Goal: Contribute content: Add original content to the website for others to see

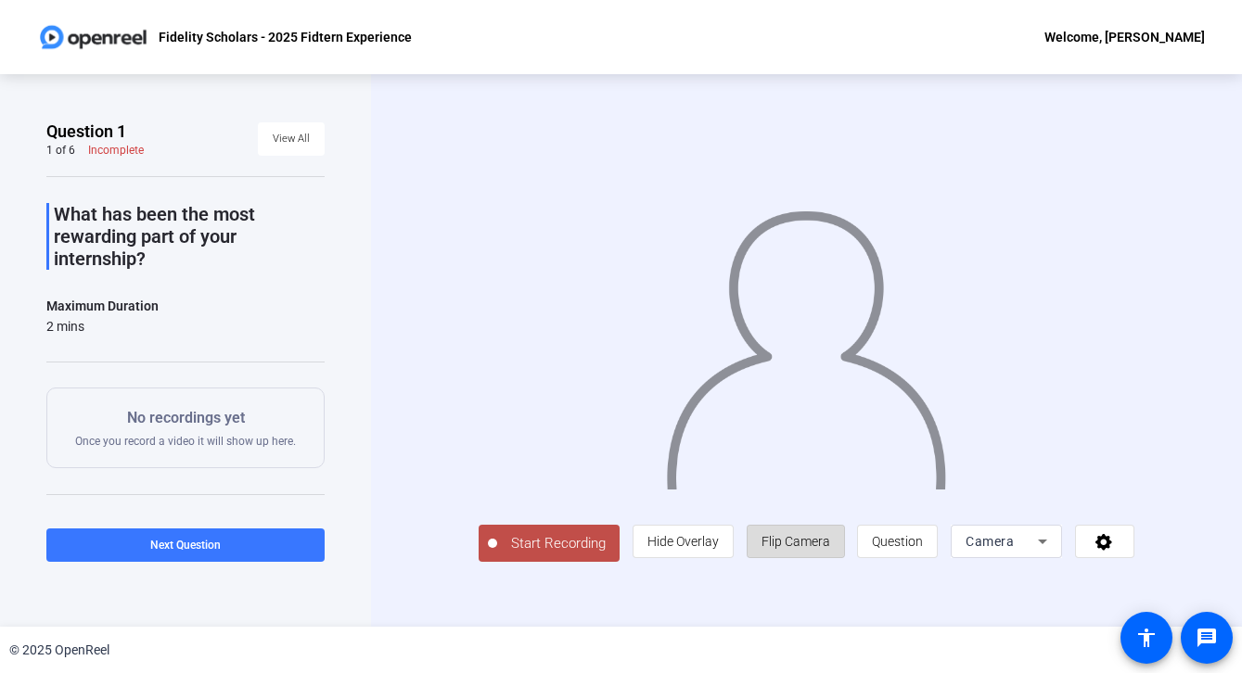
click at [776, 536] on span "Flip Camera" at bounding box center [795, 541] width 69 height 15
click at [577, 534] on span "Start Recording" at bounding box center [558, 543] width 122 height 21
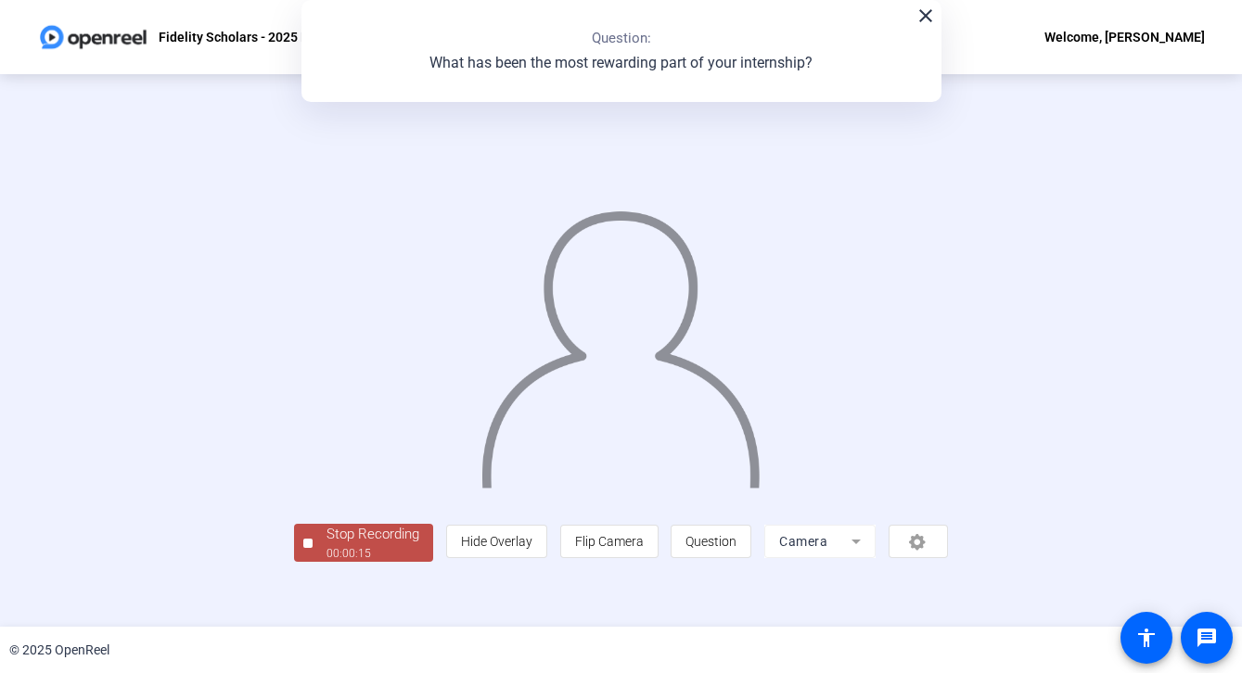
click at [407, 546] on div "00:00:15" at bounding box center [372, 553] width 93 height 17
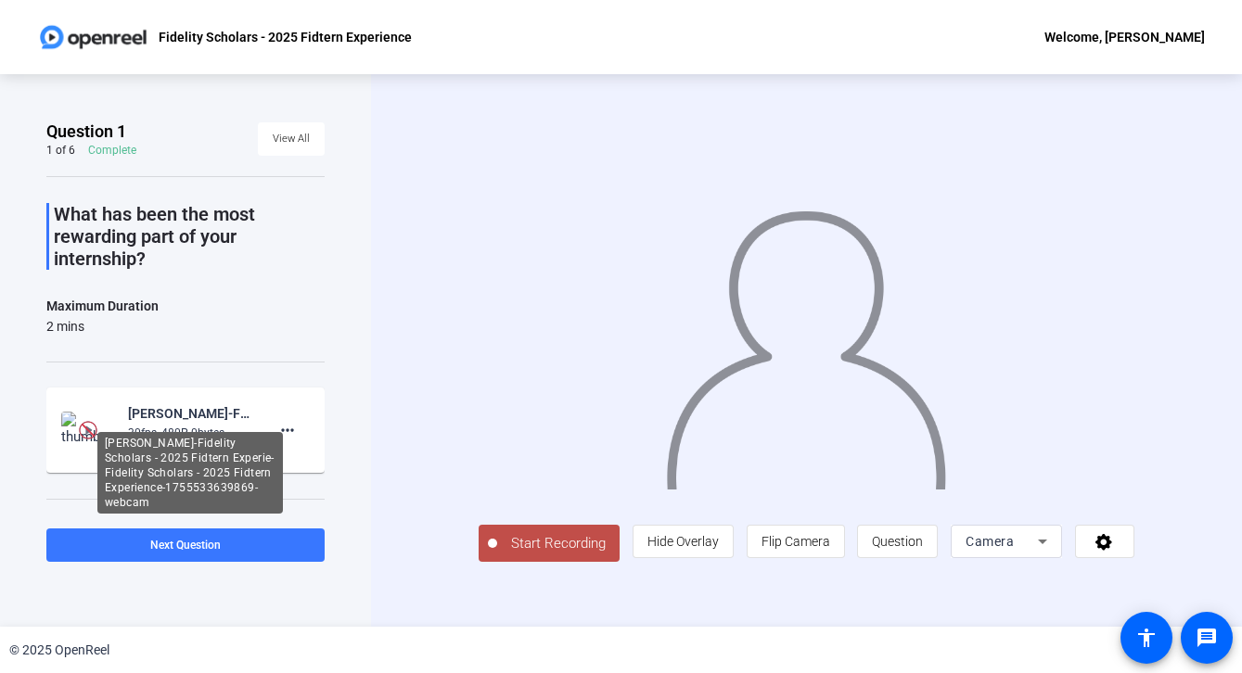
click at [159, 410] on div "[PERSON_NAME]-Fidelity Scholars - 2025 Fidtern Experie-Fidelity Scholars - 2025…" at bounding box center [190, 413] width 124 height 22
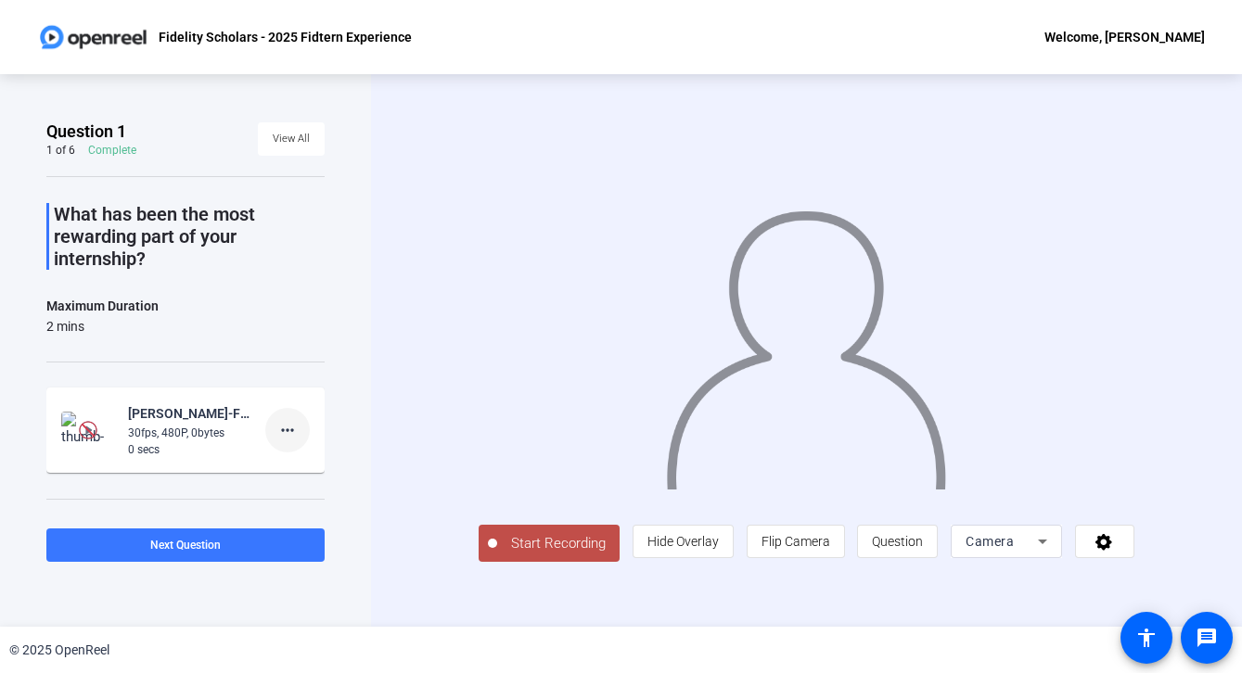
click at [286, 420] on mat-icon "more_horiz" at bounding box center [287, 430] width 22 height 22
click at [291, 461] on span "Delete clip" at bounding box center [317, 469] width 74 height 22
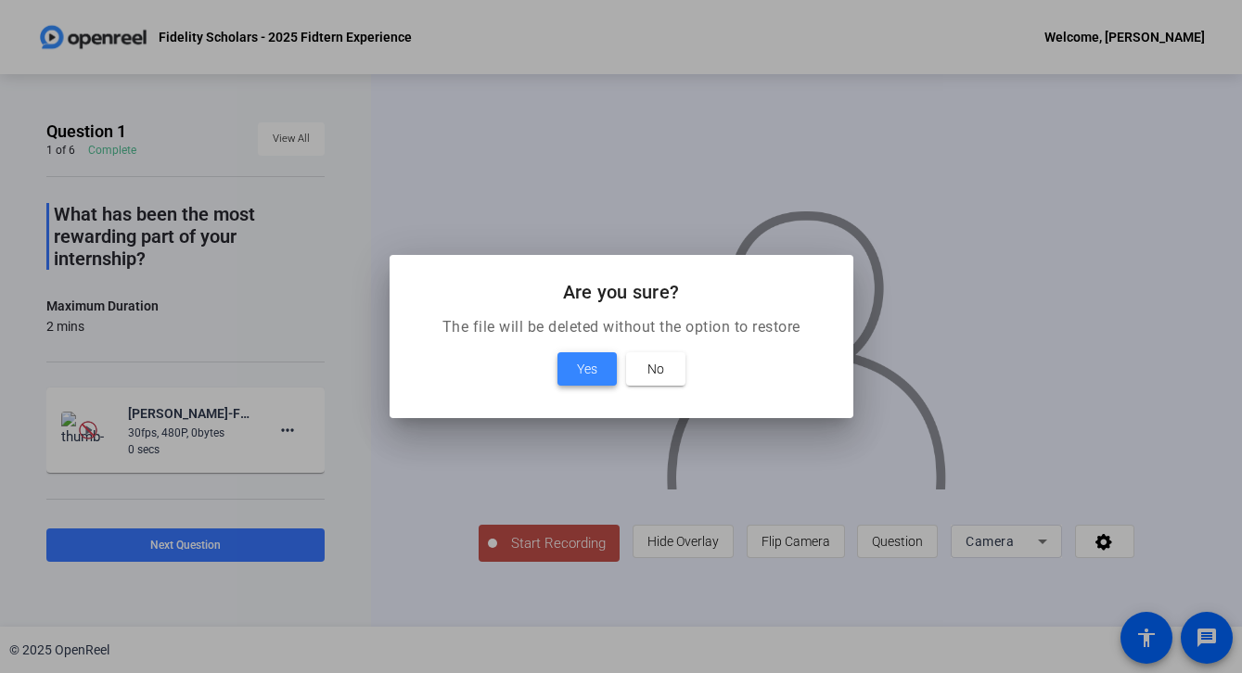
click at [570, 377] on span at bounding box center [586, 369] width 59 height 45
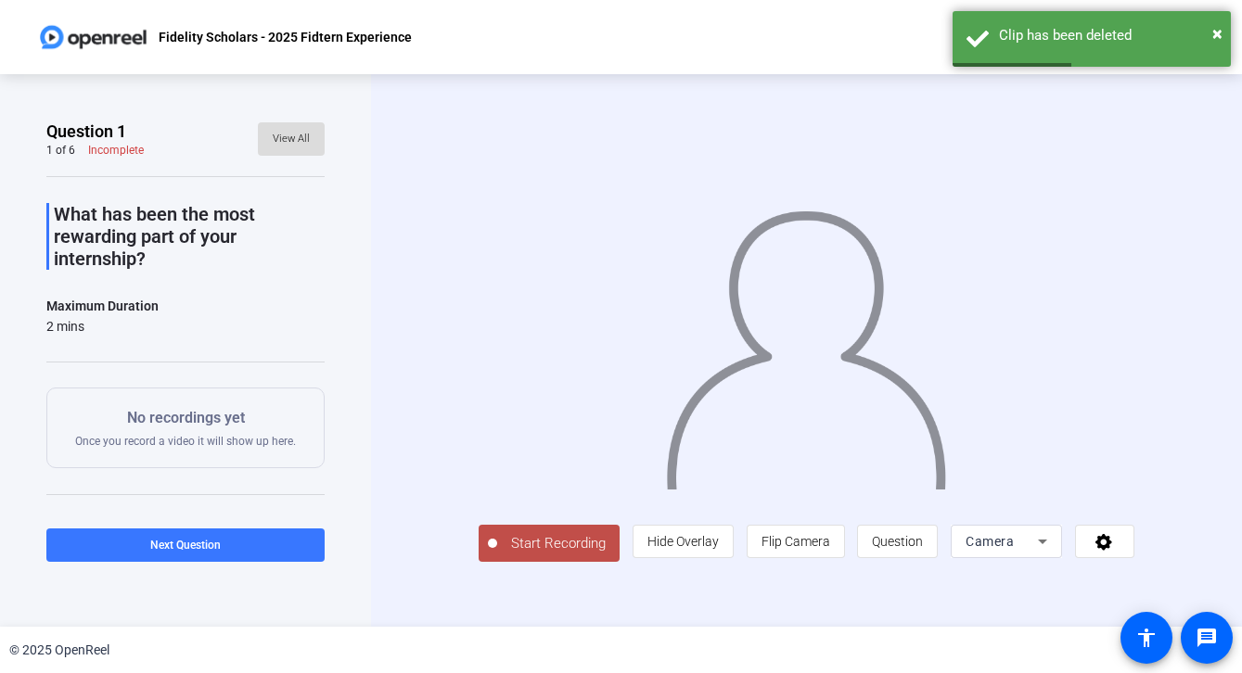
click at [283, 144] on span "View All" at bounding box center [291, 139] width 37 height 28
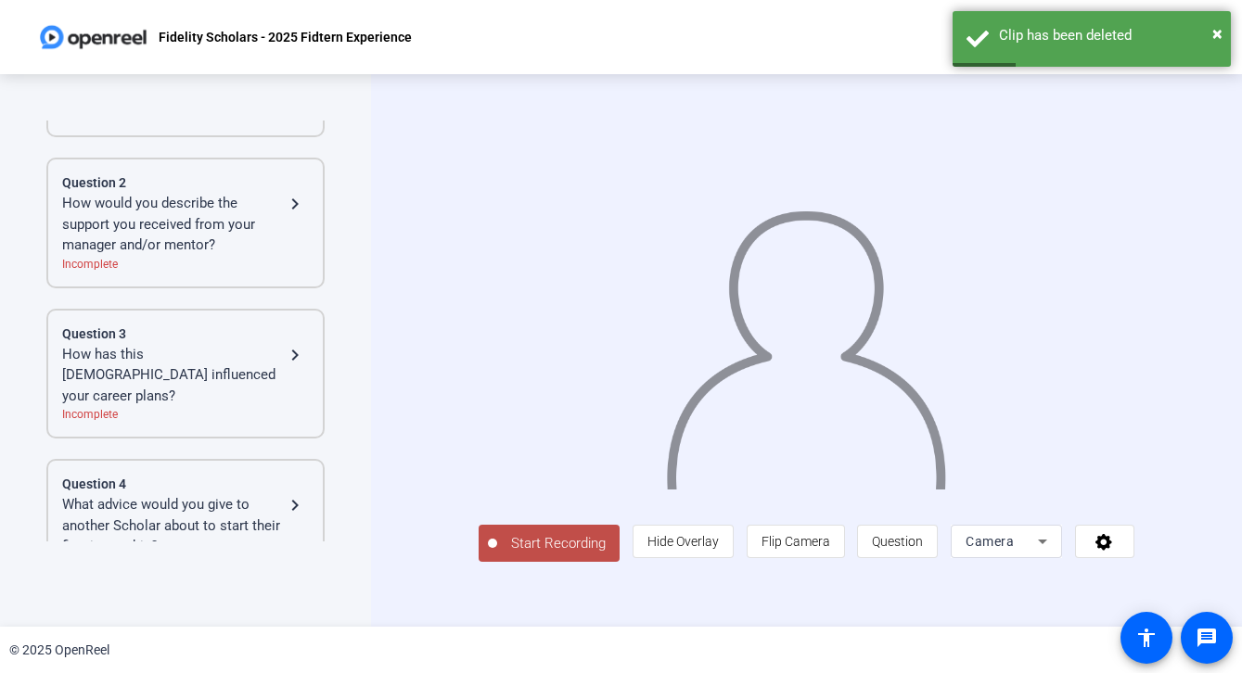
scroll to position [443, 0]
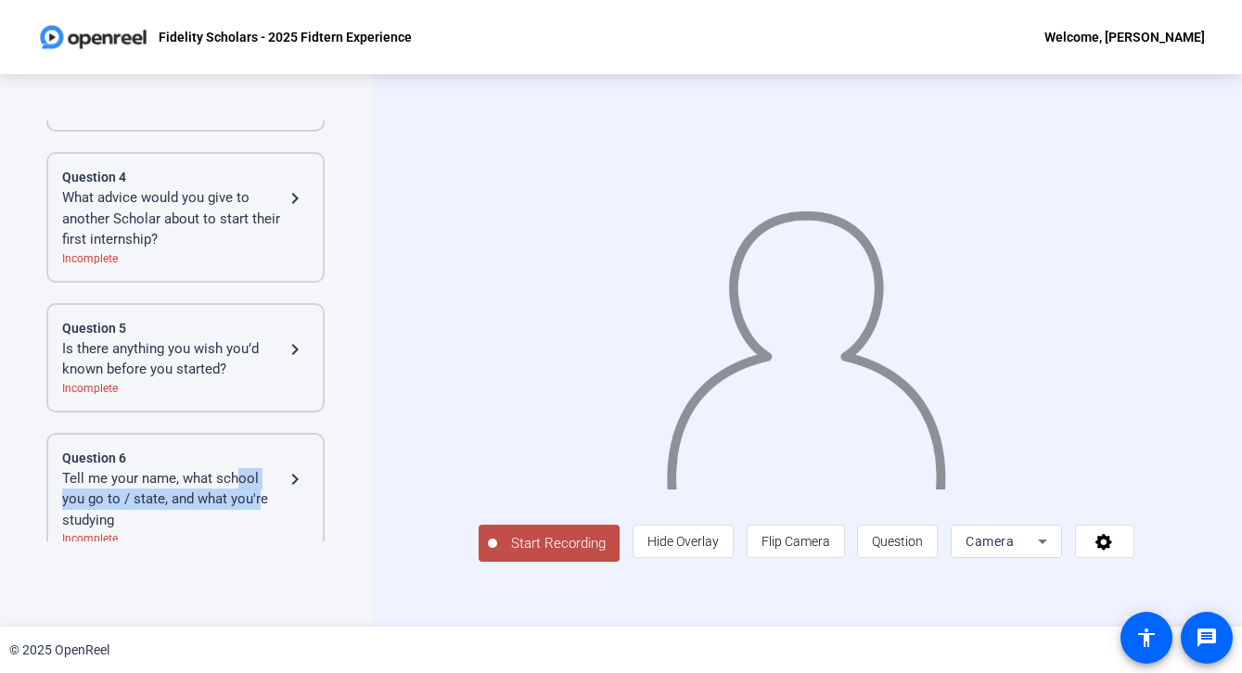
click at [236, 468] on div "Tell me your name, what school you go to / state, and what you're studying" at bounding box center [173, 499] width 222 height 63
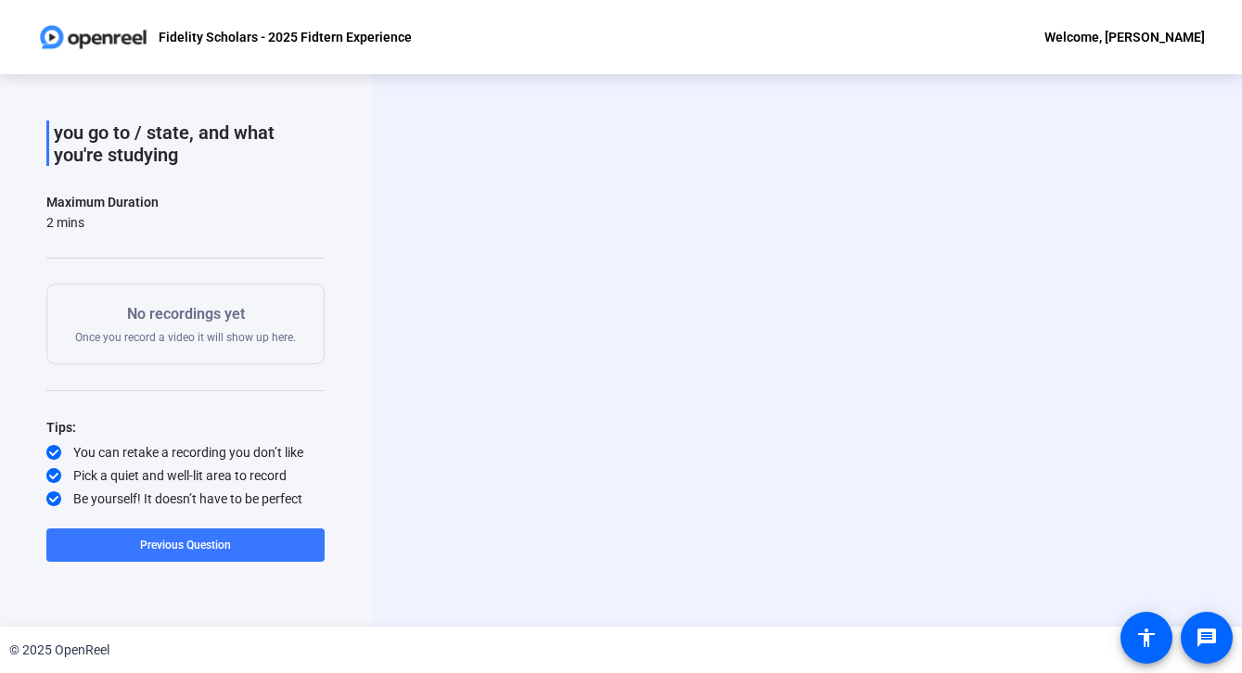
scroll to position [104, 0]
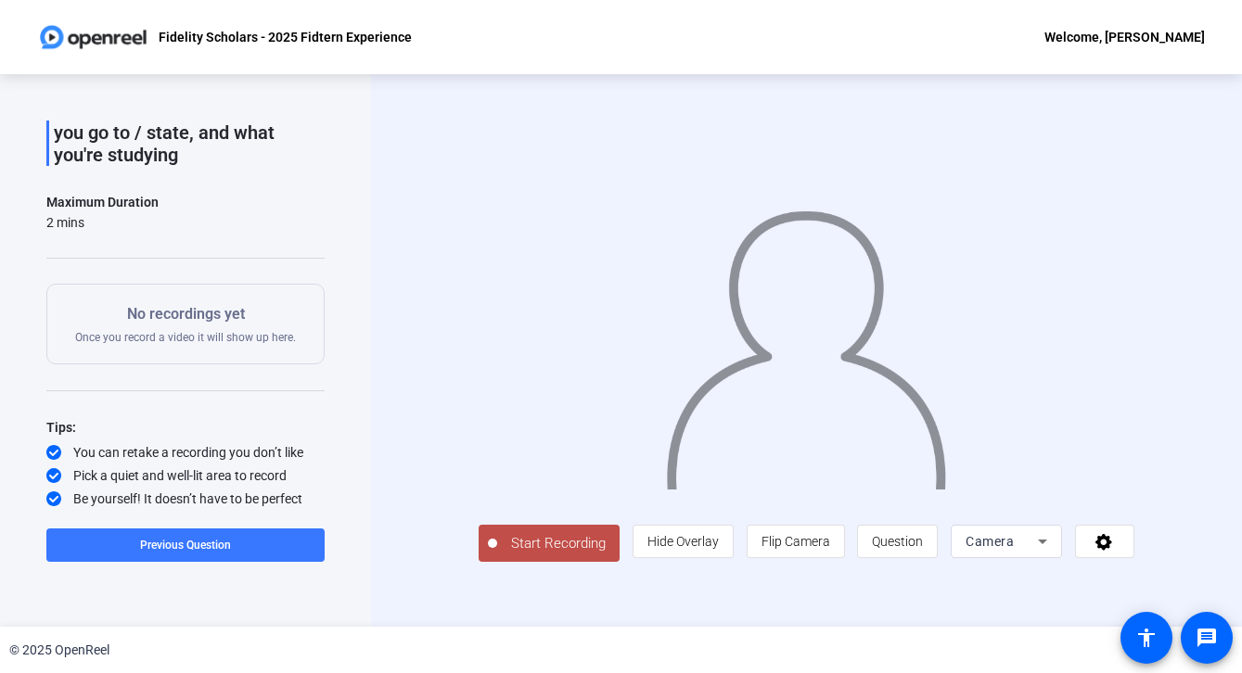
click at [495, 562] on button "Start Recording" at bounding box center [548, 543] width 141 height 37
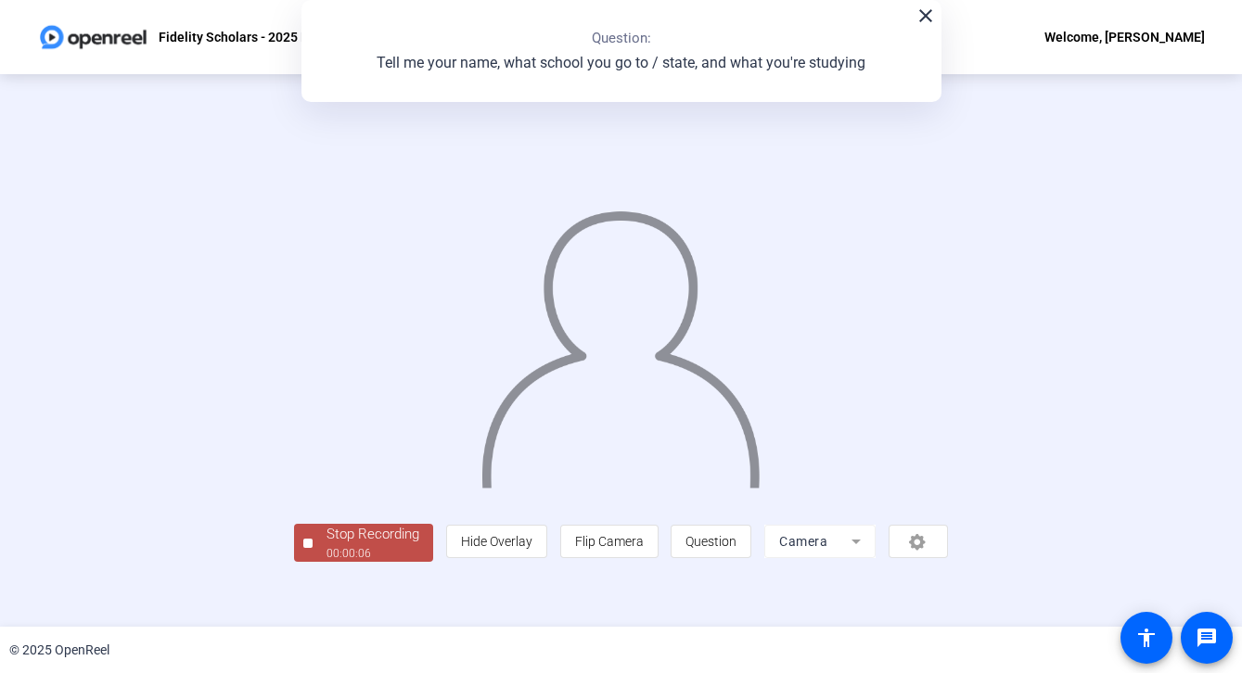
click at [642, 376] on img at bounding box center [620, 342] width 283 height 294
click at [922, 19] on mat-icon "close" at bounding box center [925, 16] width 22 height 22
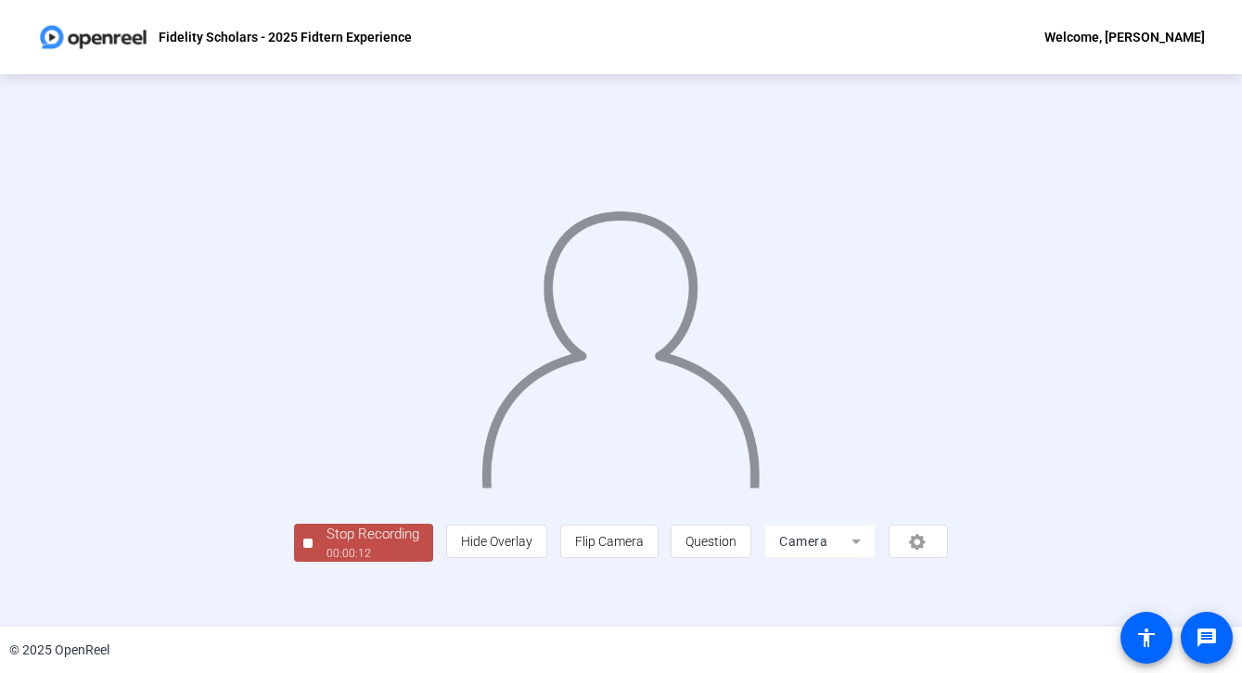
scroll to position [57, 0]
click at [326, 545] on div "Stop Recording" at bounding box center [372, 534] width 93 height 21
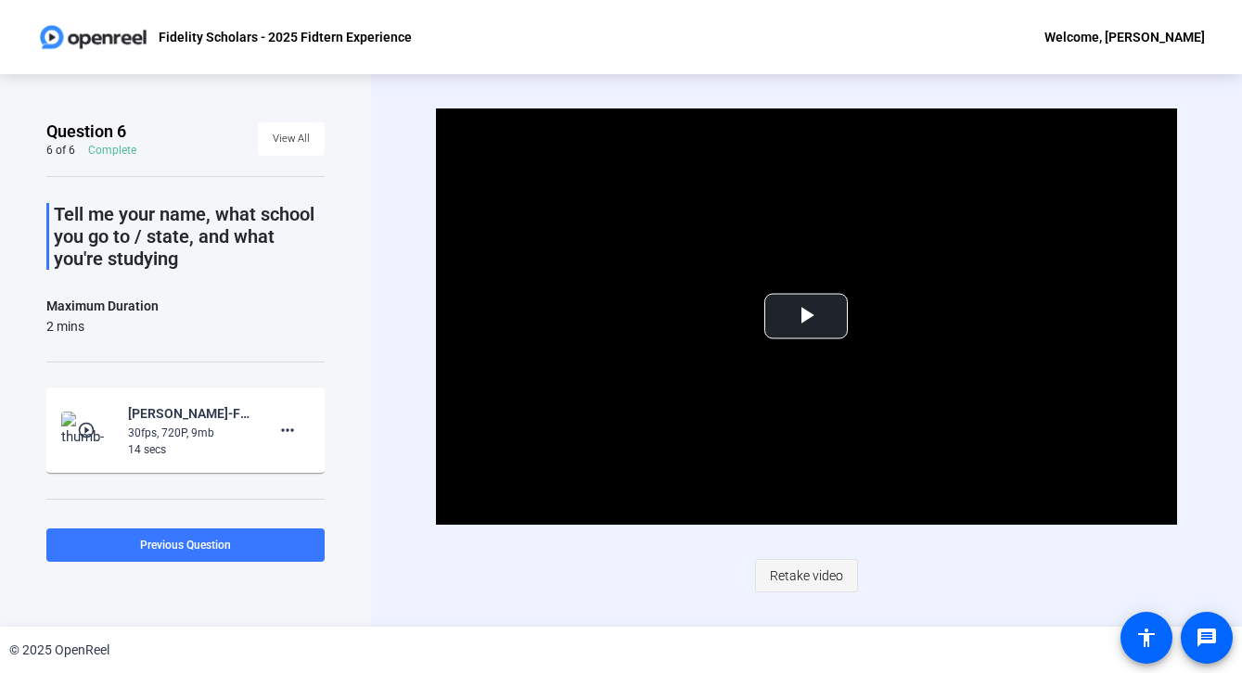
click at [843, 587] on span at bounding box center [806, 576] width 101 height 45
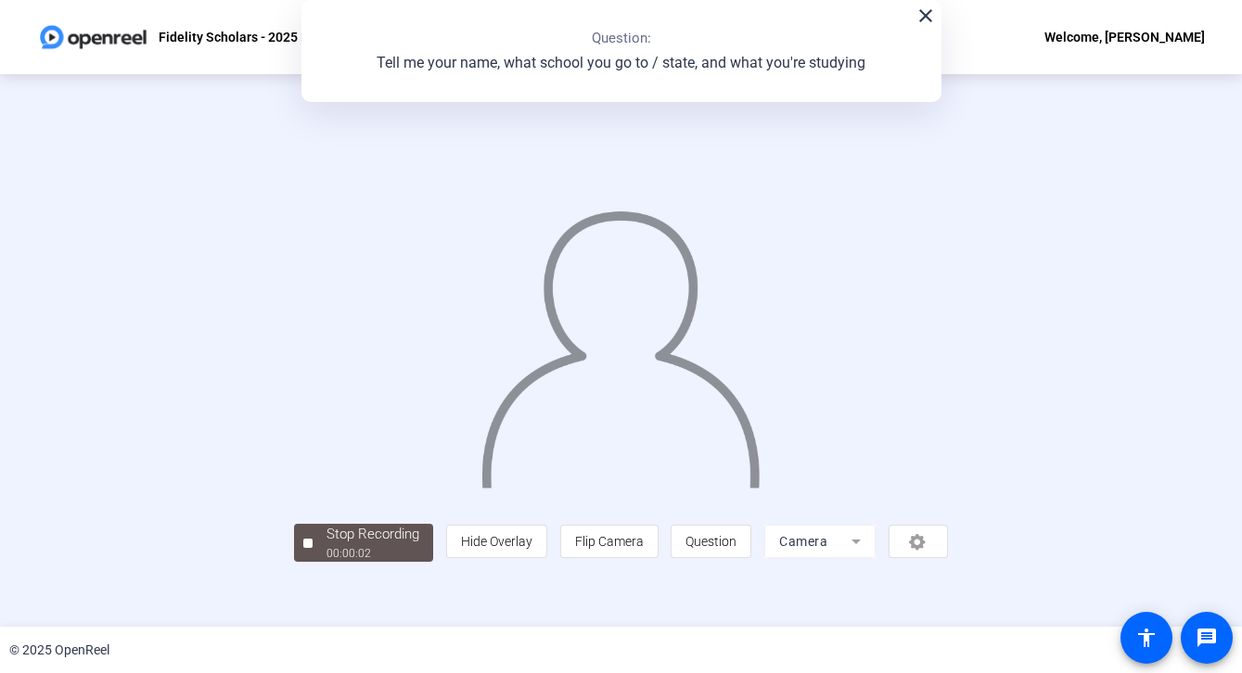
scroll to position [57, 0]
click at [326, 562] on div "00:00:06" at bounding box center [372, 553] width 93 height 17
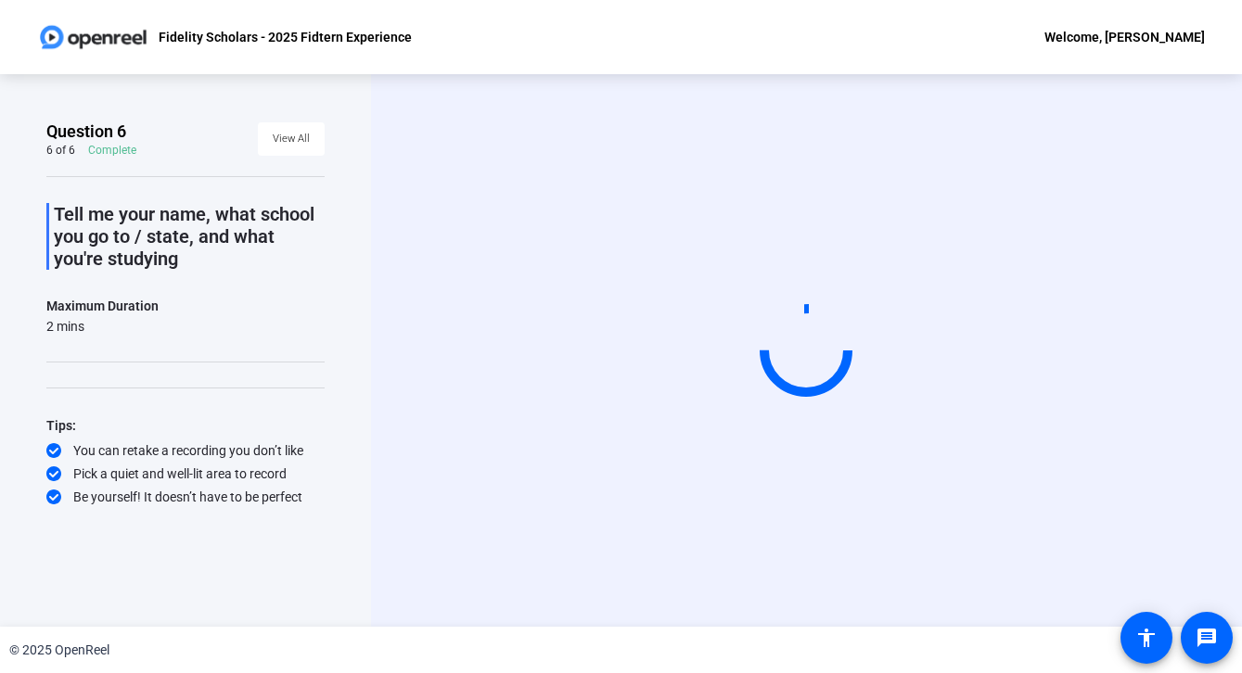
scroll to position [0, 0]
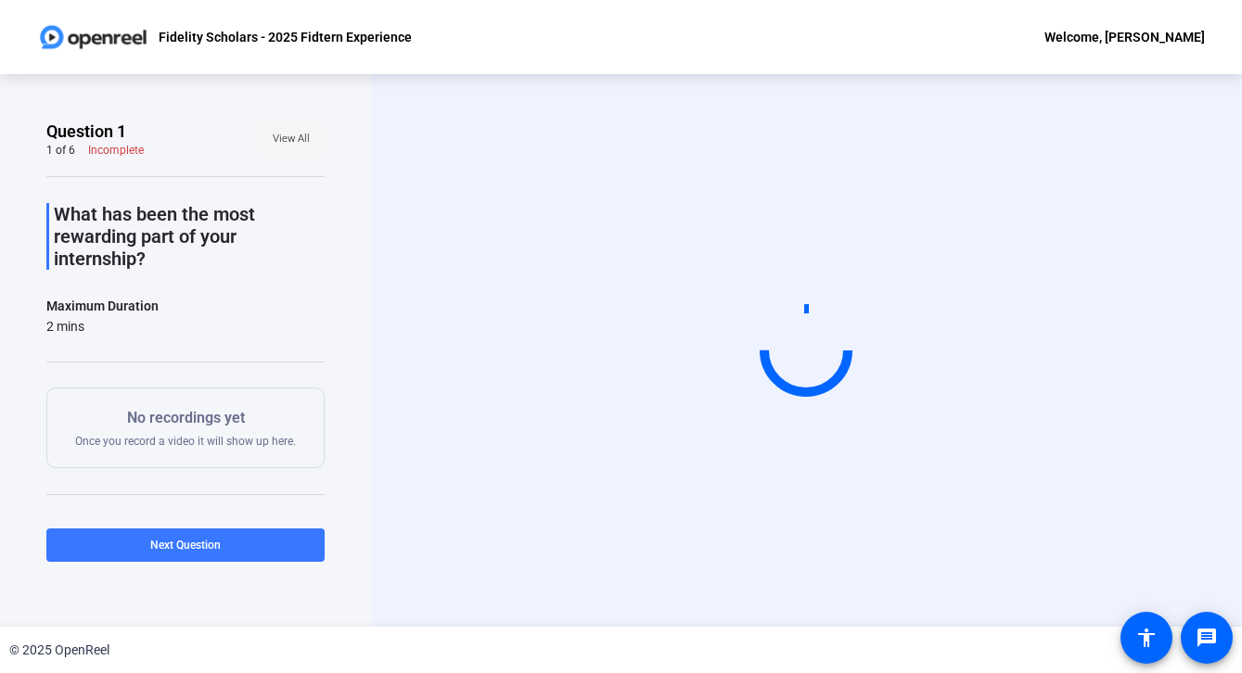
click at [287, 152] on span "View All" at bounding box center [291, 139] width 37 height 28
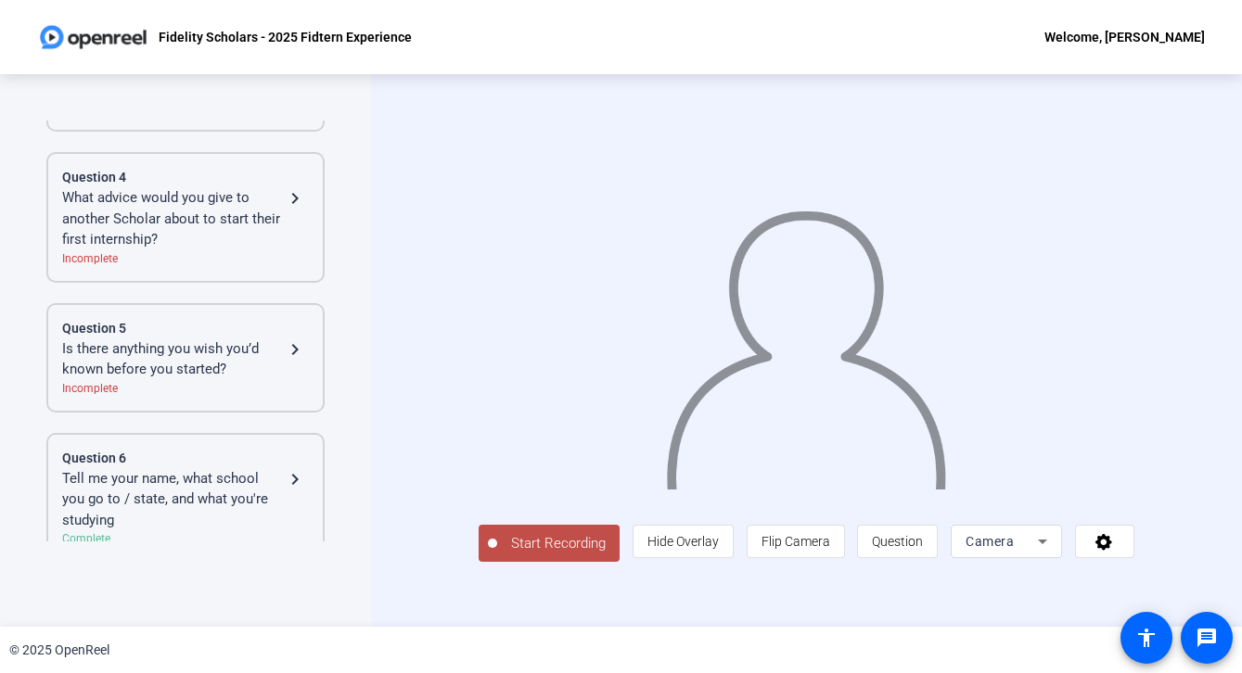
click at [258, 478] on div "Tell me your name, what school you go to / state, and what you're studying" at bounding box center [173, 499] width 222 height 63
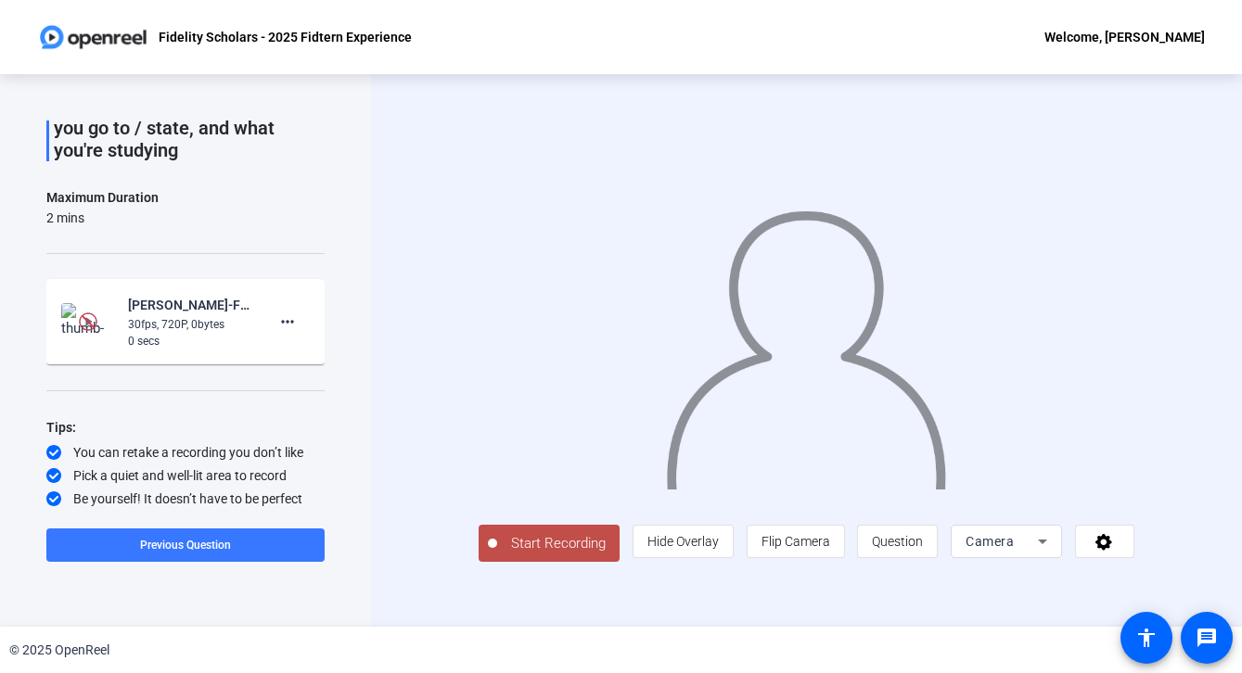
scroll to position [108, 0]
click at [288, 334] on span at bounding box center [287, 322] width 45 height 45
click at [299, 360] on span "Delete clip" at bounding box center [317, 361] width 74 height 22
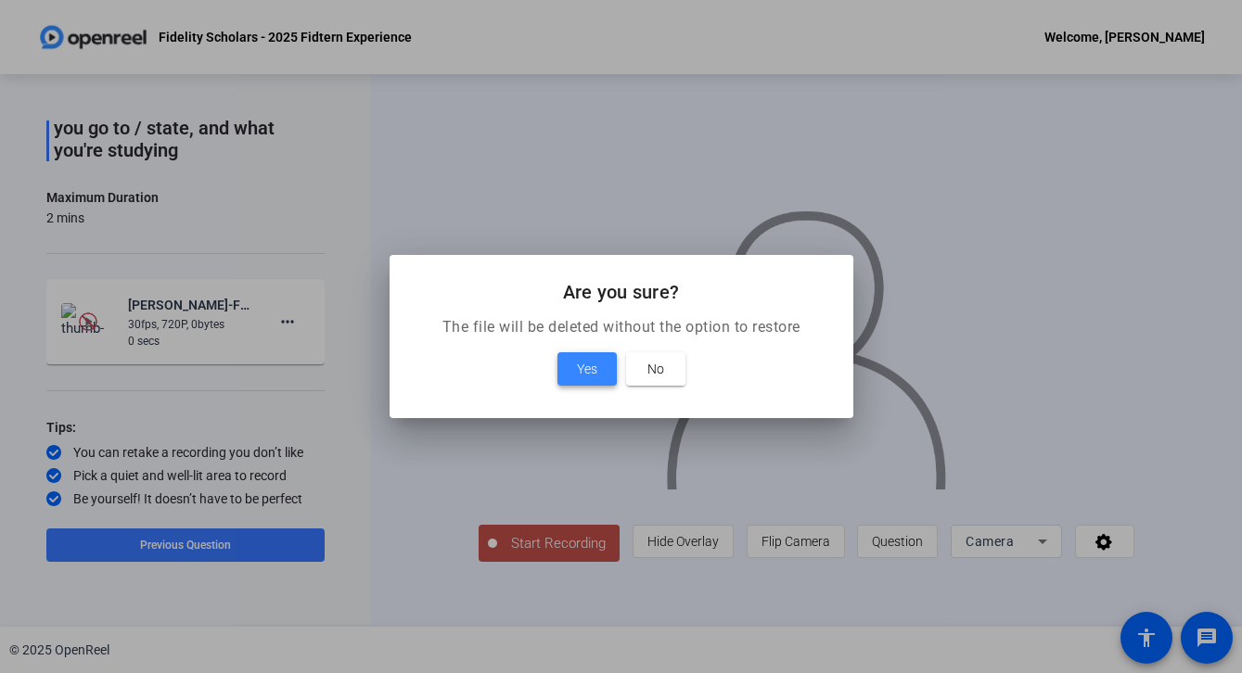
click at [574, 366] on span at bounding box center [586, 369] width 59 height 45
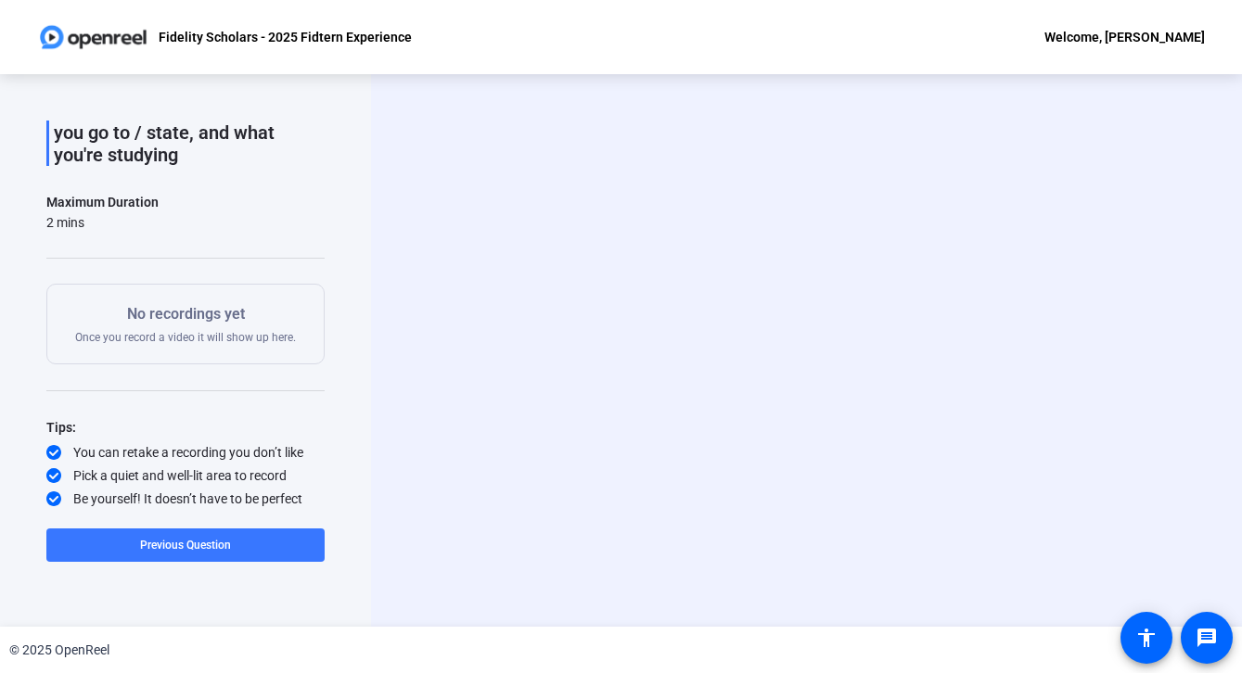
scroll to position [104, 0]
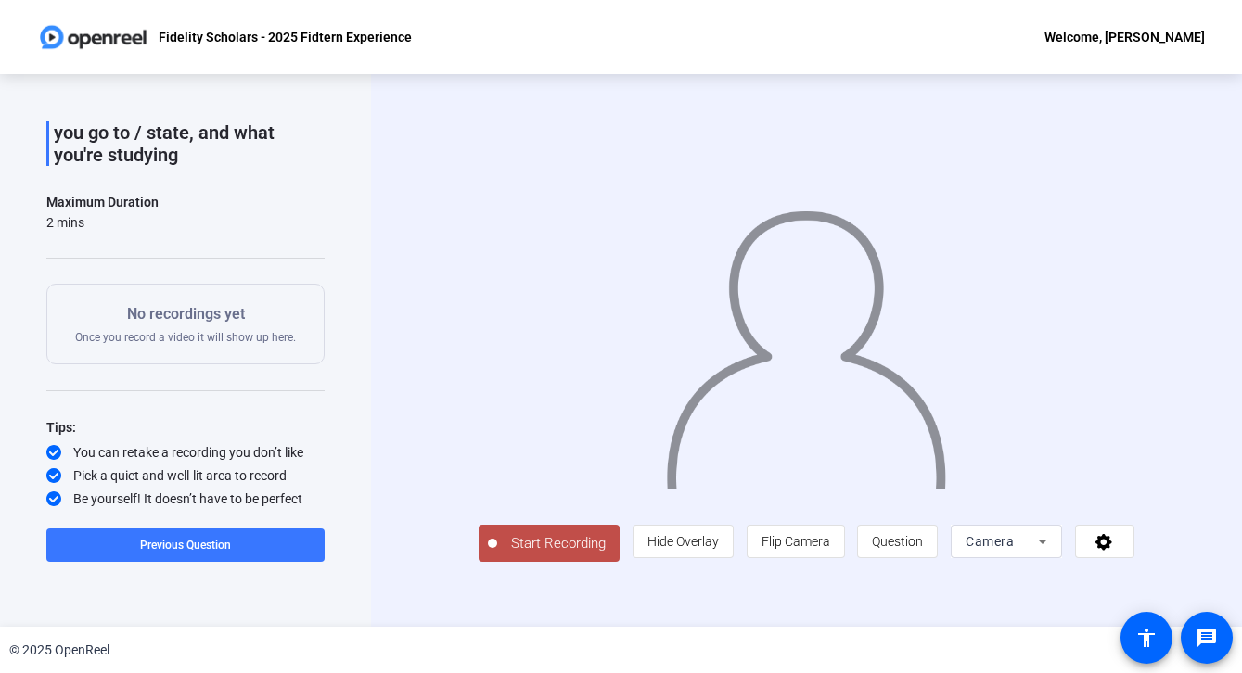
click at [497, 555] on span "Start Recording" at bounding box center [558, 543] width 122 height 21
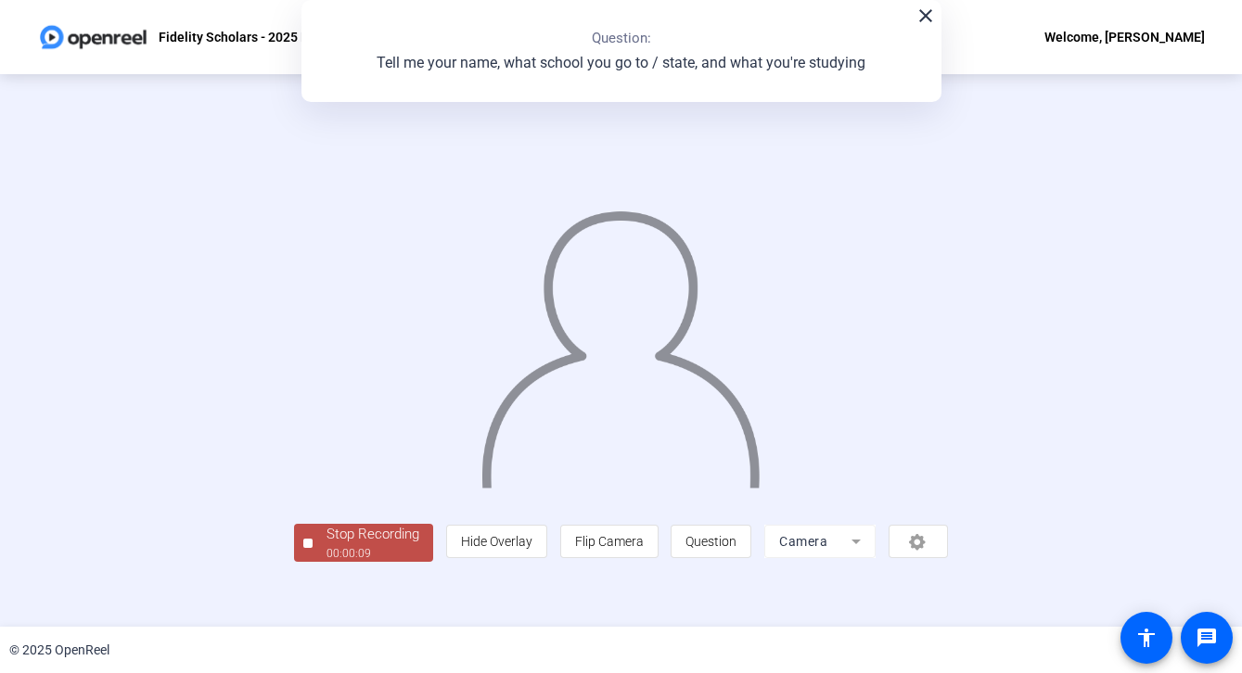
scroll to position [57, 0]
click at [326, 562] on div "00:00:10" at bounding box center [372, 553] width 93 height 17
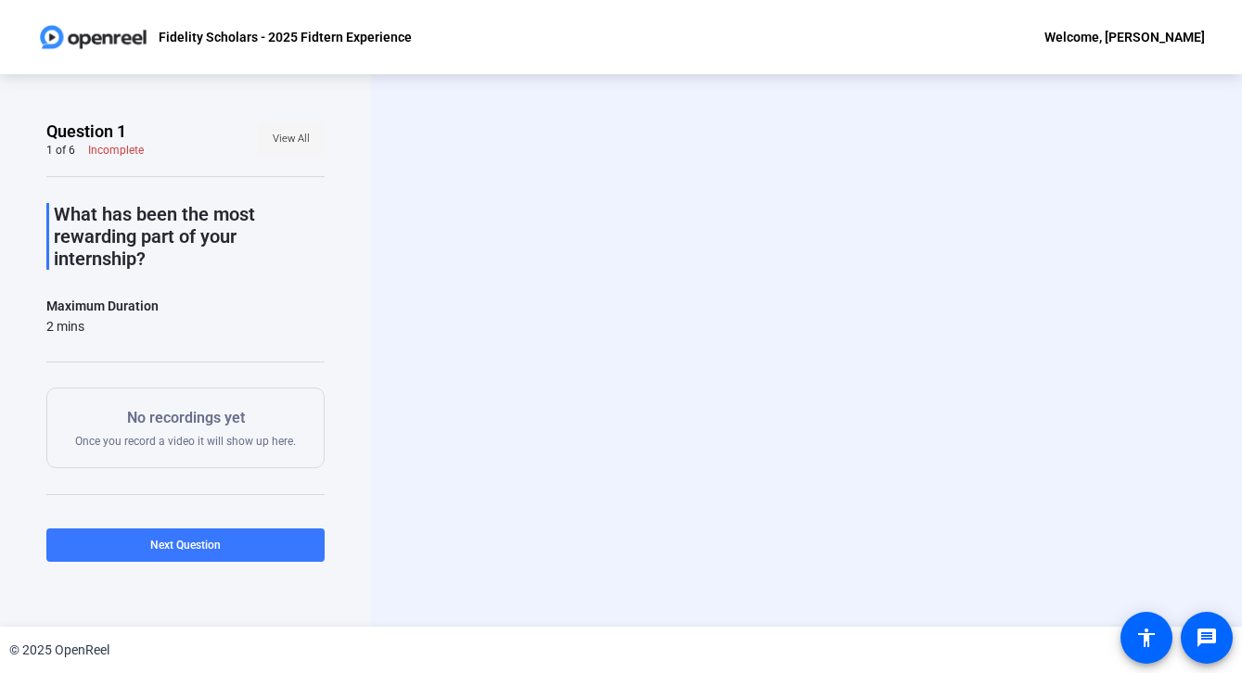
click at [291, 133] on span "View All" at bounding box center [291, 139] width 37 height 28
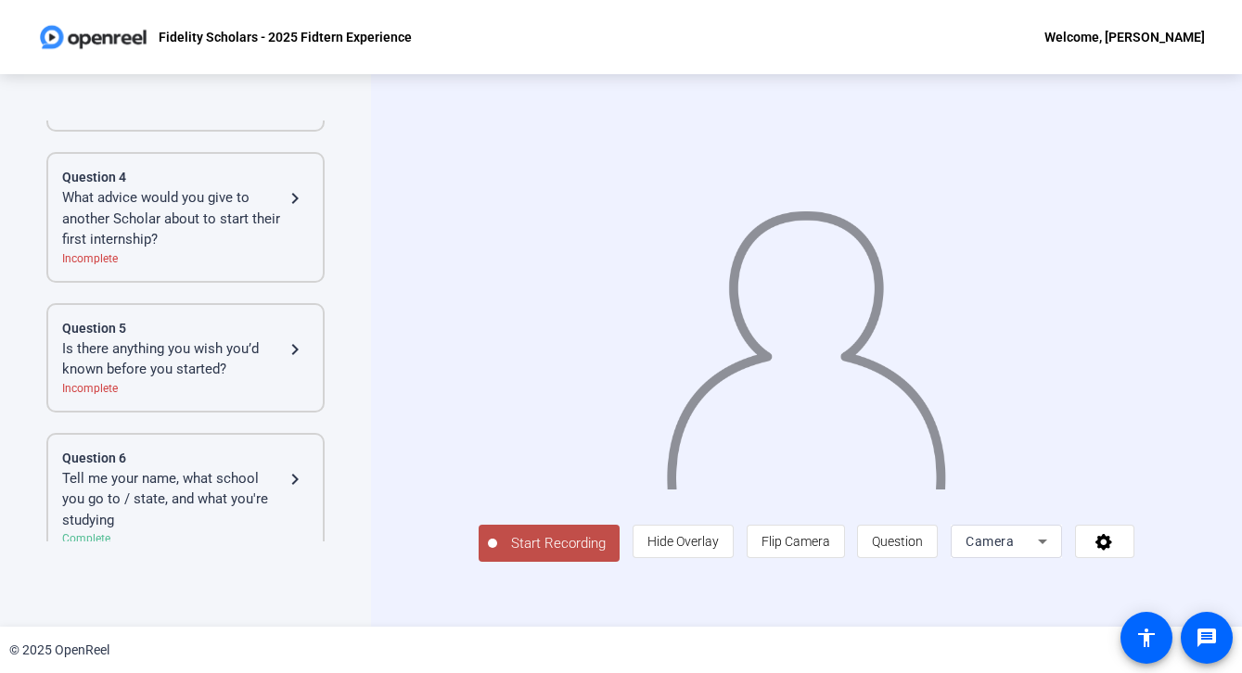
click at [269, 482] on div "Tell me your name, what school you go to / state, and what you're studying" at bounding box center [173, 499] width 222 height 63
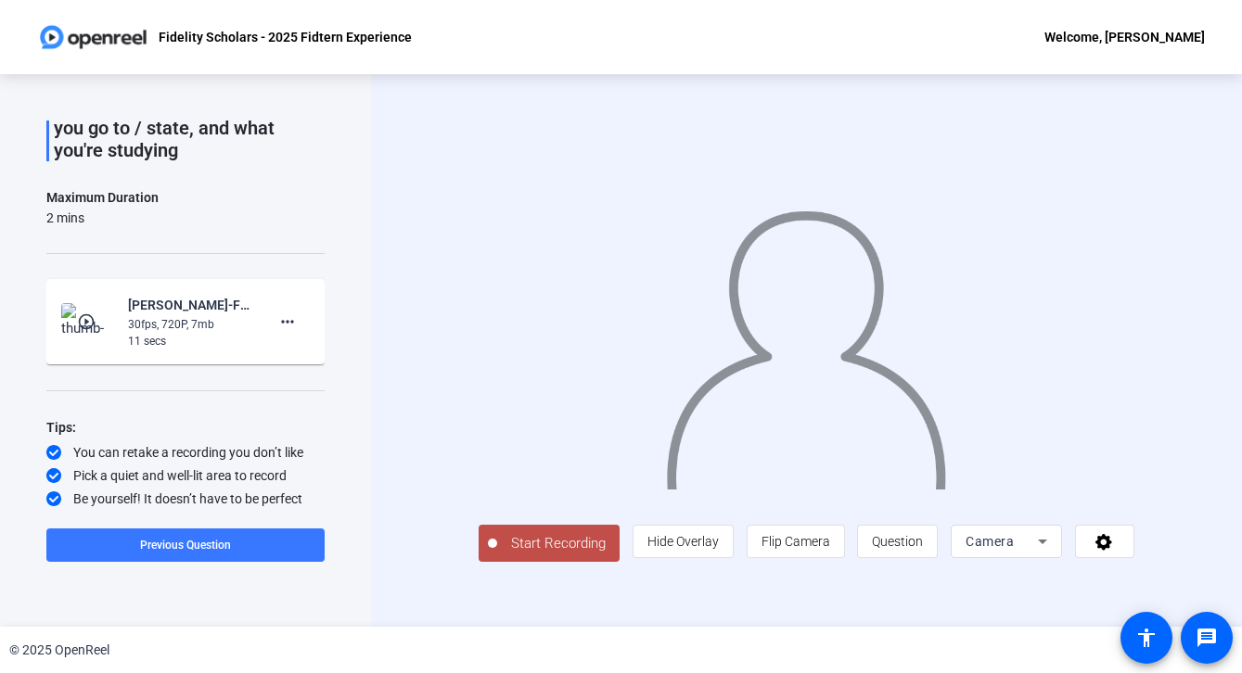
scroll to position [108, 0]
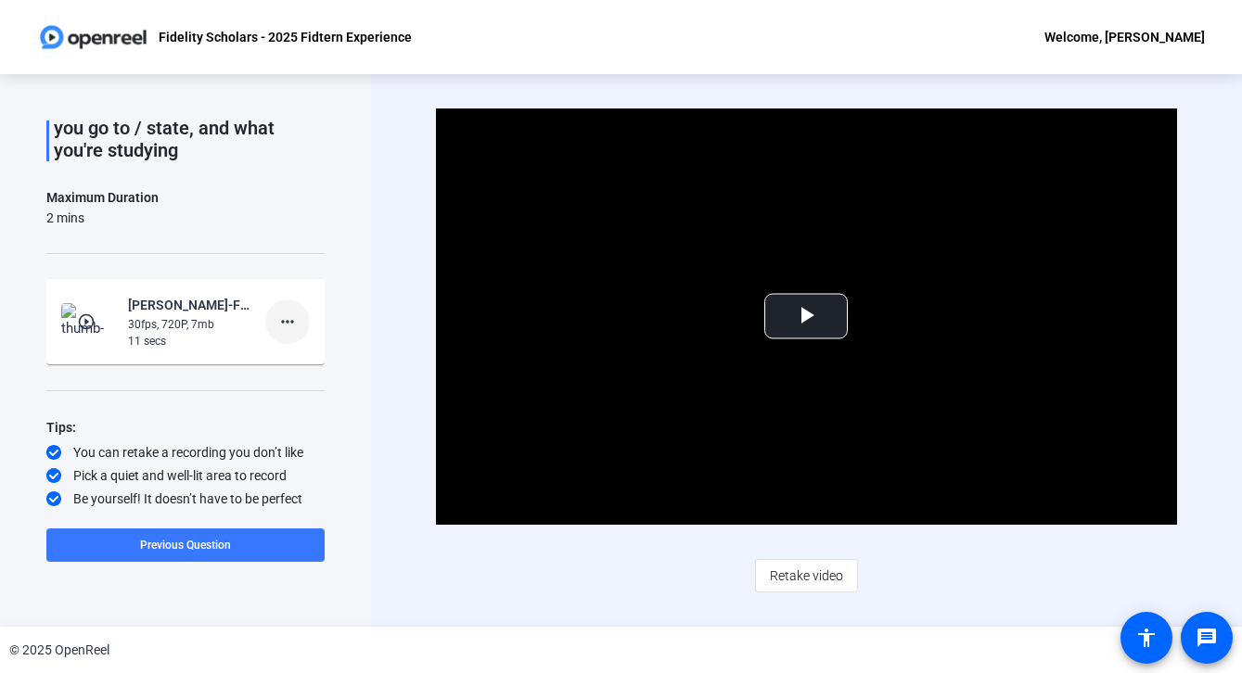
click at [277, 330] on mat-icon "more_horiz" at bounding box center [287, 322] width 22 height 22
click at [284, 355] on span "Delete clip" at bounding box center [317, 361] width 74 height 22
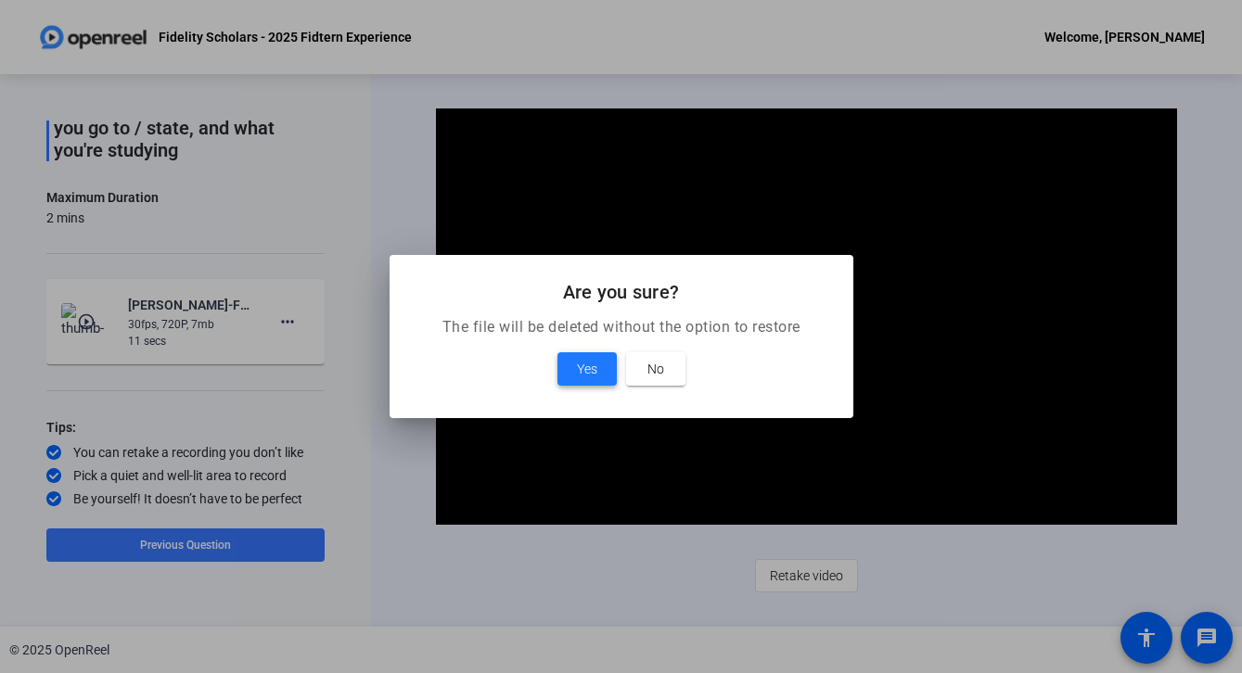
click at [594, 361] on span "Yes" at bounding box center [587, 369] width 20 height 22
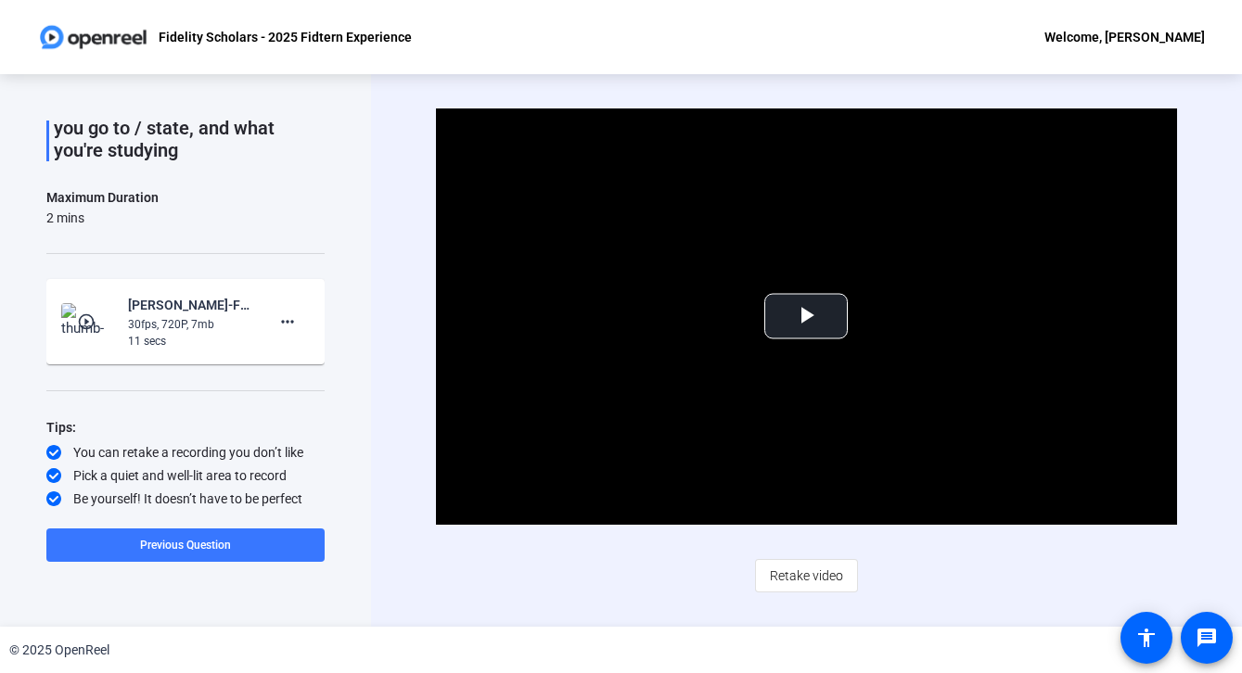
scroll to position [104, 0]
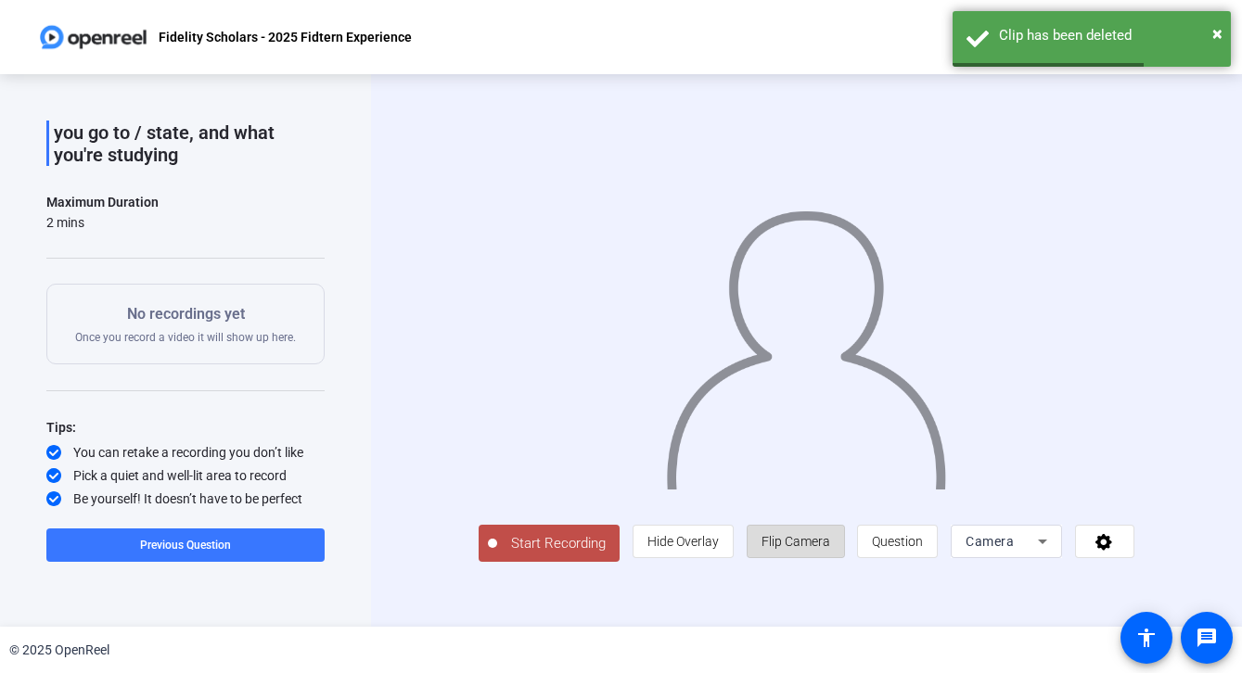
click at [825, 549] on span "Flip Camera" at bounding box center [795, 541] width 69 height 15
click at [626, 562] on div "Start Recording person Hide Overlay flip Flip Camera question_mark Question Cam…" at bounding box center [806, 541] width 656 height 41
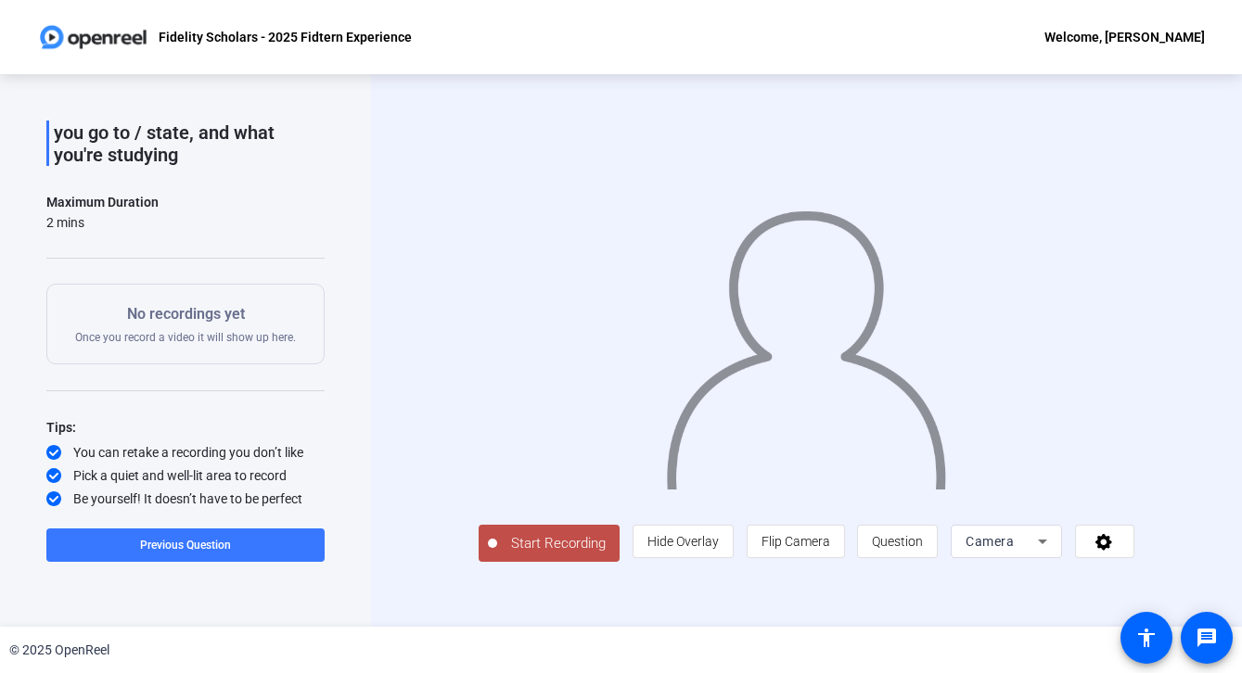
click at [557, 555] on span "Start Recording" at bounding box center [558, 543] width 122 height 21
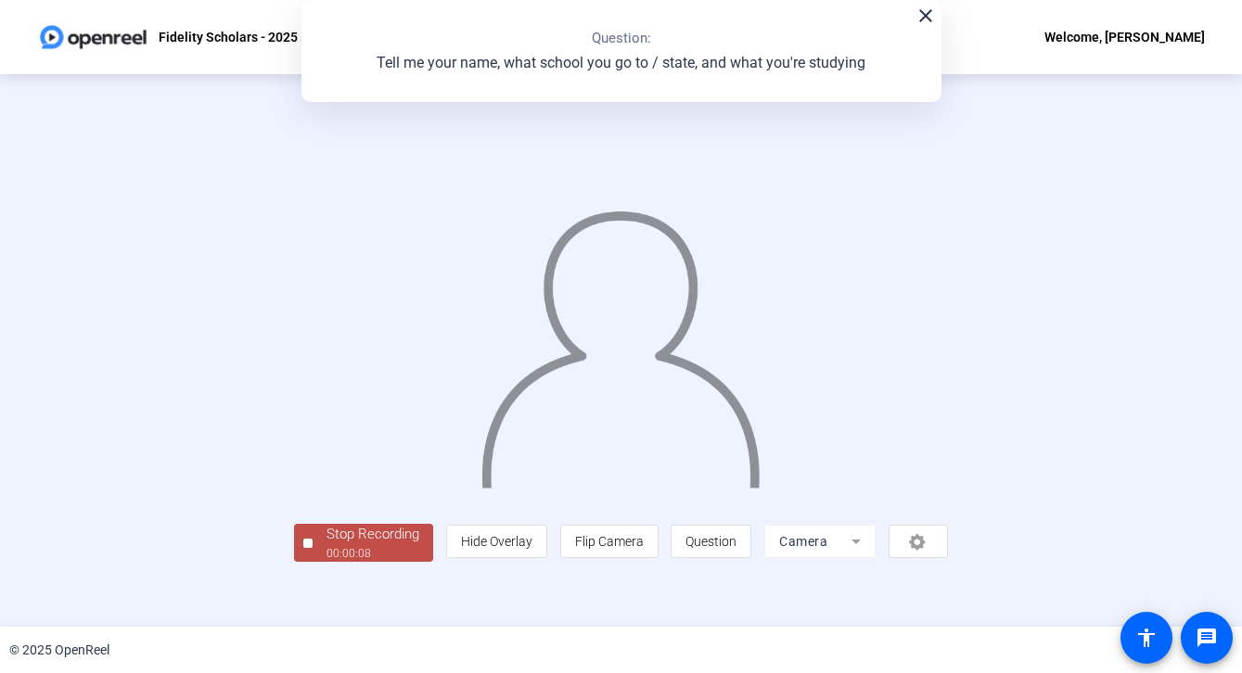
scroll to position [57, 0]
click at [326, 545] on div "Stop Recording" at bounding box center [372, 534] width 93 height 21
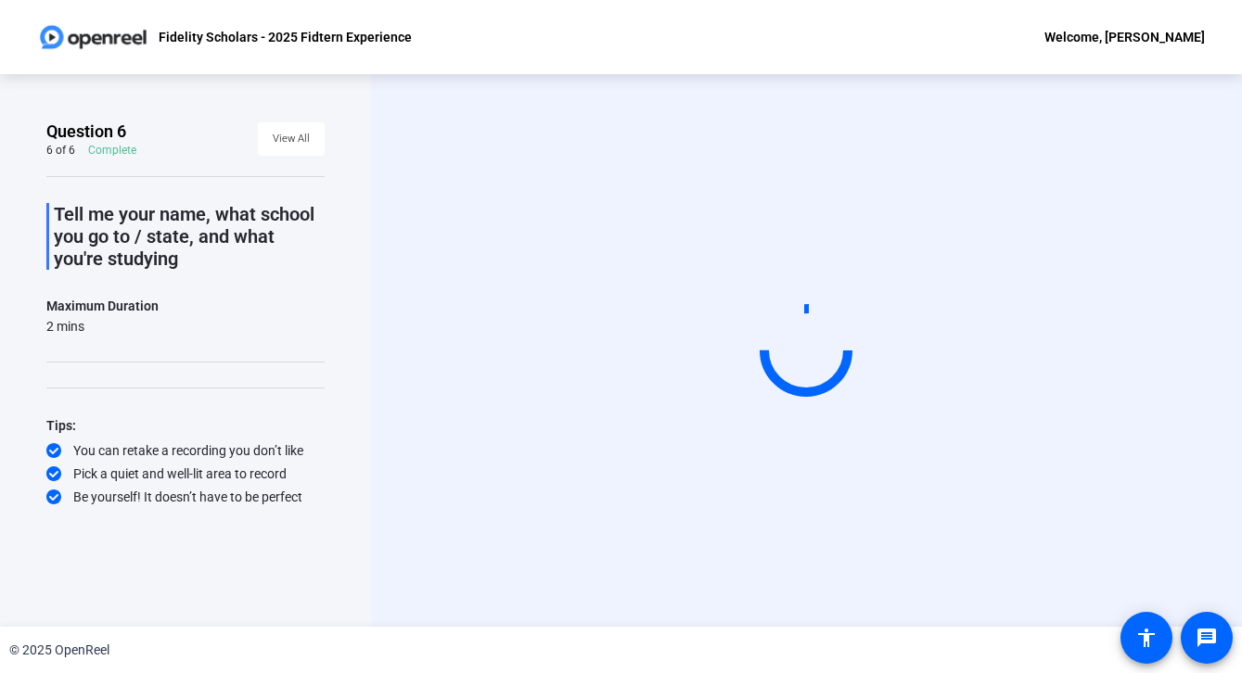
scroll to position [0, 0]
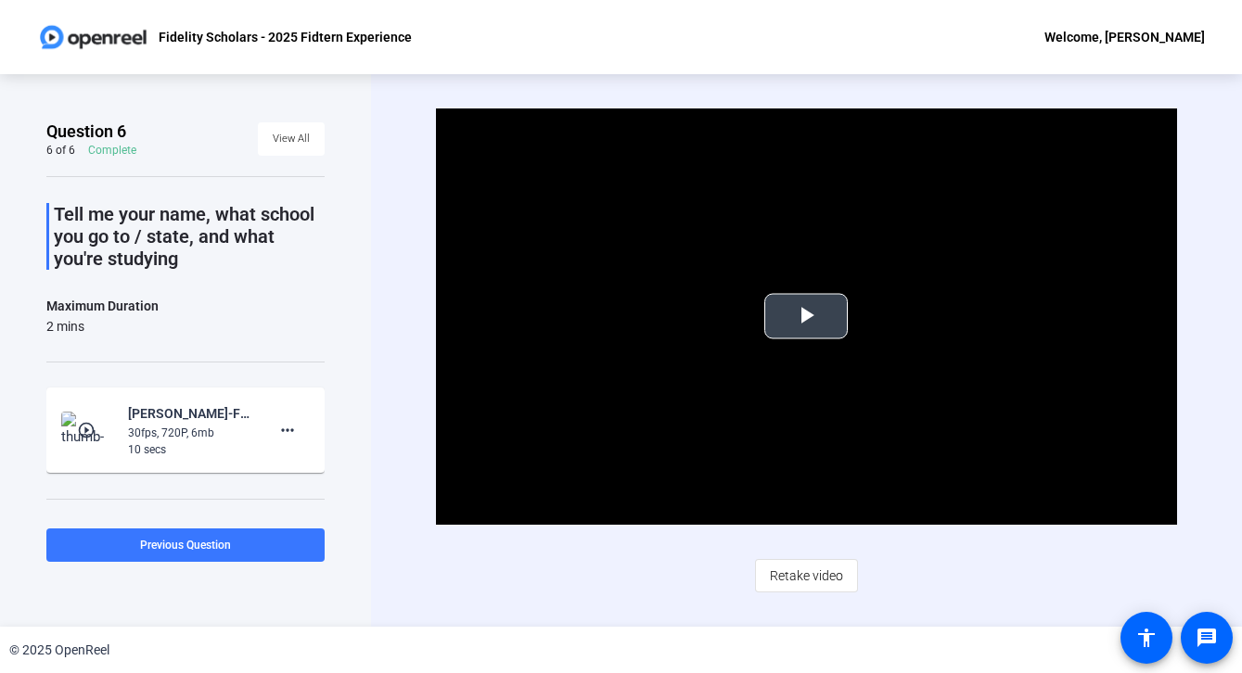
click at [806, 316] on span "Video Player" at bounding box center [806, 316] width 0 height 0
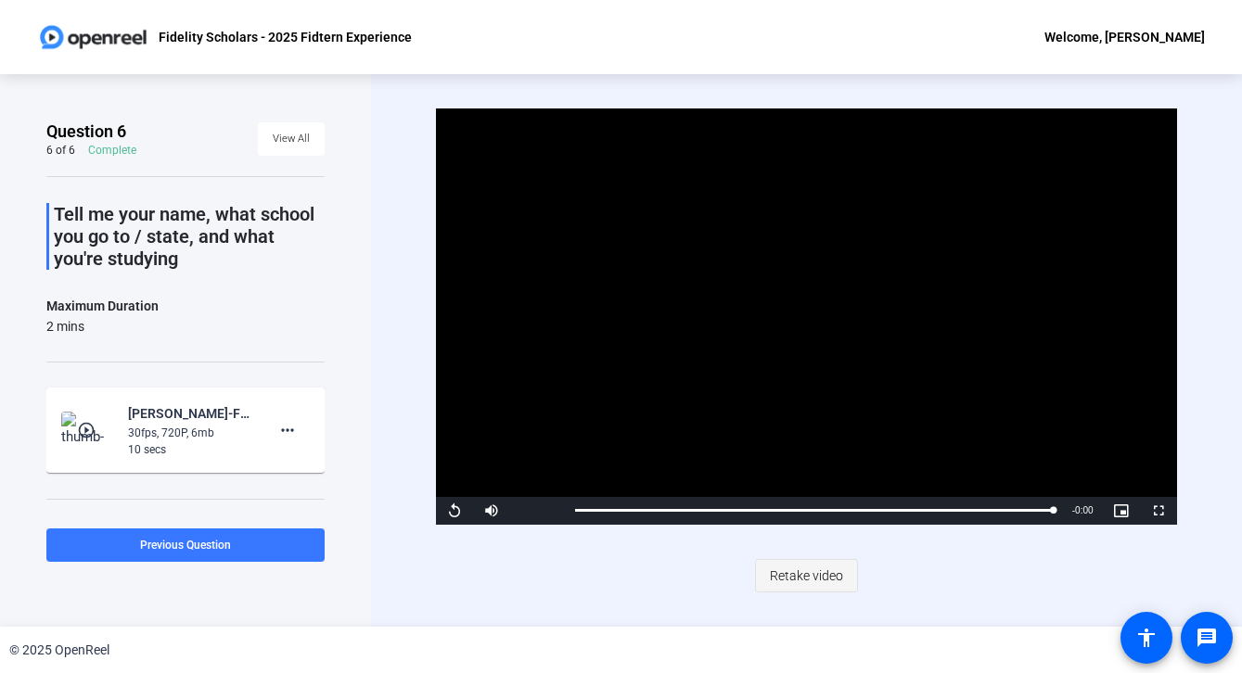
click at [810, 565] on span "Retake video" at bounding box center [806, 575] width 73 height 35
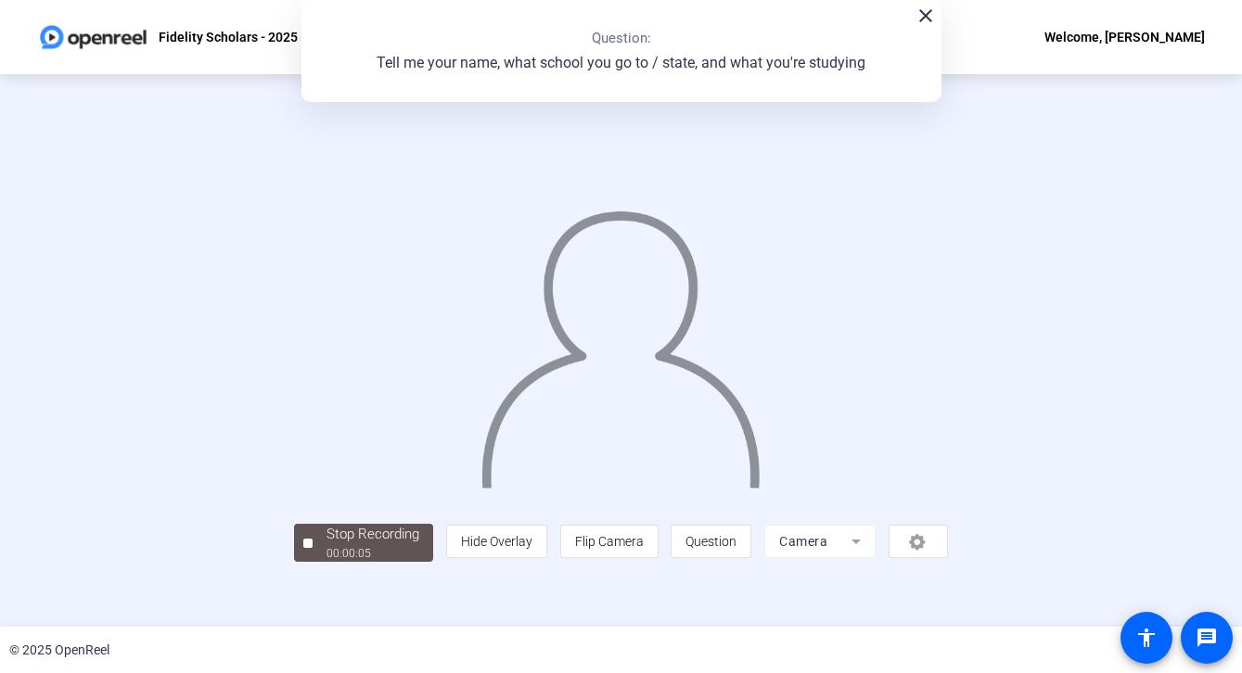
scroll to position [57, 0]
click at [326, 562] on div "00:00:06" at bounding box center [372, 553] width 93 height 17
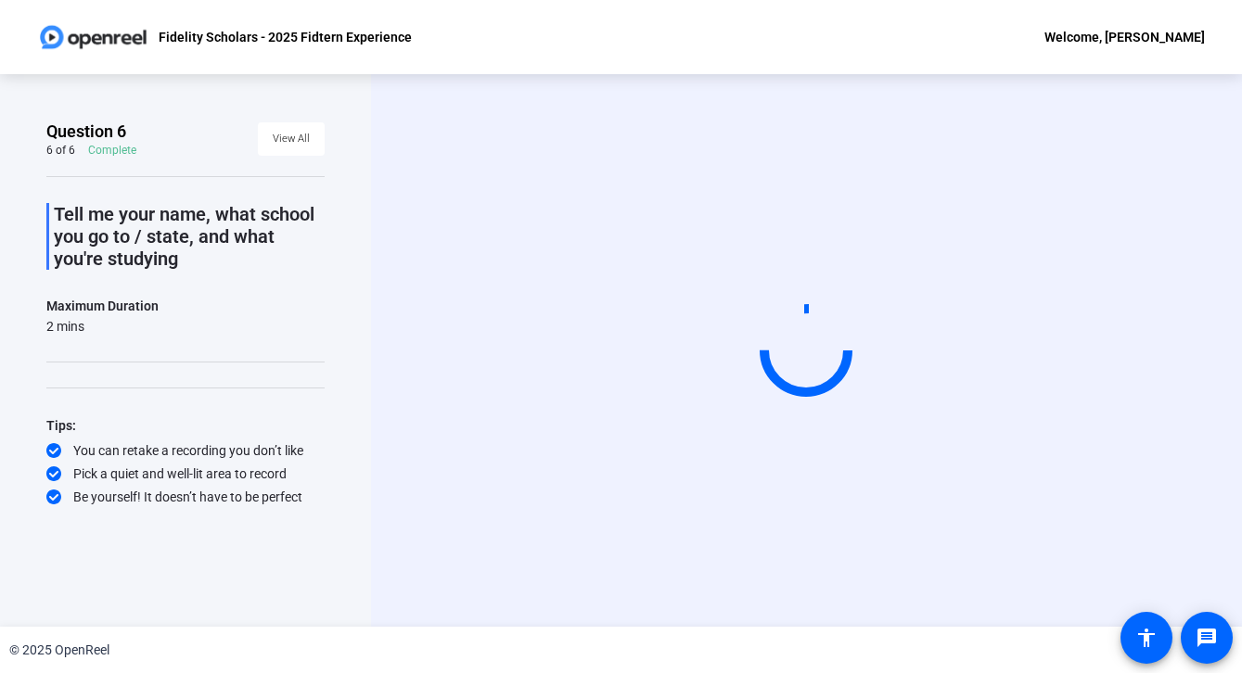
scroll to position [0, 0]
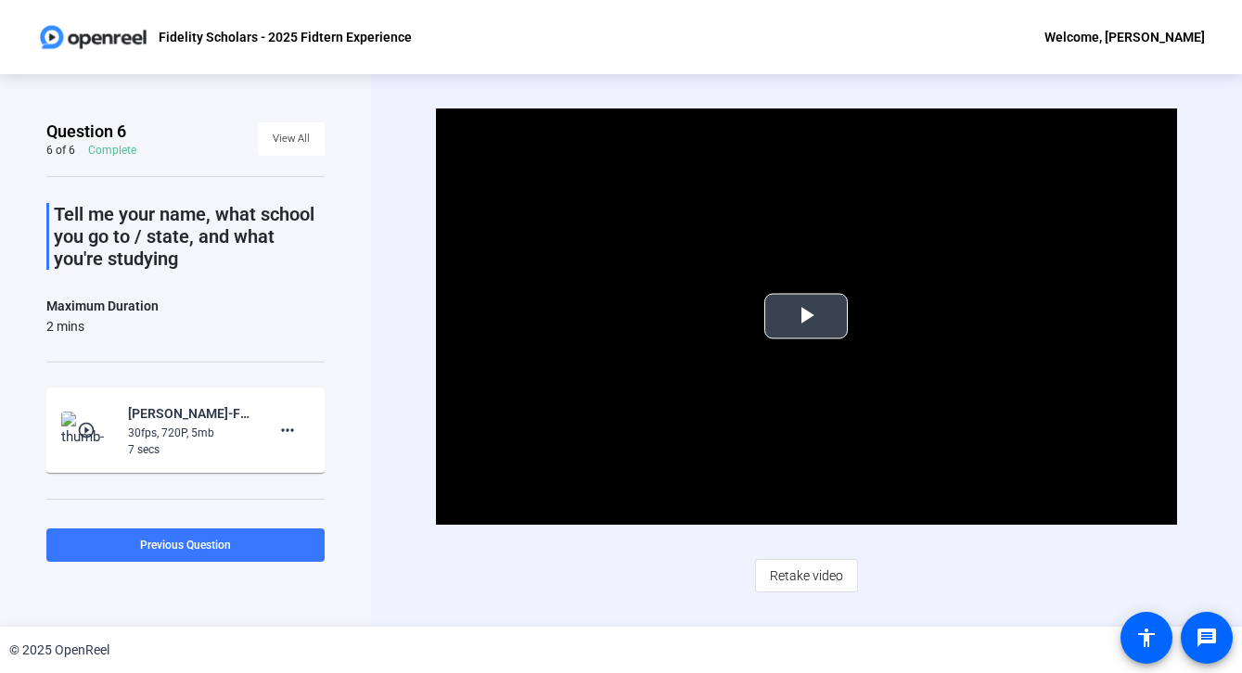
click at [806, 316] on span "Video Player" at bounding box center [806, 316] width 0 height 0
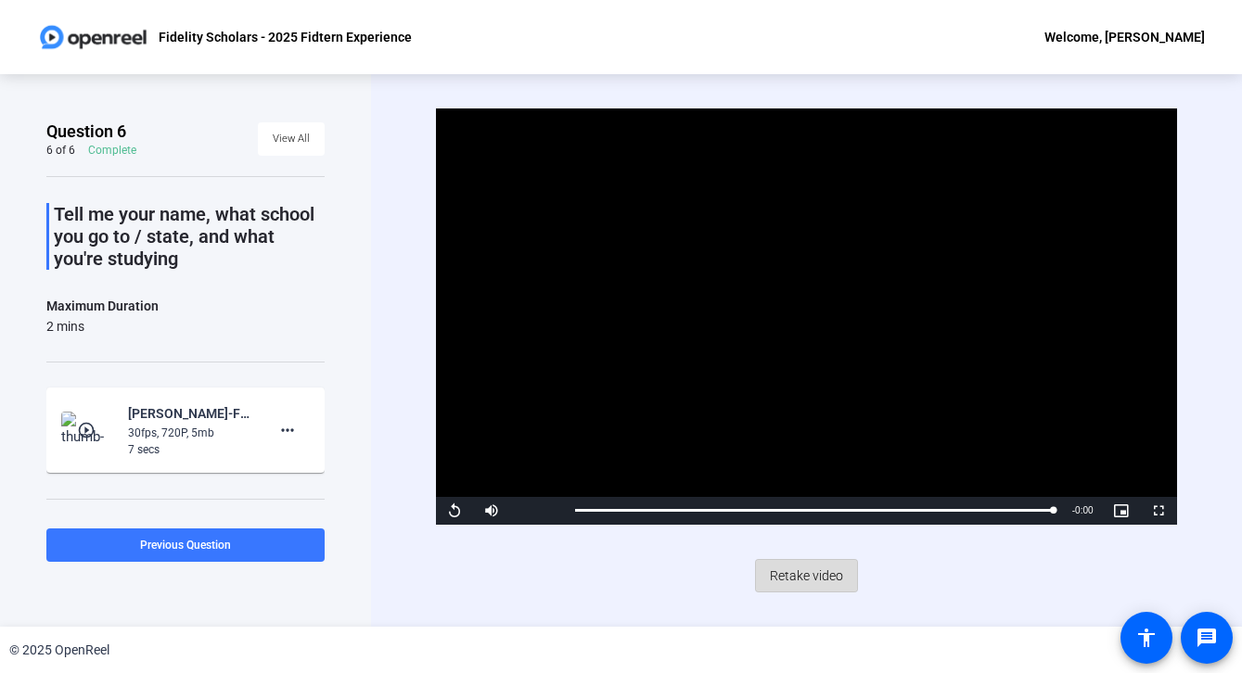
click at [828, 591] on span "Retake video" at bounding box center [806, 575] width 73 height 35
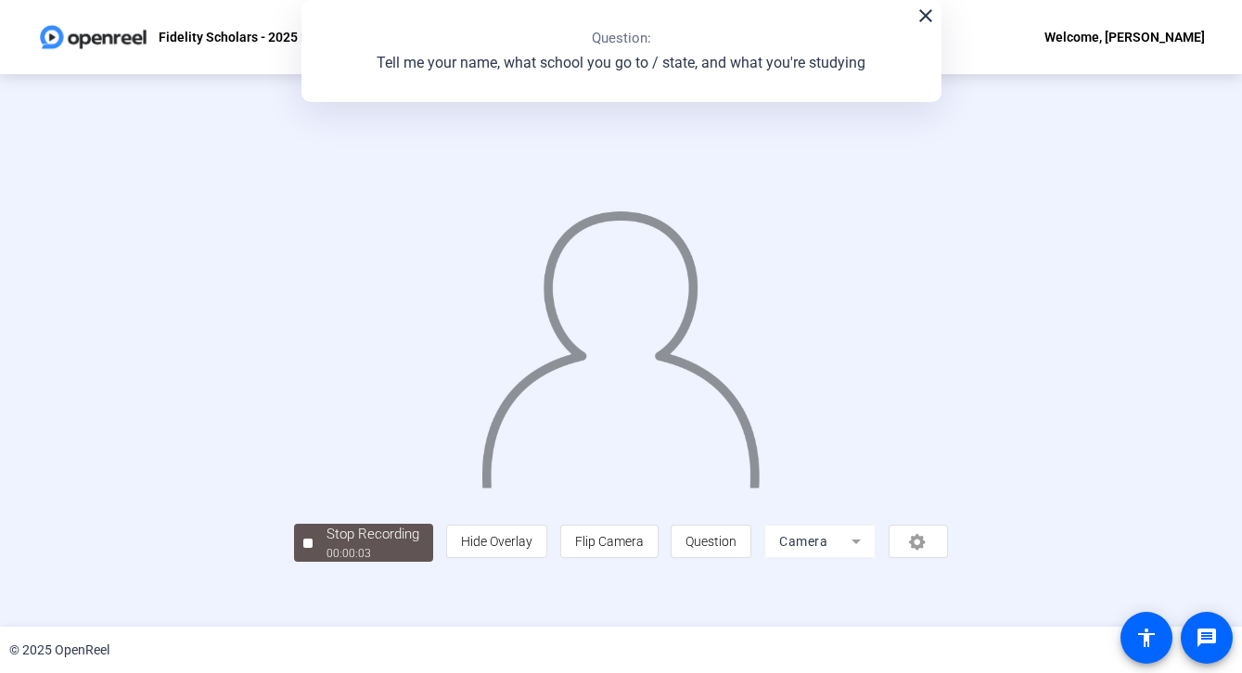
scroll to position [54, 0]
click at [312, 562] on span "Stop Recording 00:00:07" at bounding box center [372, 543] width 121 height 38
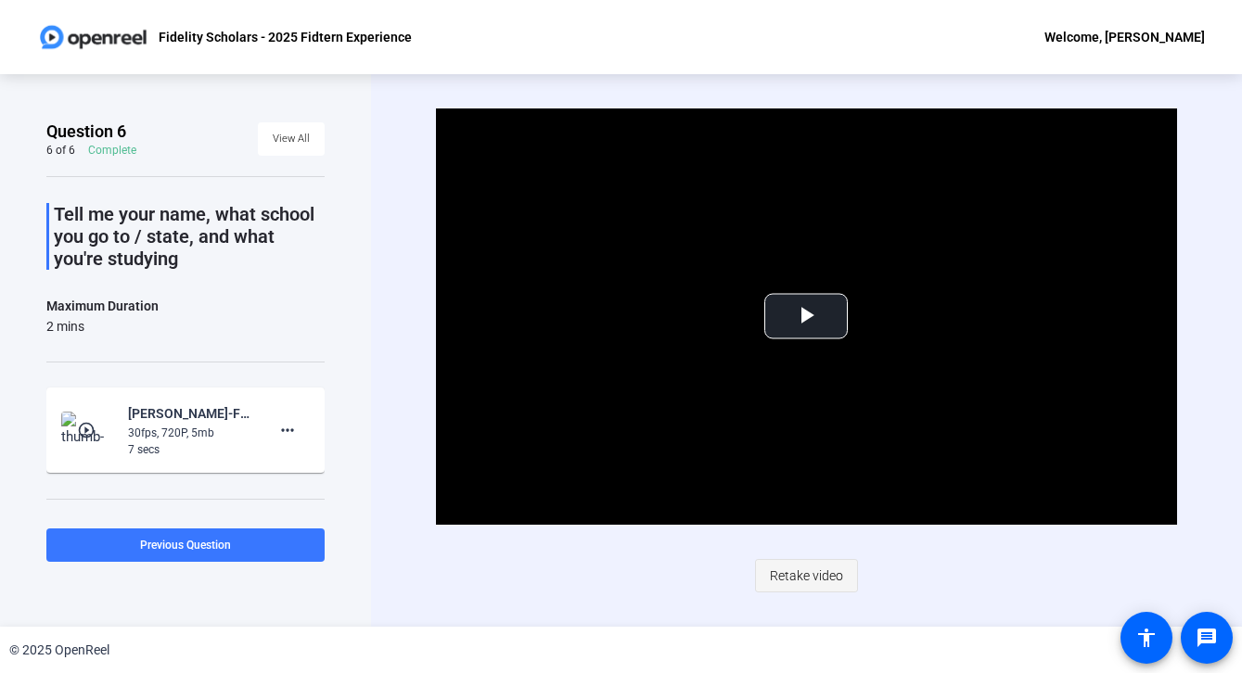
click at [822, 583] on span "Retake video" at bounding box center [806, 575] width 73 height 35
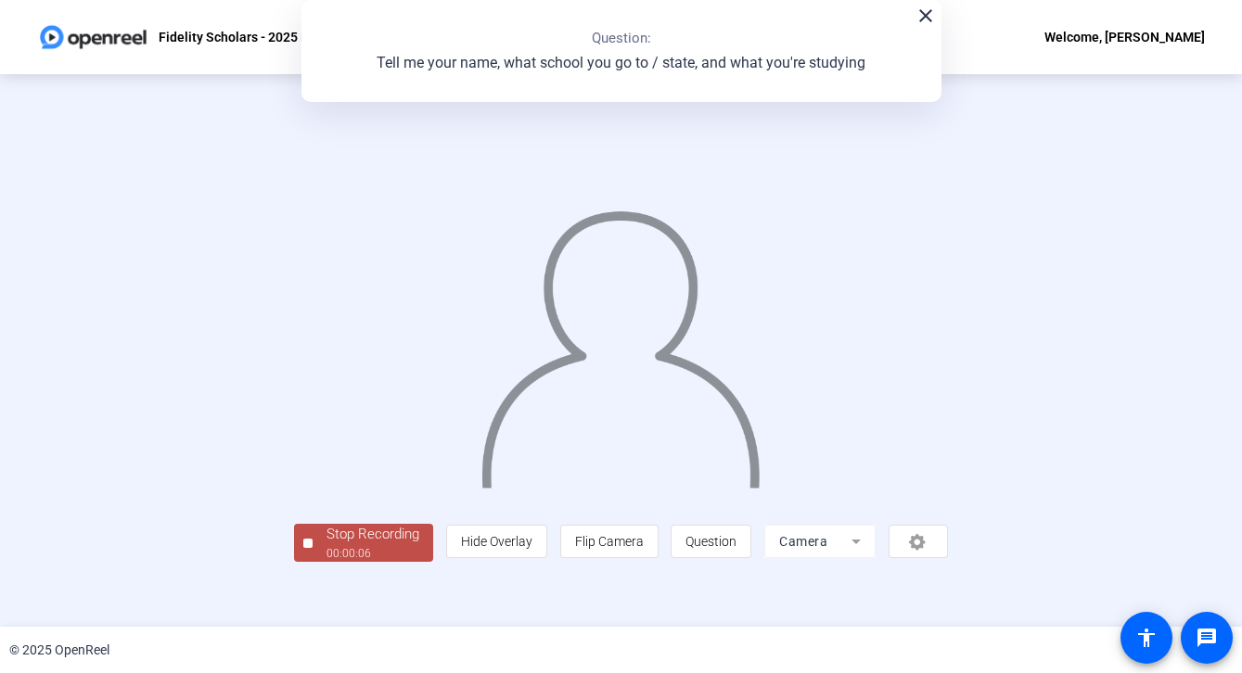
scroll to position [57, 0]
click at [326, 562] on div "00:00:06" at bounding box center [372, 553] width 93 height 17
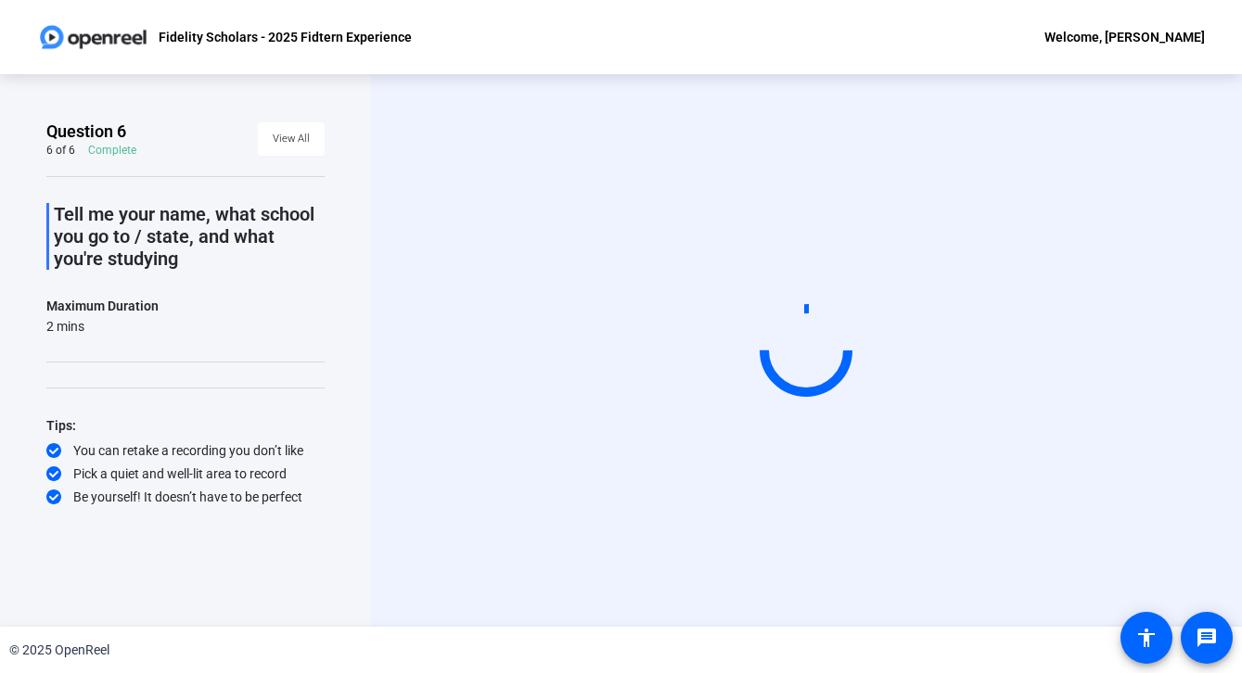
scroll to position [0, 0]
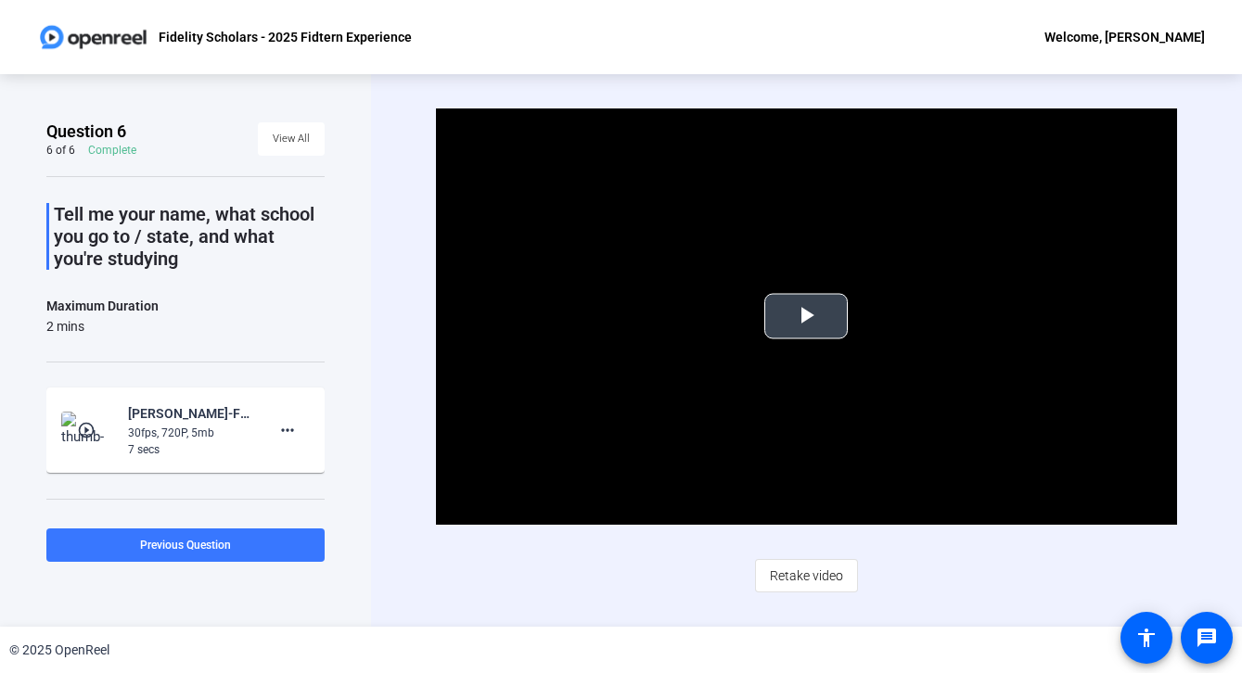
click at [806, 316] on span "Video Player" at bounding box center [806, 316] width 0 height 0
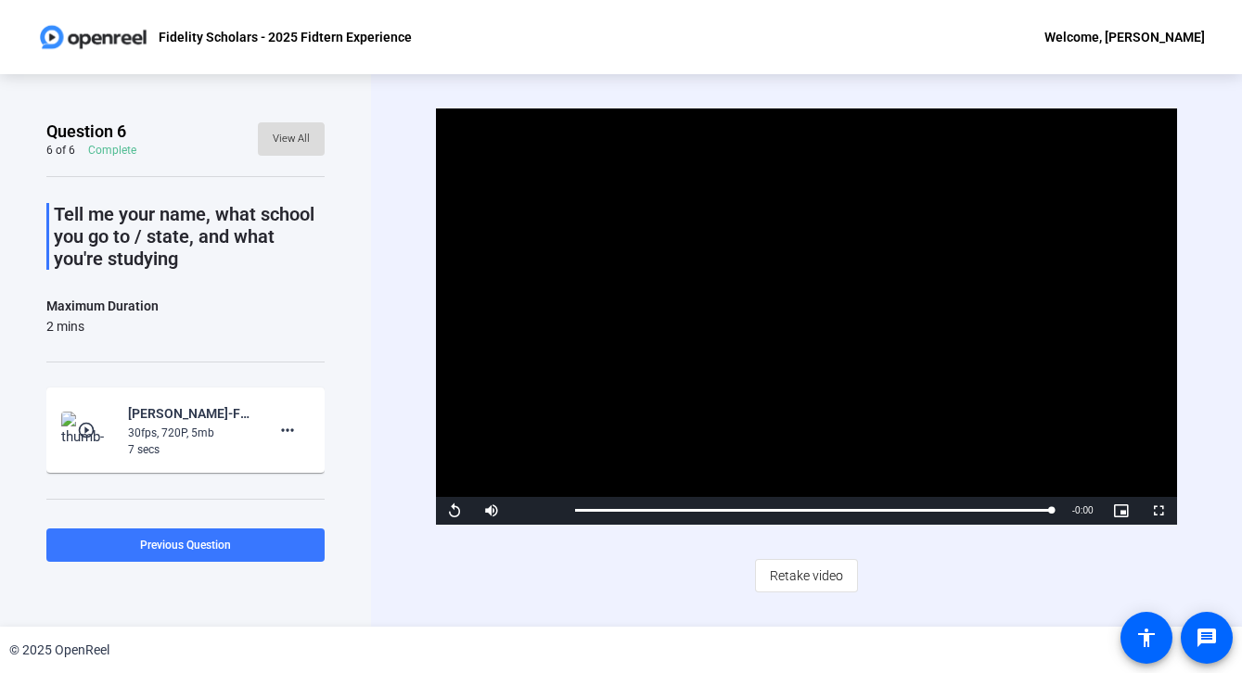
click at [288, 147] on span "View All" at bounding box center [291, 139] width 37 height 28
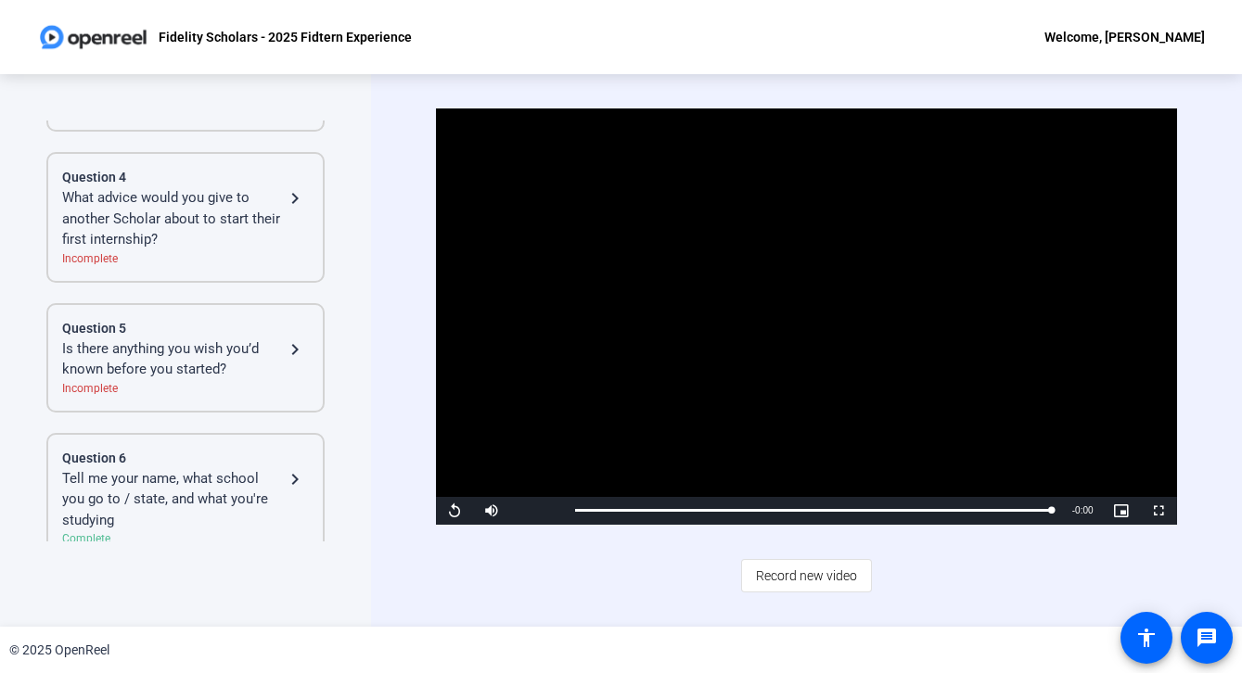
click at [229, 376] on div "Question 5 Is there anything you wish you’d known before you started? navigate_…" at bounding box center [185, 357] width 278 height 109
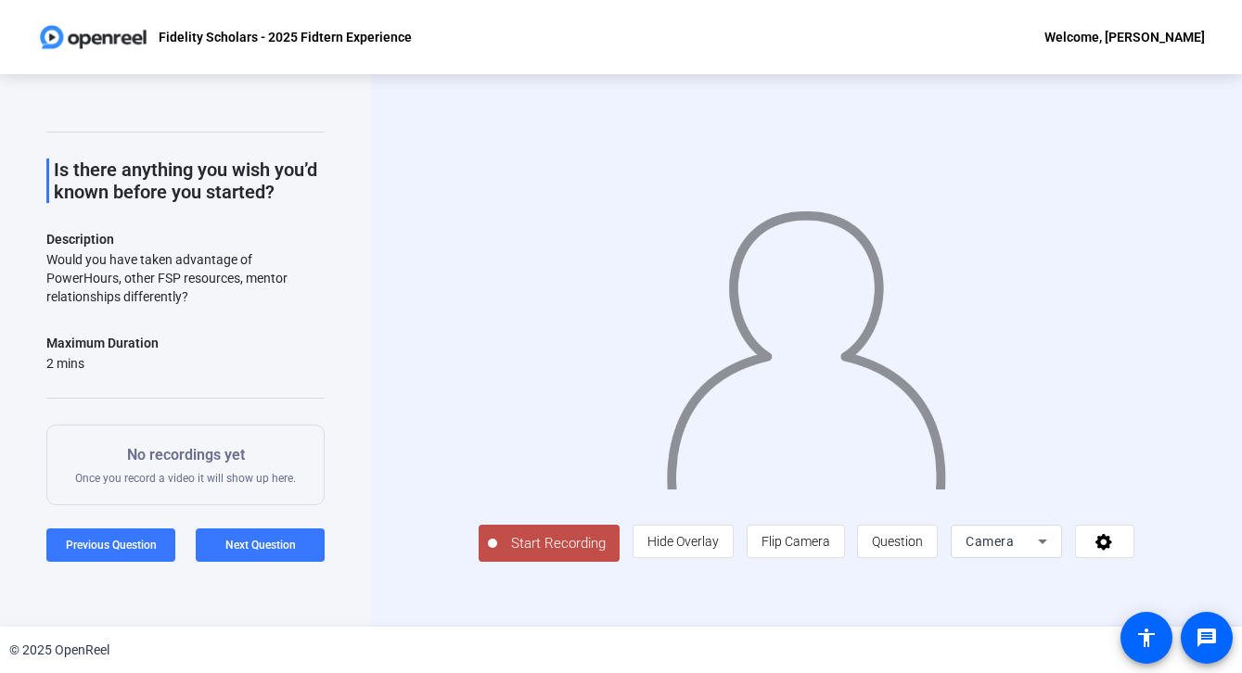
scroll to position [46, 0]
click at [142, 534] on span at bounding box center [110, 545] width 129 height 45
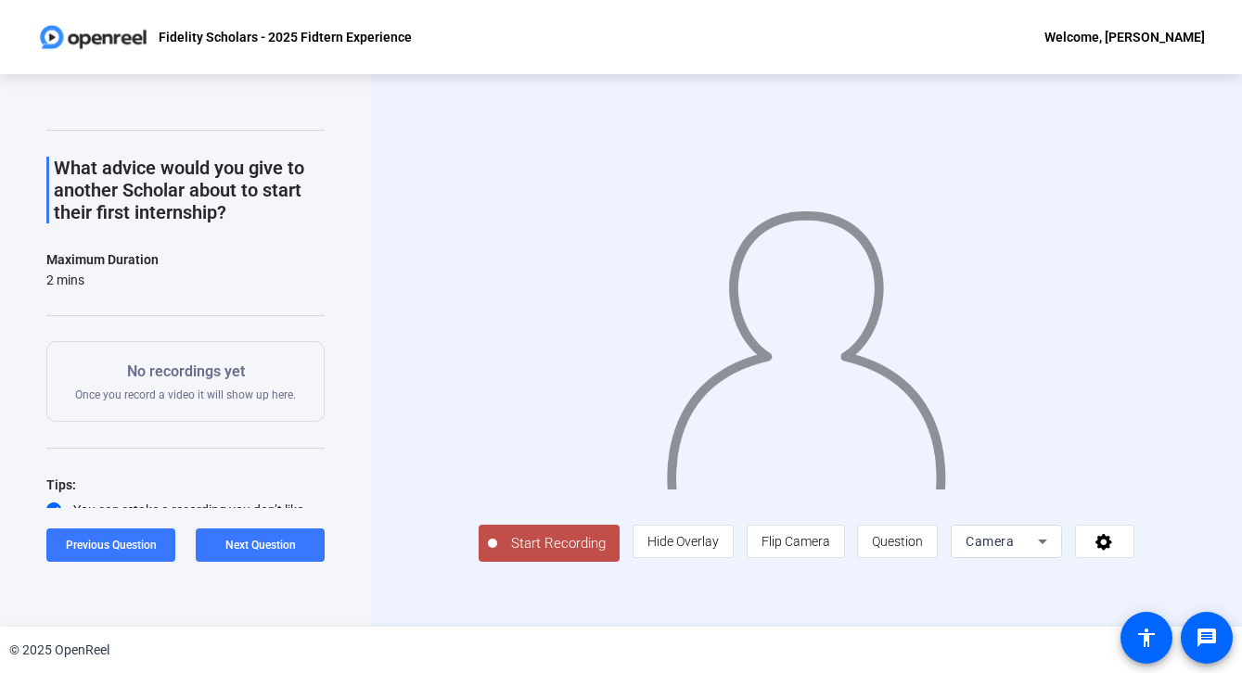
click at [548, 555] on span "Start Recording" at bounding box center [558, 543] width 122 height 21
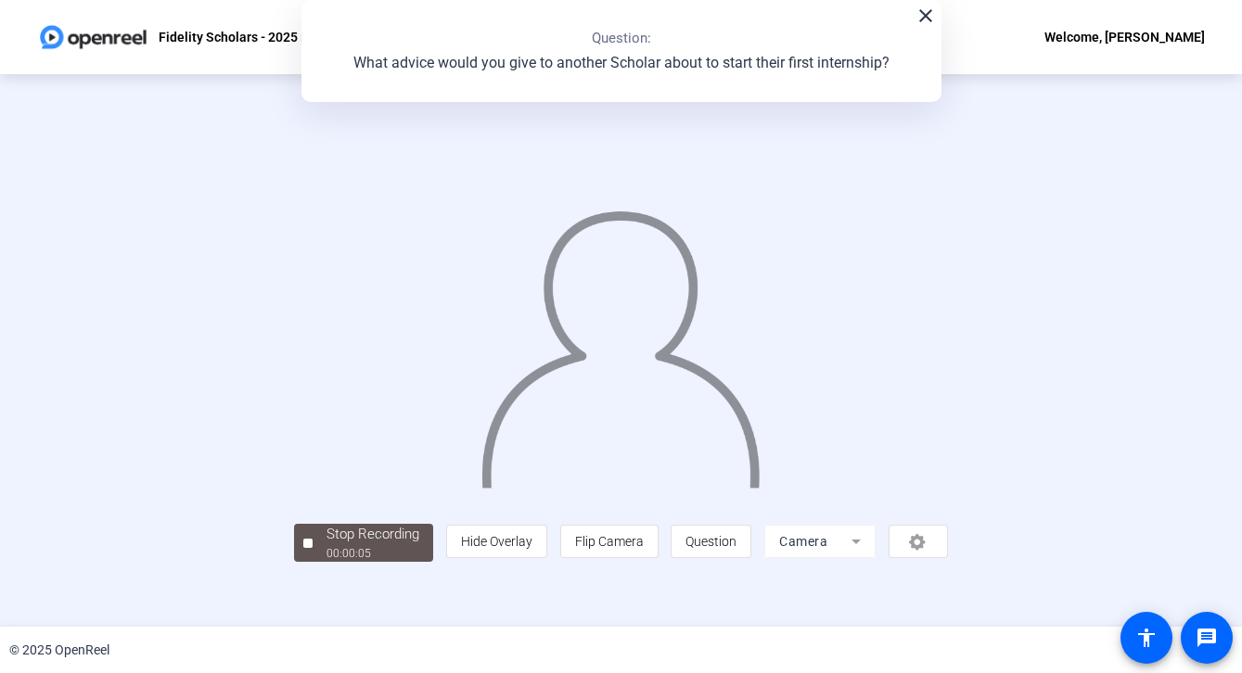
scroll to position [57, 0]
click at [312, 562] on span "Stop Recording 00:00:06" at bounding box center [372, 543] width 121 height 38
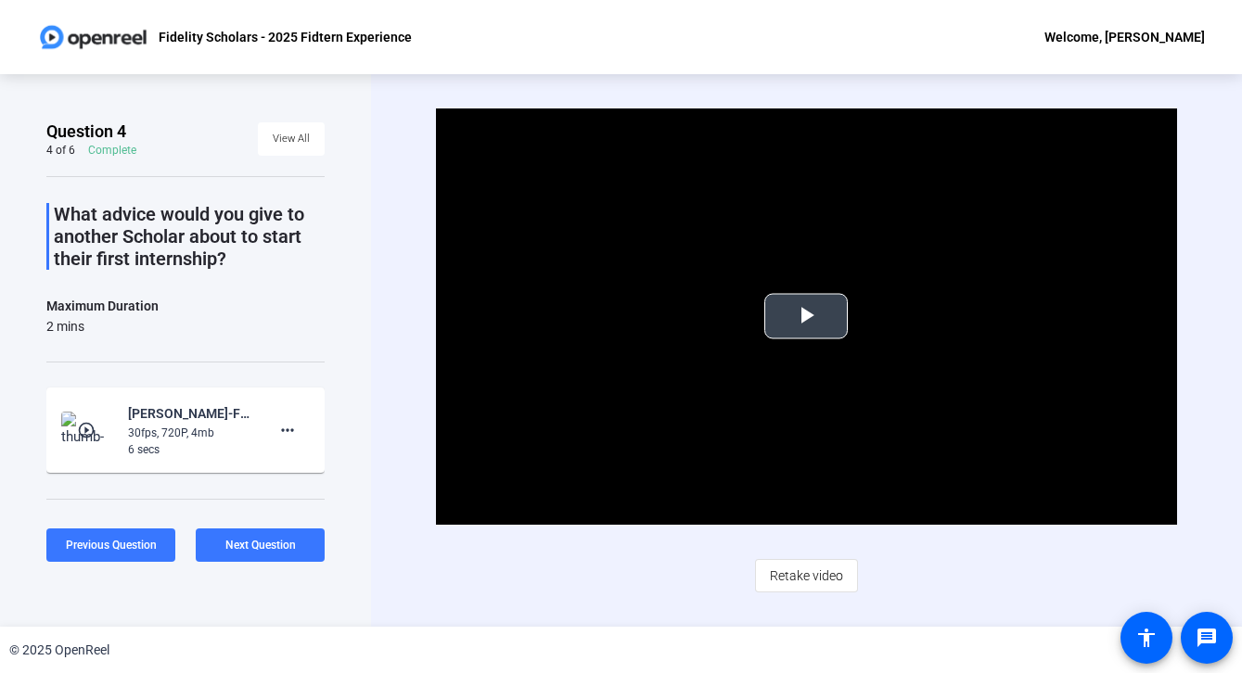
click at [806, 316] on span "Video Player" at bounding box center [806, 316] width 0 height 0
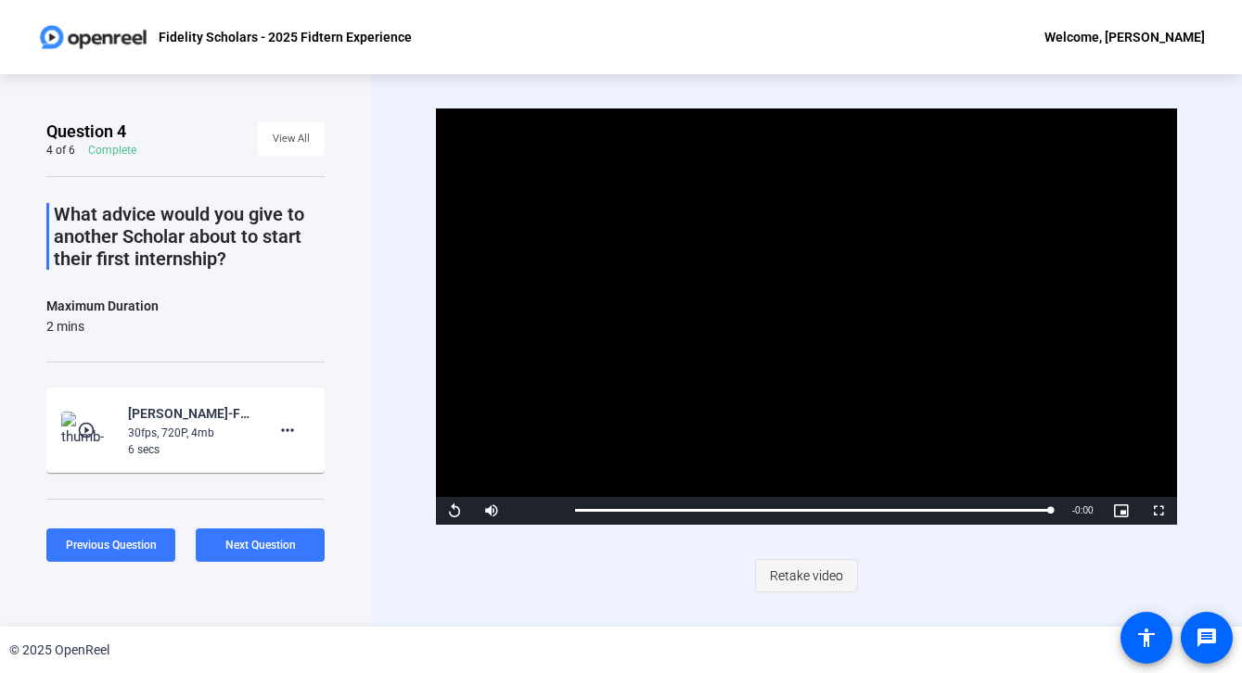
click at [819, 575] on span "Retake video" at bounding box center [806, 575] width 73 height 35
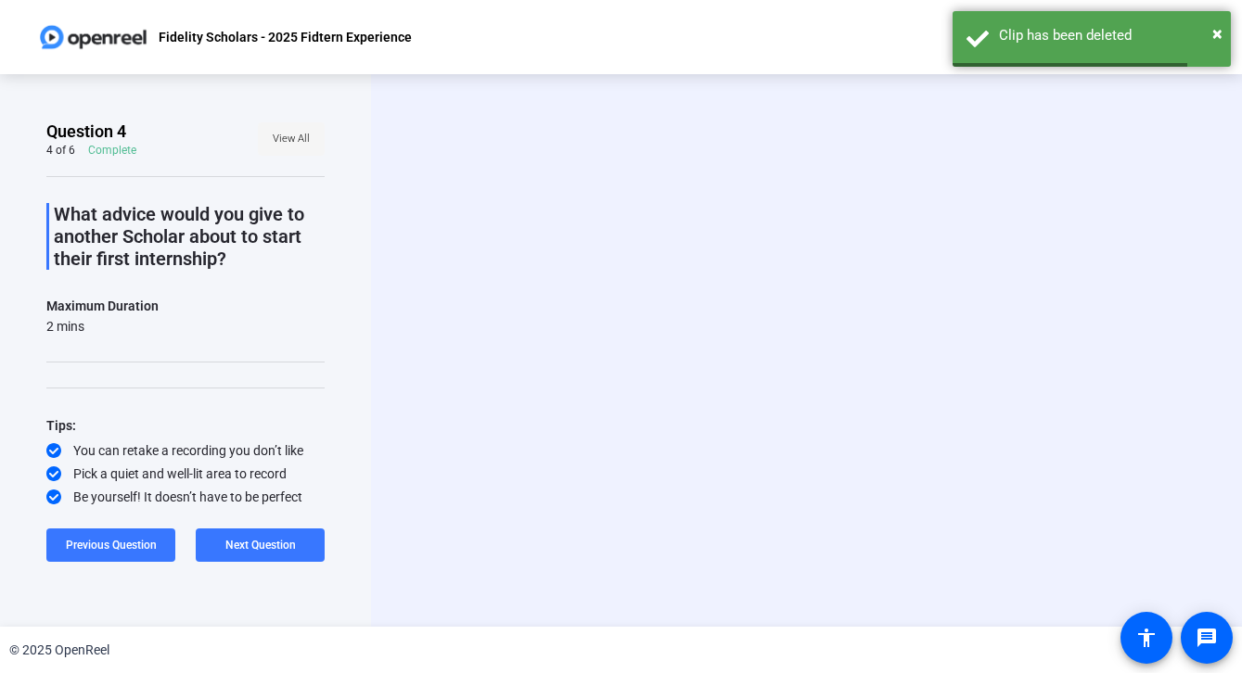
click at [301, 136] on span "View All" at bounding box center [291, 139] width 37 height 28
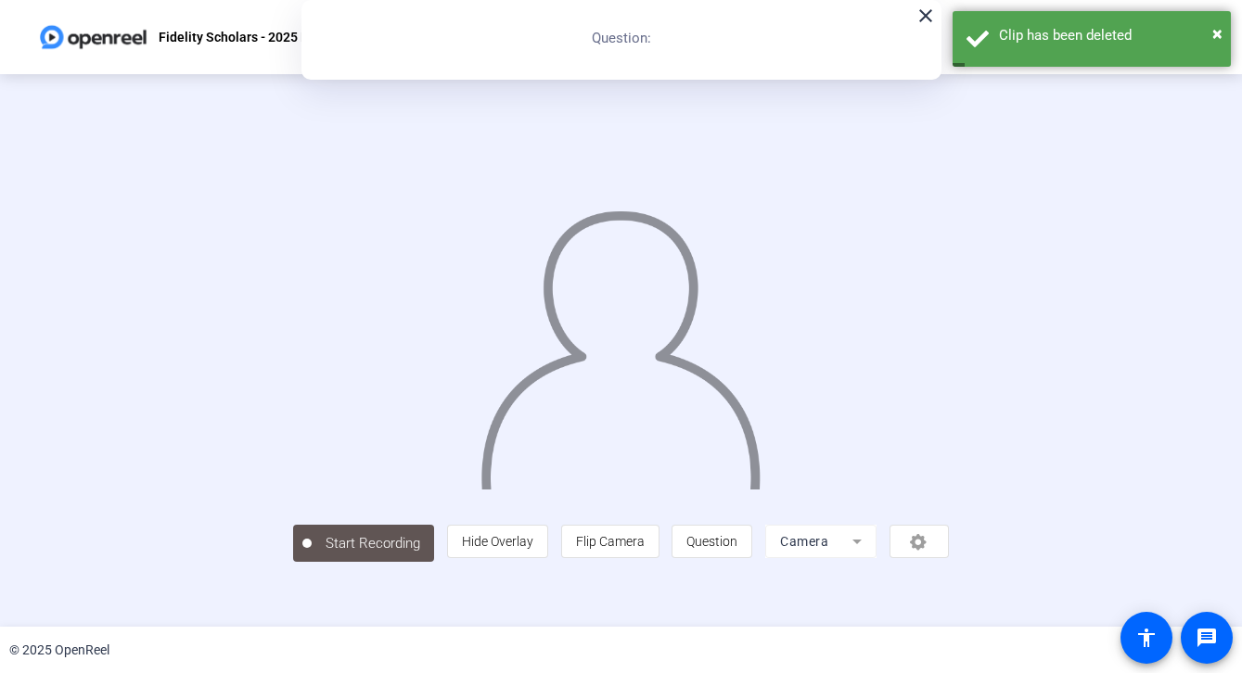
scroll to position [30, 0]
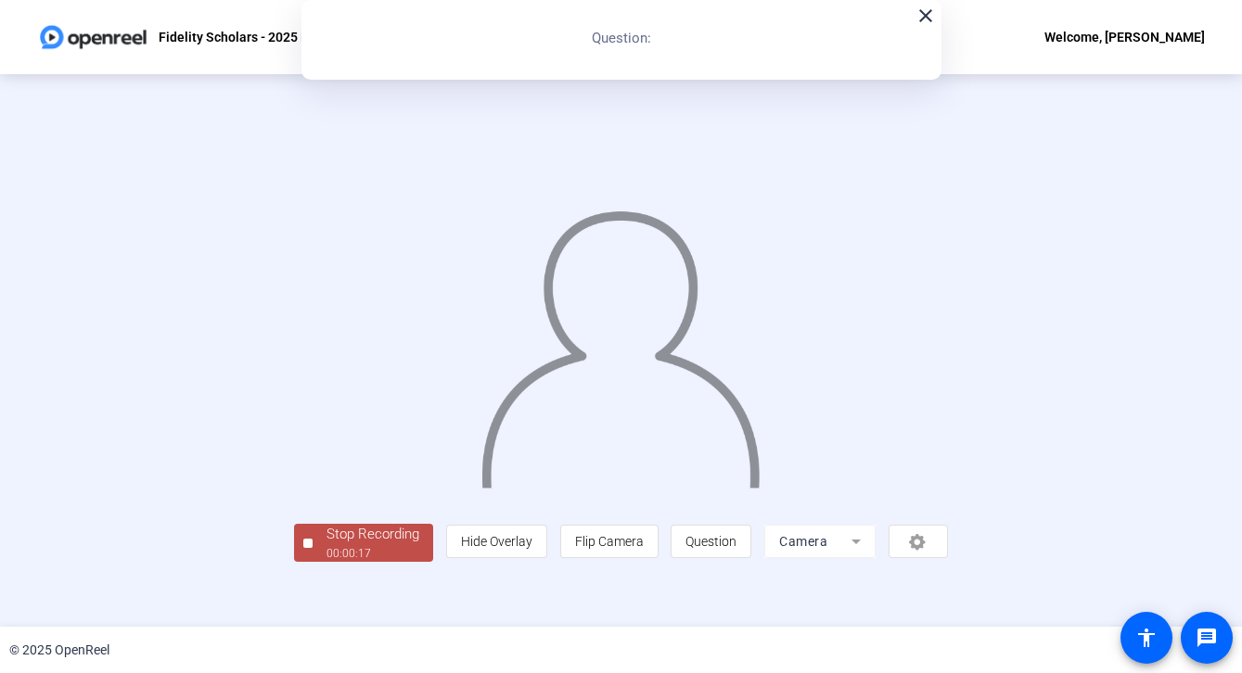
click at [326, 545] on div "Stop Recording" at bounding box center [372, 534] width 93 height 21
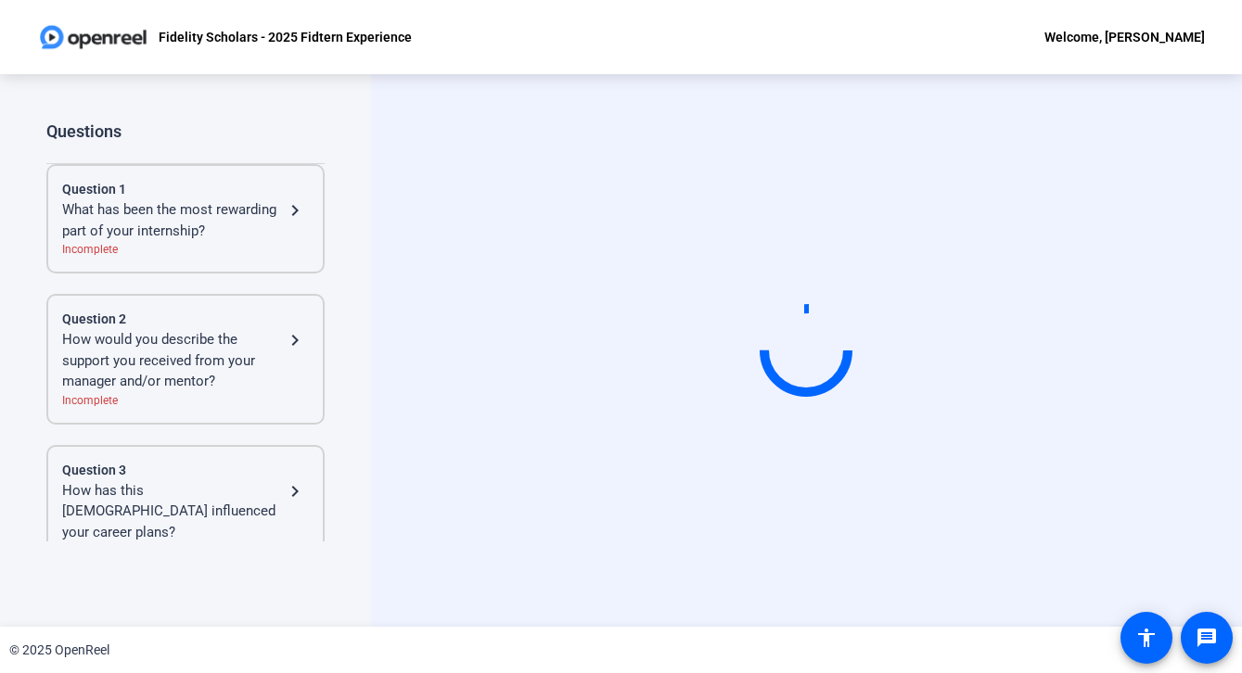
scroll to position [0, 0]
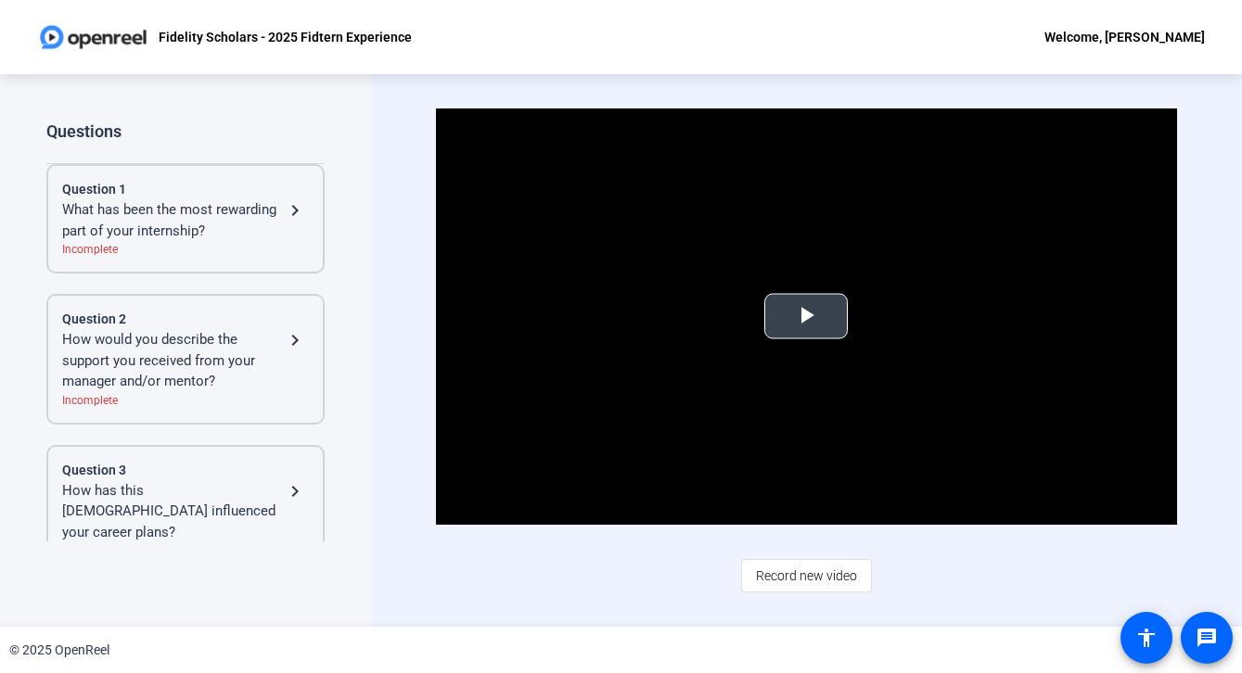
click at [845, 349] on video "Video Player" at bounding box center [806, 316] width 740 height 416
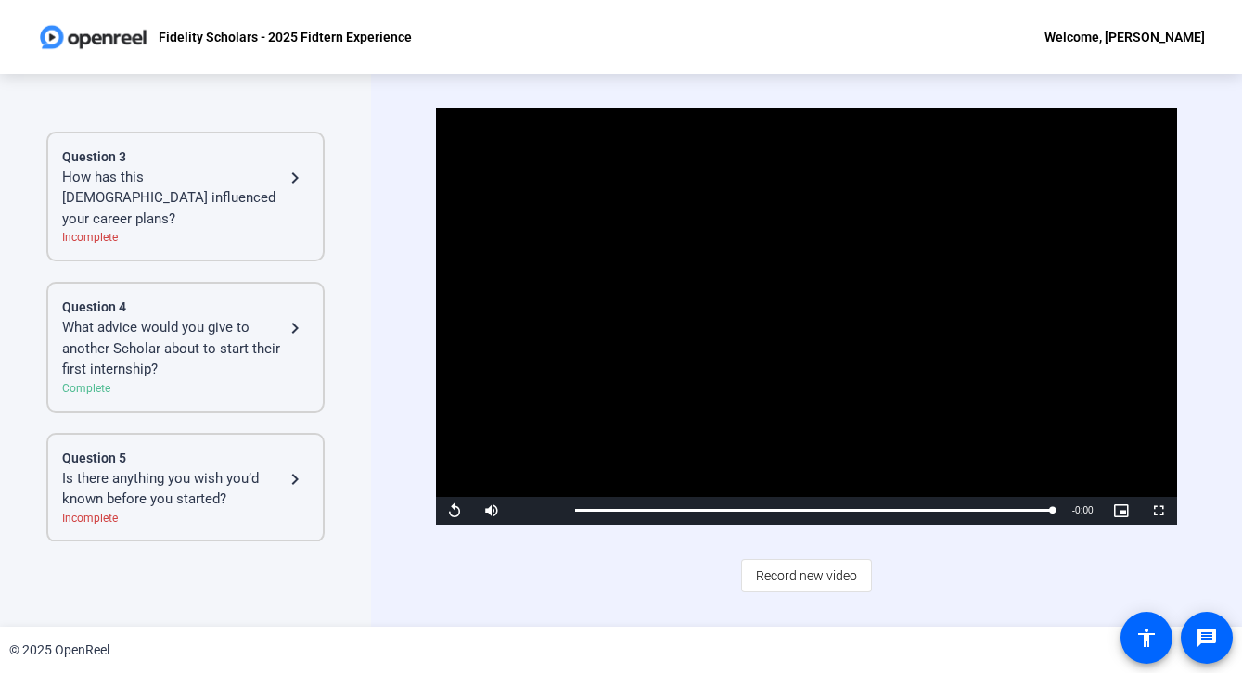
scroll to position [443, 0]
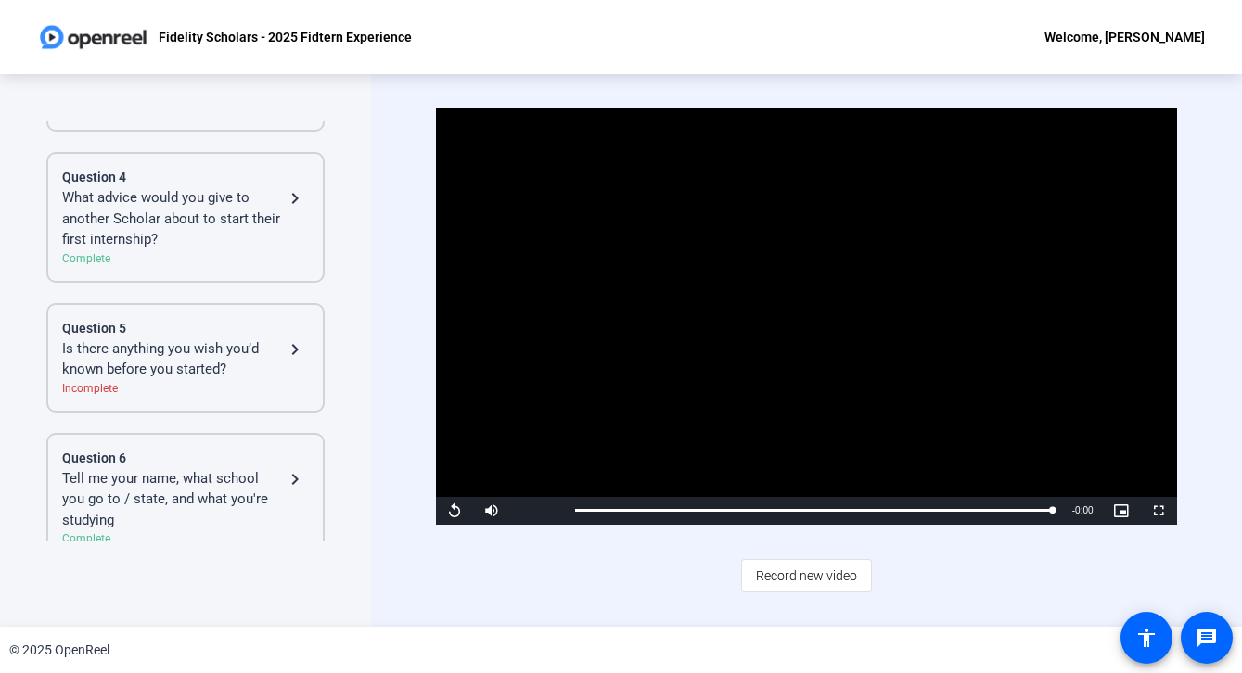
click at [220, 208] on div "What advice would you give to another Scholar about to start their first intern…" at bounding box center [173, 218] width 222 height 63
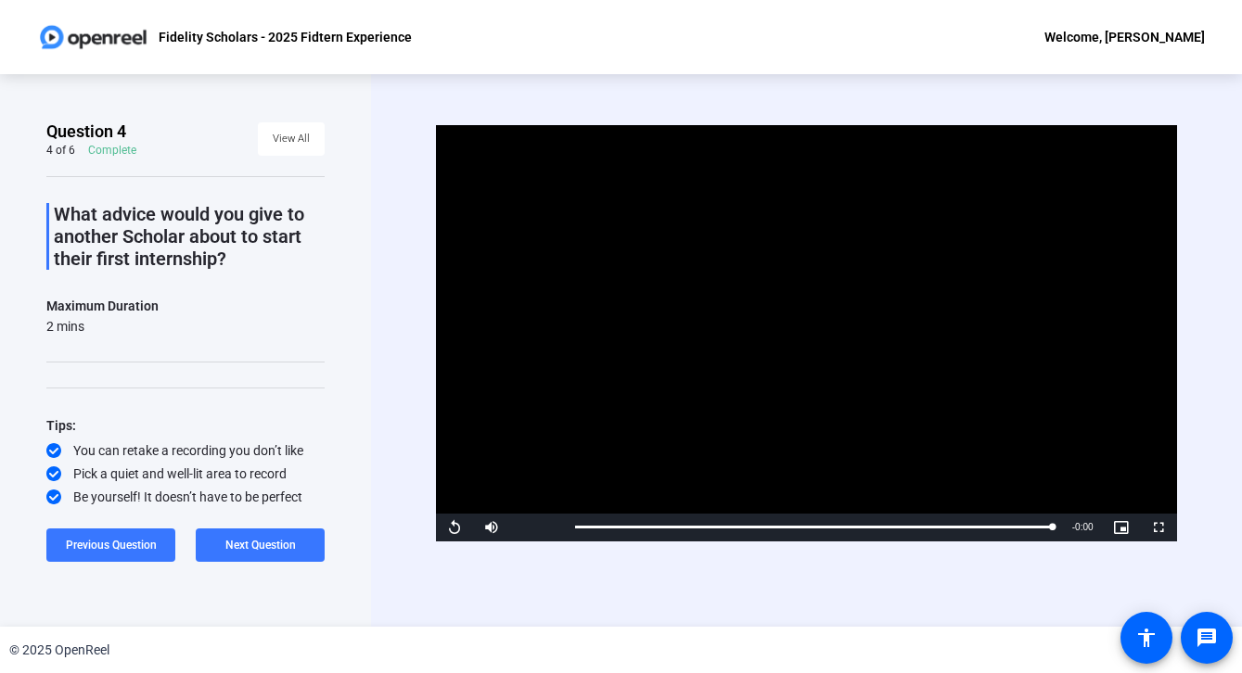
scroll to position [0, 0]
click at [299, 121] on span at bounding box center [291, 139] width 67 height 45
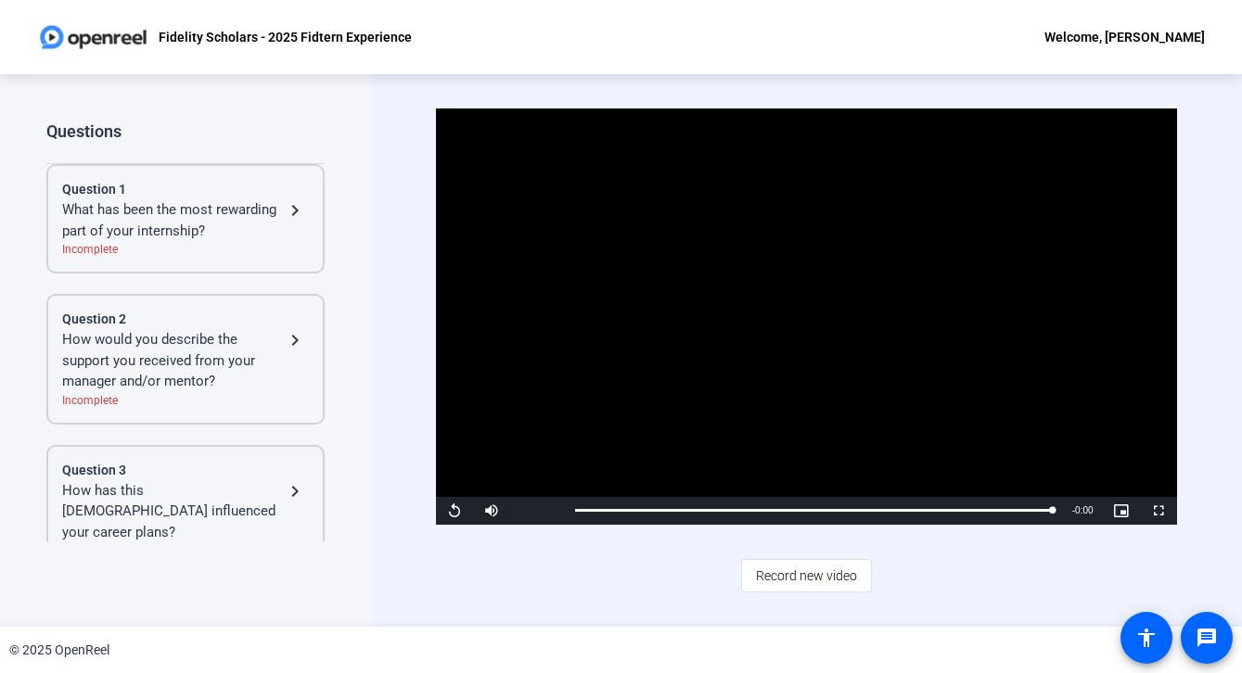
click at [240, 199] on div "What has been the most rewarding part of your internship?" at bounding box center [173, 220] width 222 height 42
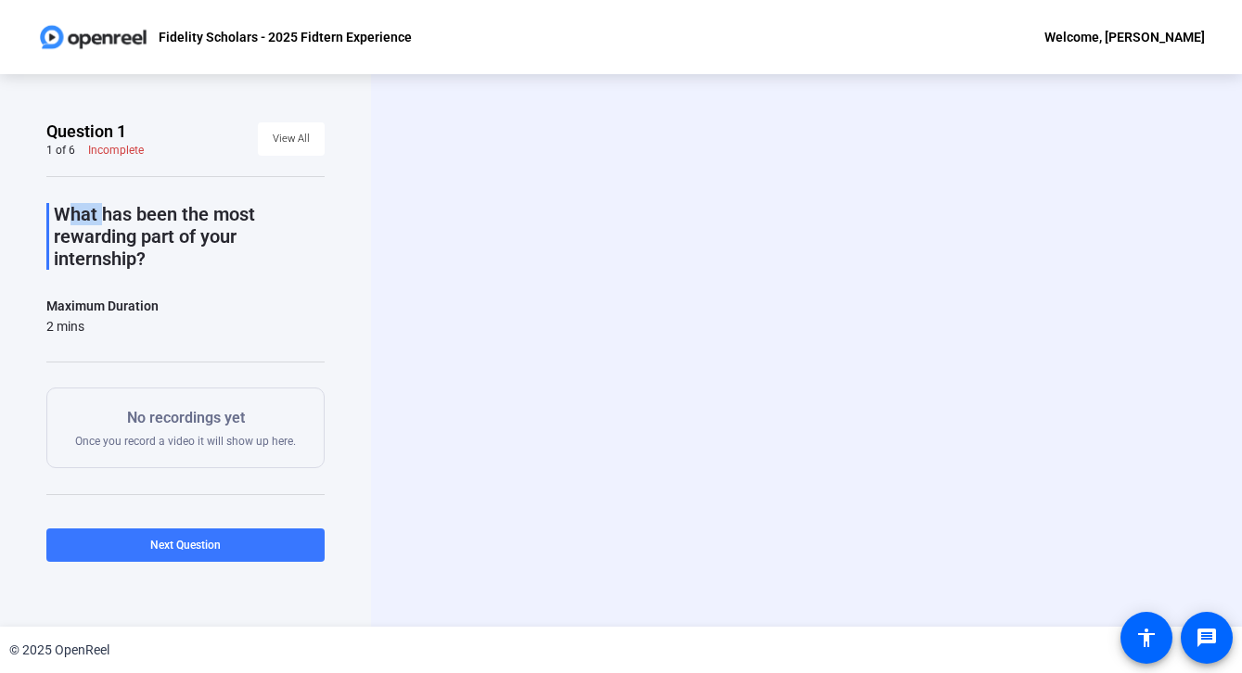
click at [240, 199] on div "What has been the most rewarding part of your internship? Maximum Duration 2 mi…" at bounding box center [185, 394] width 278 height 436
click at [302, 145] on span "View All" at bounding box center [291, 139] width 37 height 28
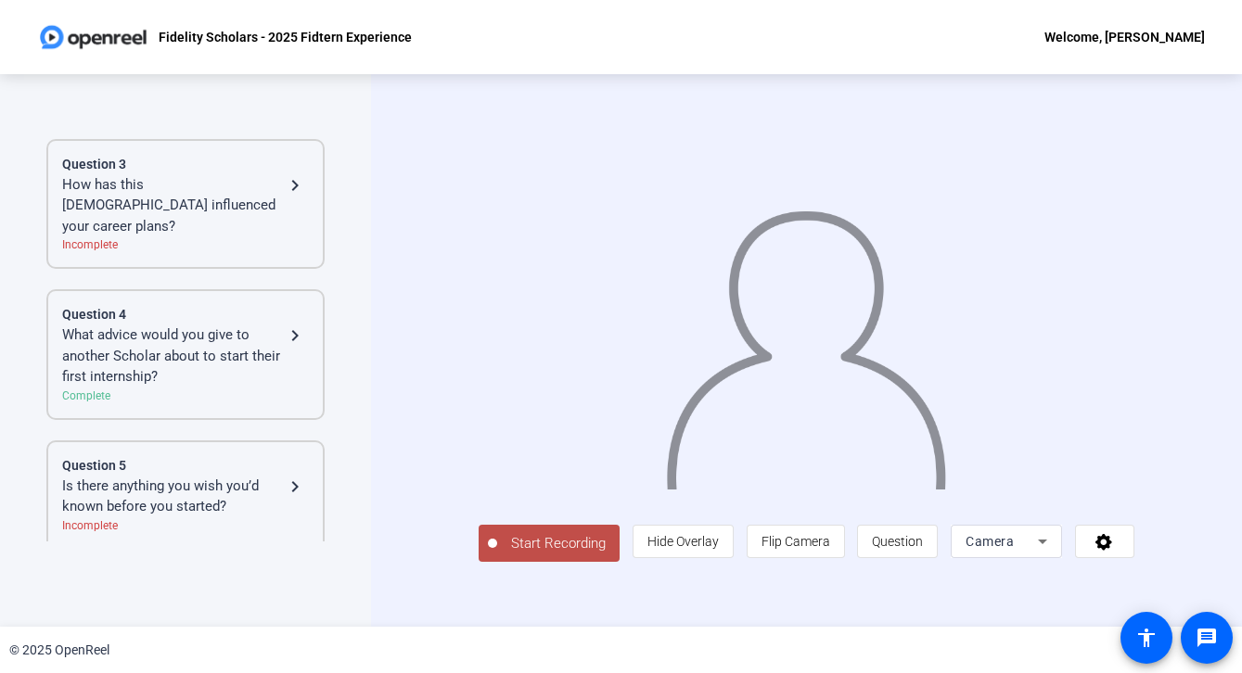
scroll to position [312, 0]
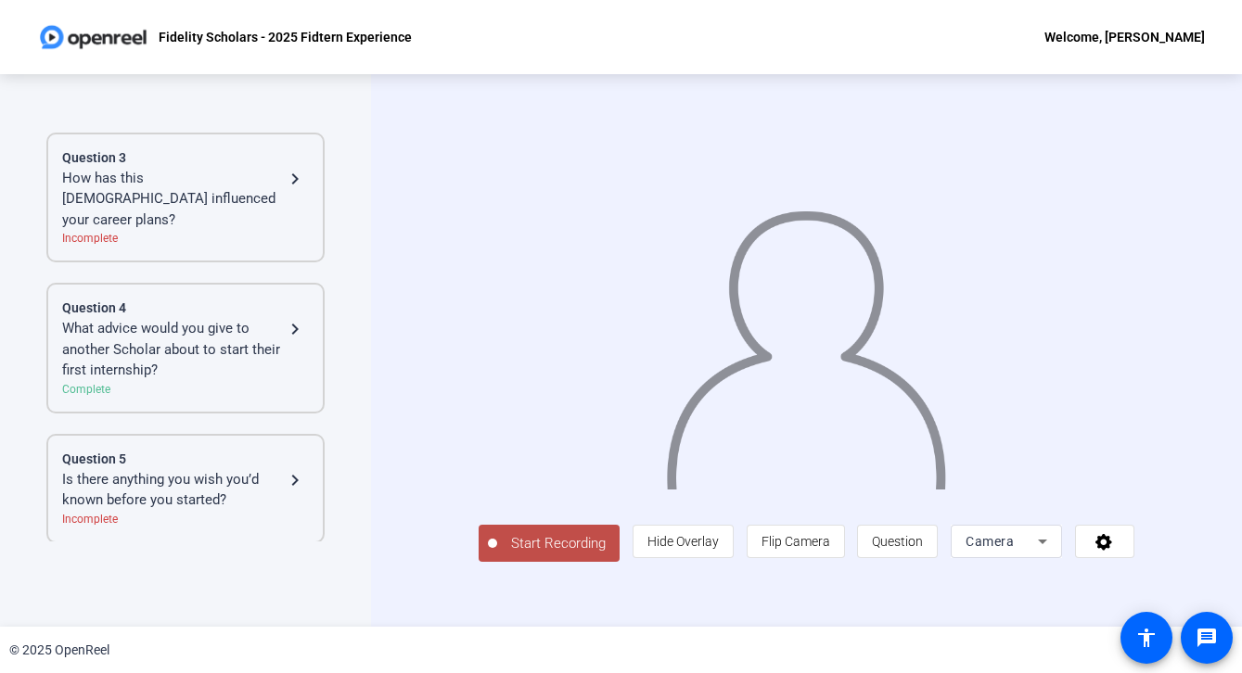
click at [235, 323] on div "What advice would you give to another Scholar about to start their first intern…" at bounding box center [173, 349] width 222 height 63
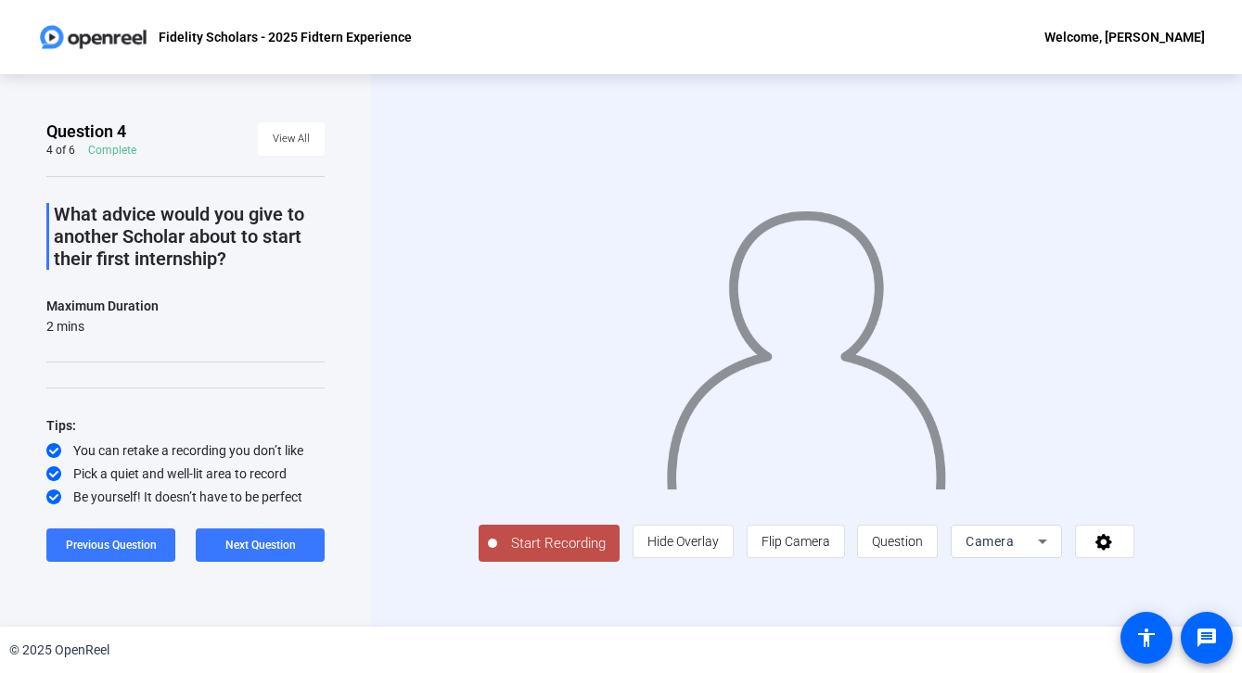
click at [508, 594] on div "Start Recording person Hide Overlay flip Flip Camera question_mark Question Cam…" at bounding box center [806, 350] width 871 height 553
click at [515, 555] on span "Start Recording" at bounding box center [558, 543] width 122 height 21
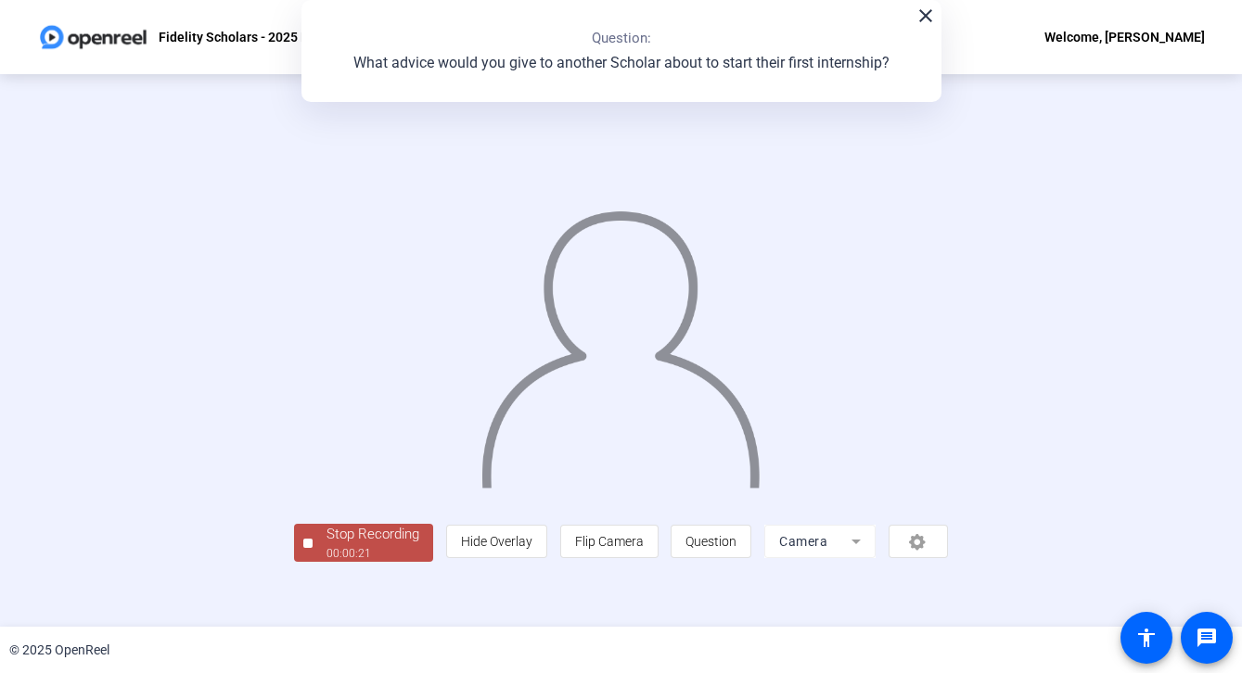
scroll to position [57, 0]
click at [312, 562] on span "Stop Recording 00:00:22" at bounding box center [372, 543] width 121 height 38
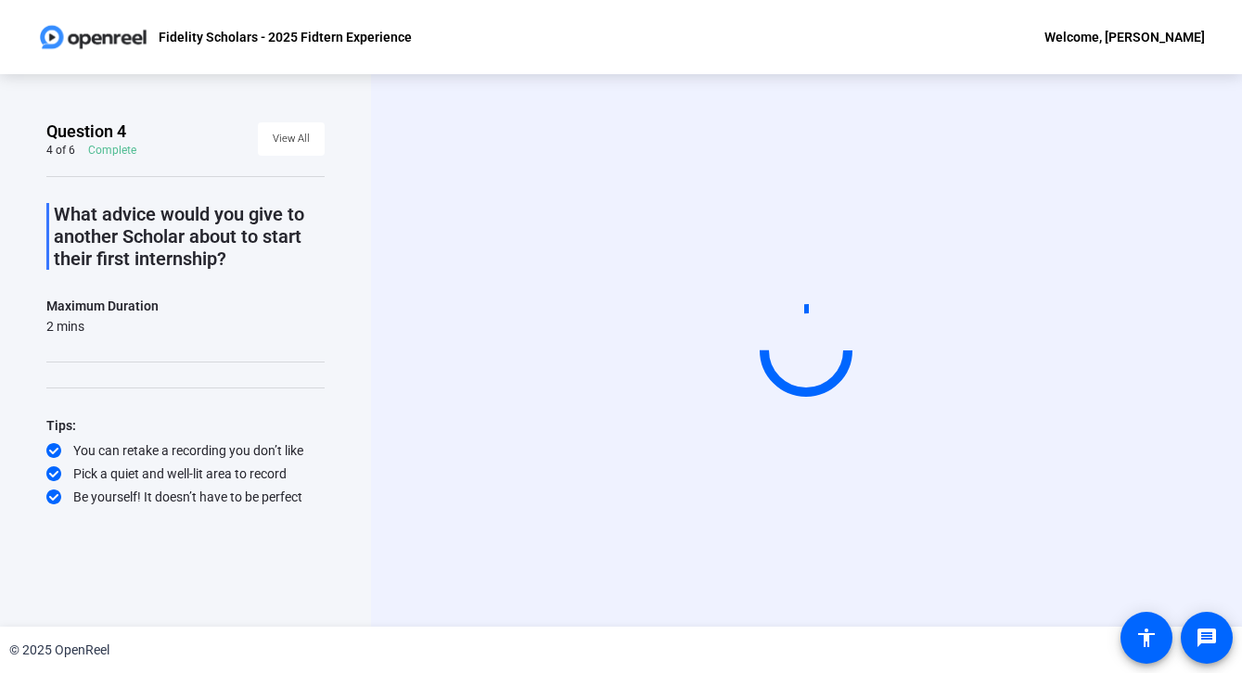
scroll to position [0, 0]
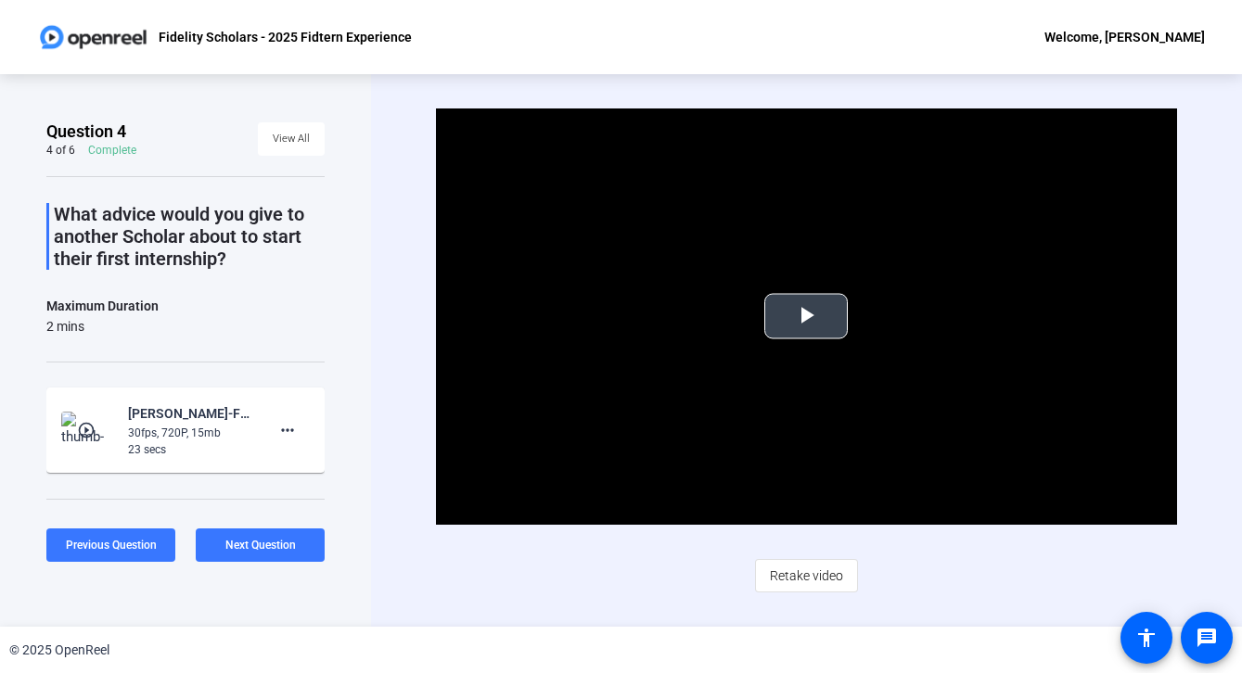
drag, startPoint x: 328, startPoint y: 404, endPoint x: 439, endPoint y: 395, distance: 110.7
click at [329, 402] on div "Question 4 4 of 6 Complete View All What advice would you give to another Schol…" at bounding box center [185, 350] width 371 height 553
click at [446, 400] on video "Video Player" at bounding box center [806, 316] width 740 height 416
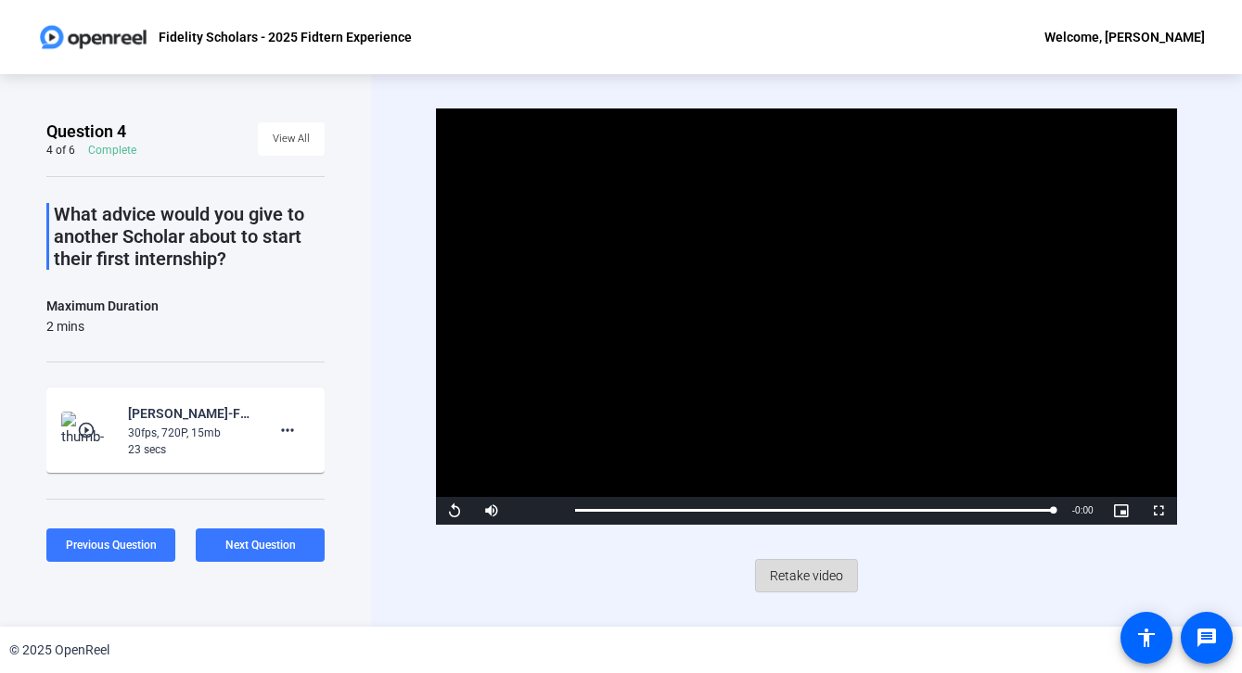
click at [772, 581] on span "Retake video" at bounding box center [806, 575] width 73 height 35
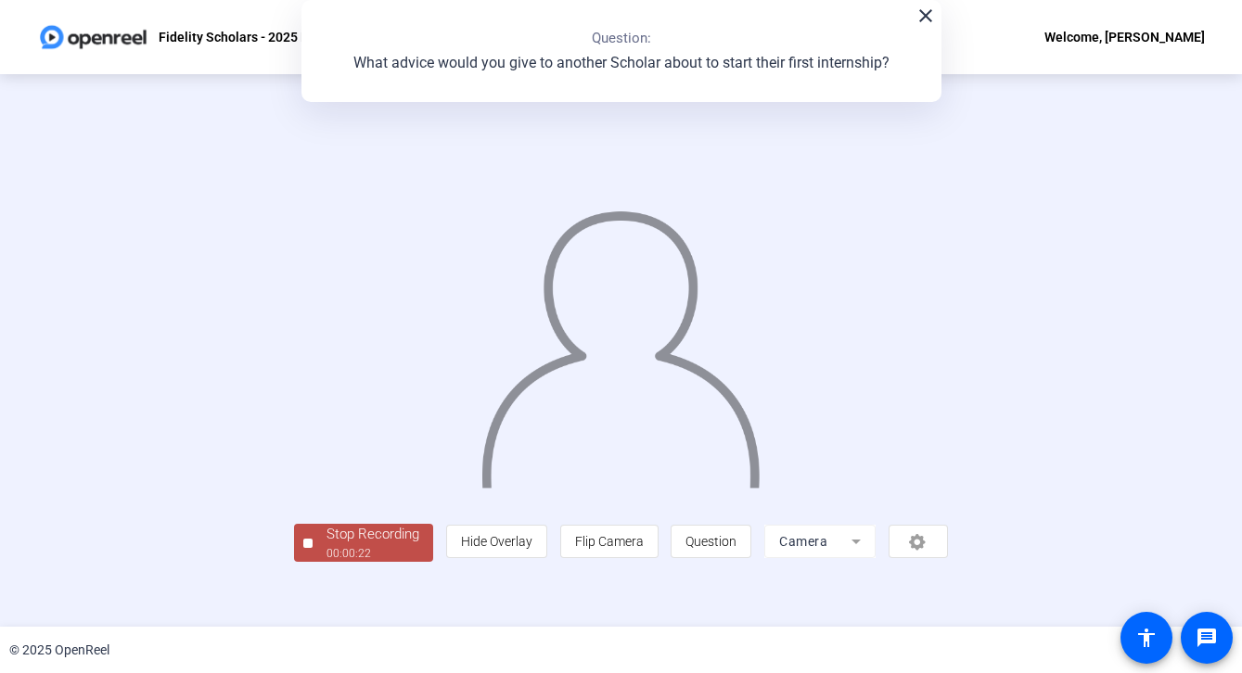
scroll to position [57, 0]
click at [326, 545] on div "Stop Recording" at bounding box center [372, 534] width 93 height 21
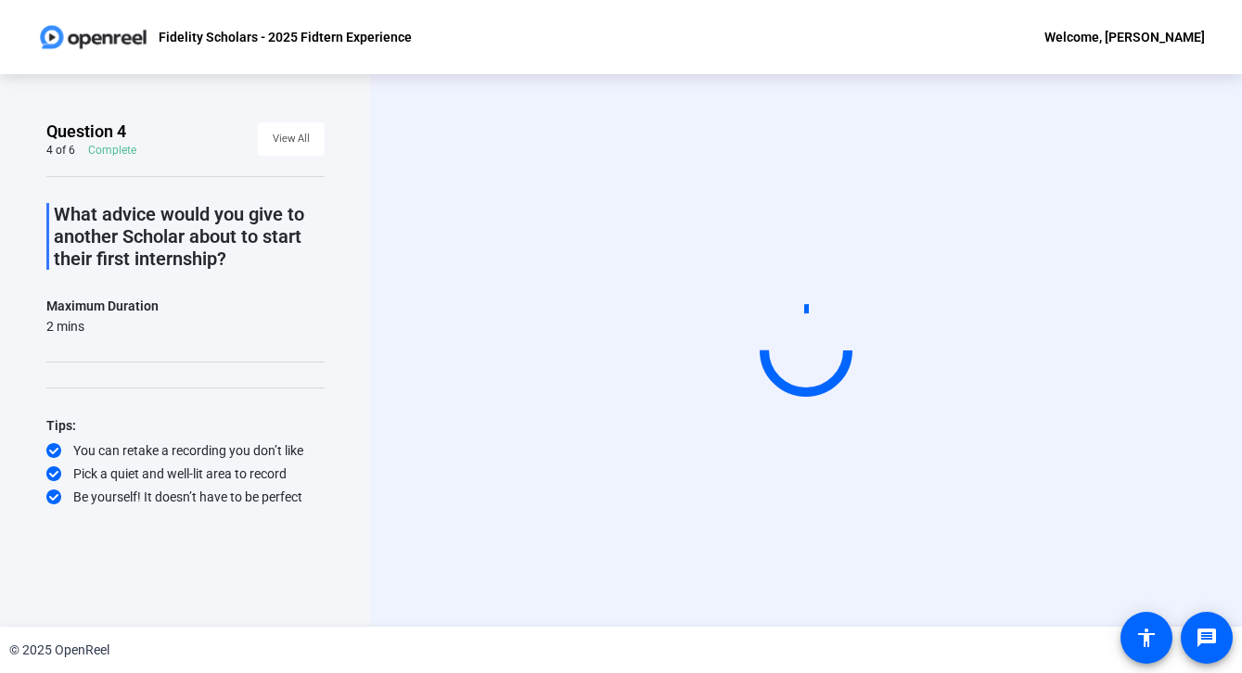
scroll to position [0, 0]
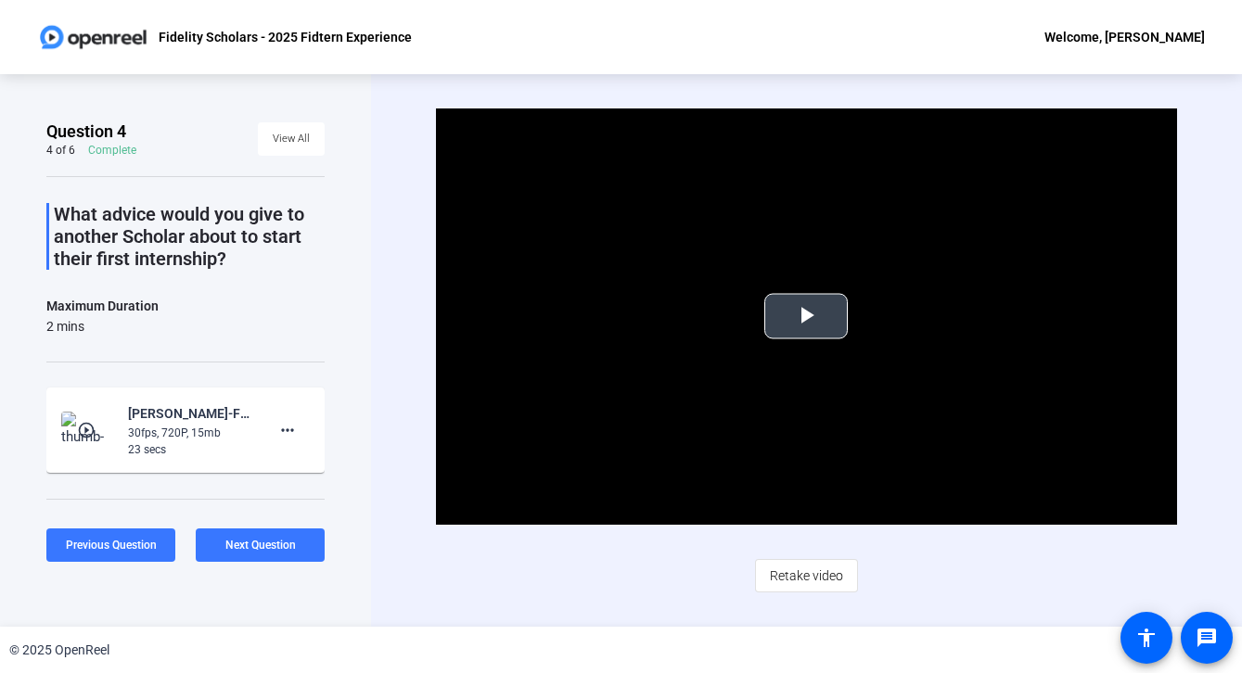
click at [806, 316] on span "Video Player" at bounding box center [806, 316] width 0 height 0
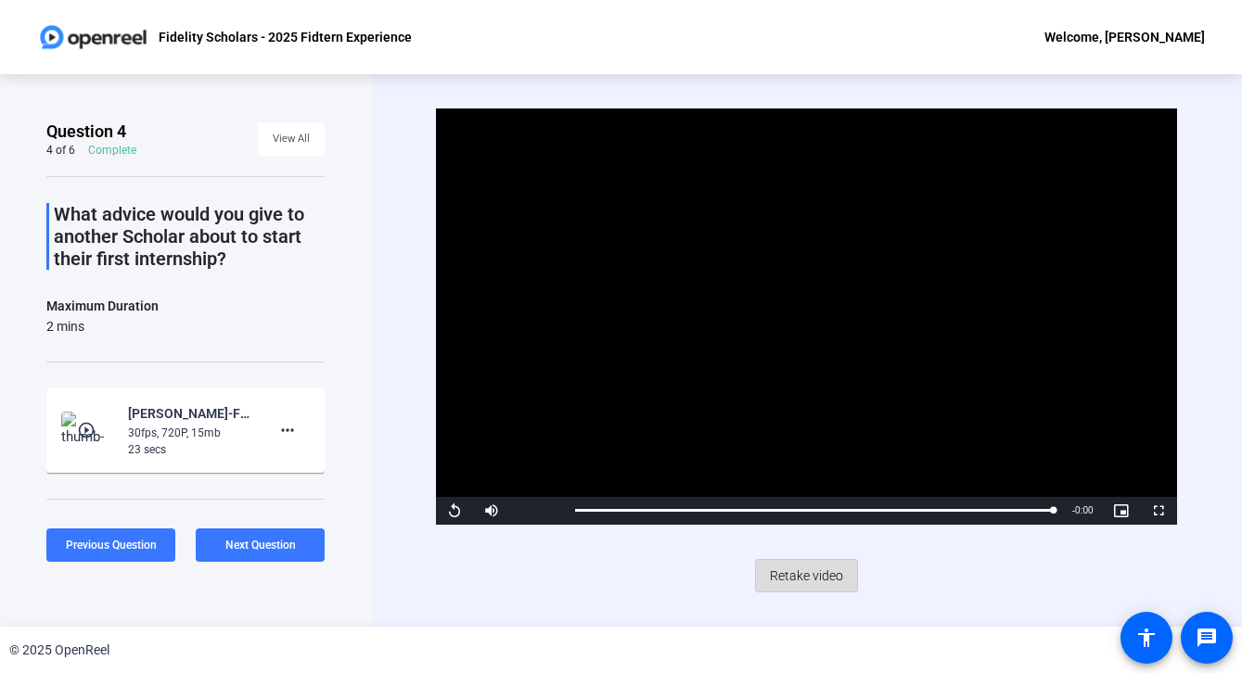
click at [811, 588] on span "Retake video" at bounding box center [806, 575] width 73 height 35
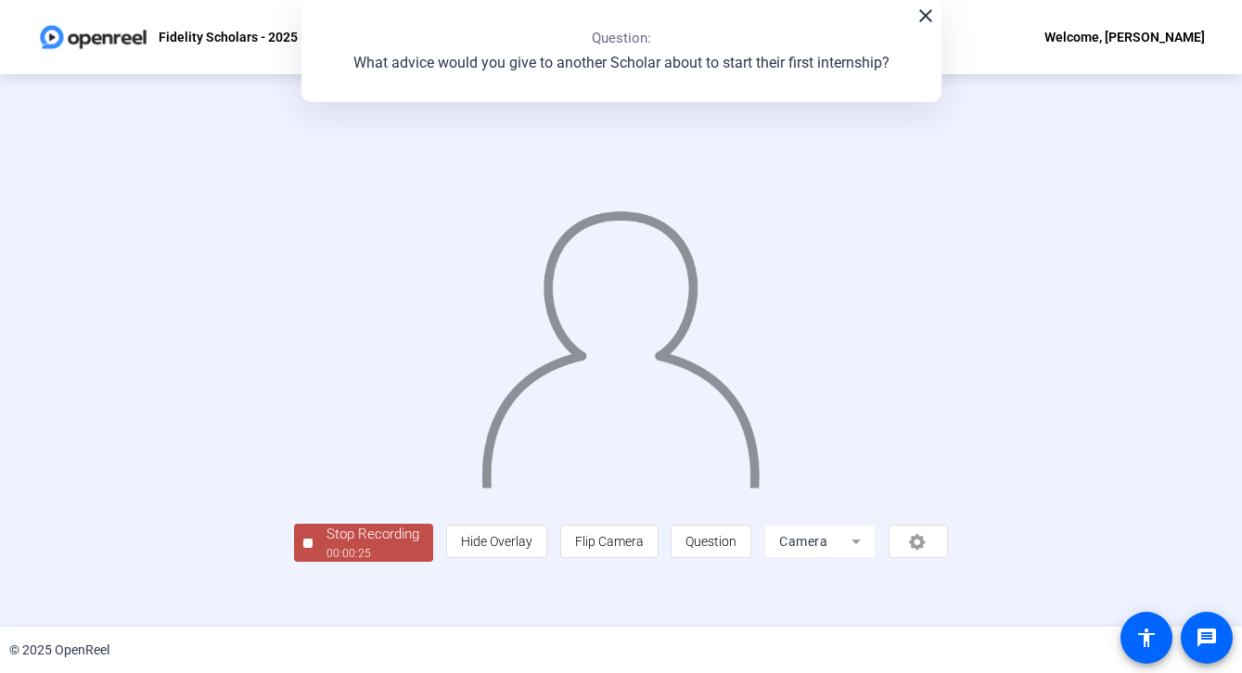
scroll to position [57, 0]
click at [326, 545] on div "Stop Recording" at bounding box center [372, 534] width 93 height 21
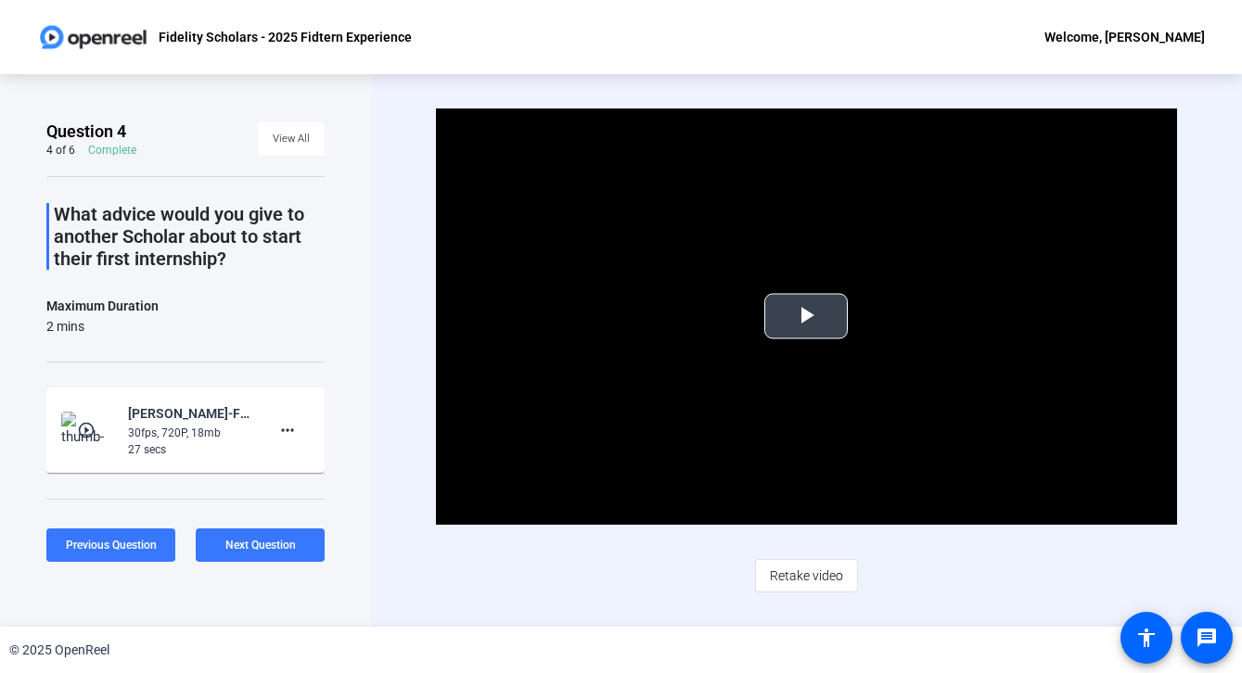
click at [882, 288] on video "Video Player" at bounding box center [806, 316] width 740 height 416
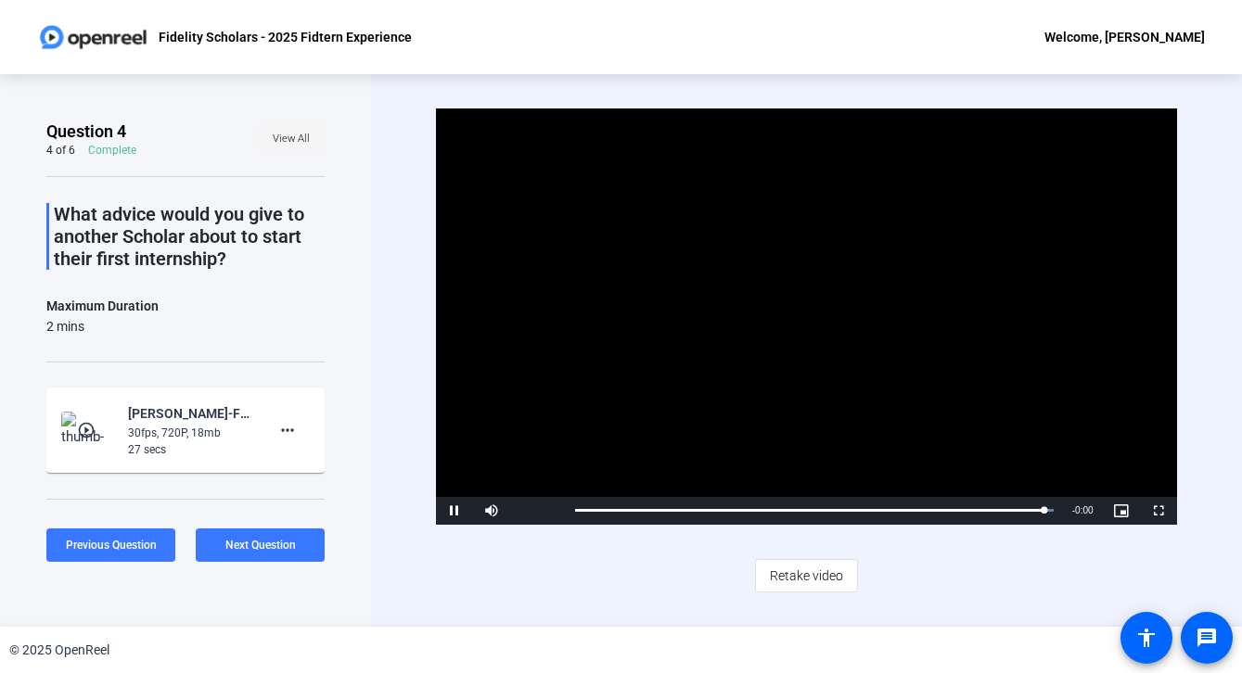
click at [276, 147] on span "View All" at bounding box center [291, 139] width 37 height 28
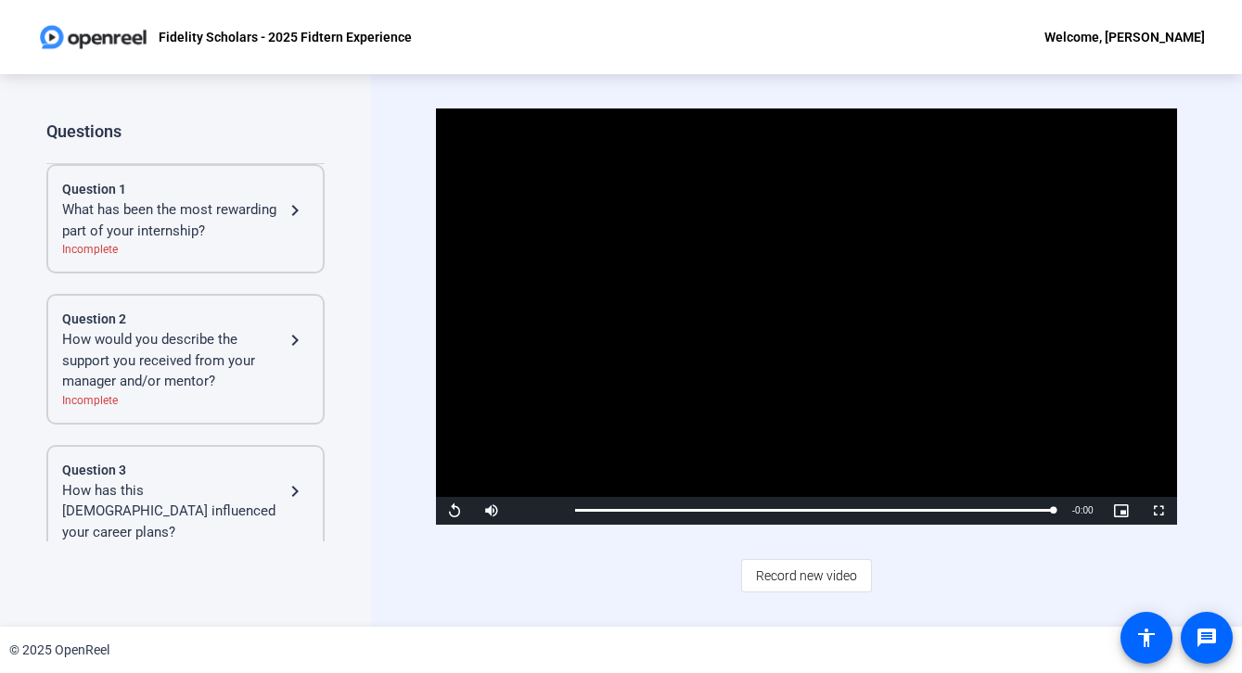
click at [248, 233] on div "What has been the most rewarding part of your internship?" at bounding box center [173, 220] width 222 height 42
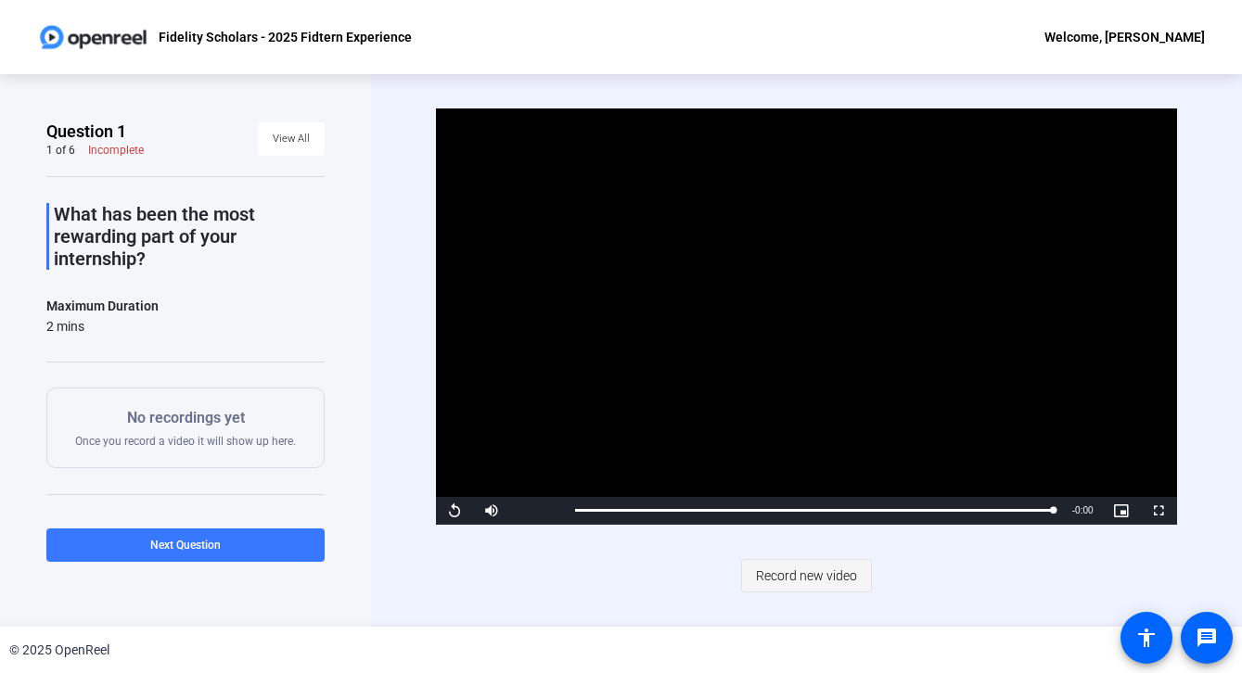
click at [840, 580] on span "Record new video" at bounding box center [806, 575] width 101 height 35
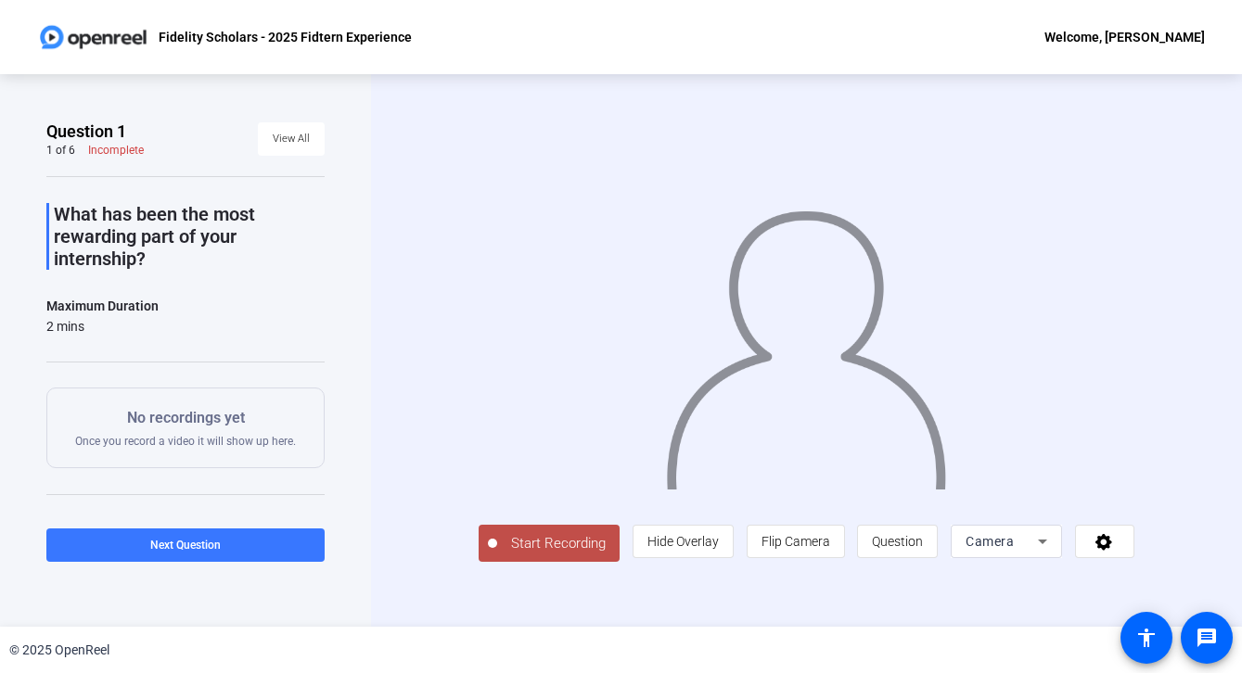
click at [550, 555] on span "Start Recording" at bounding box center [558, 543] width 122 height 21
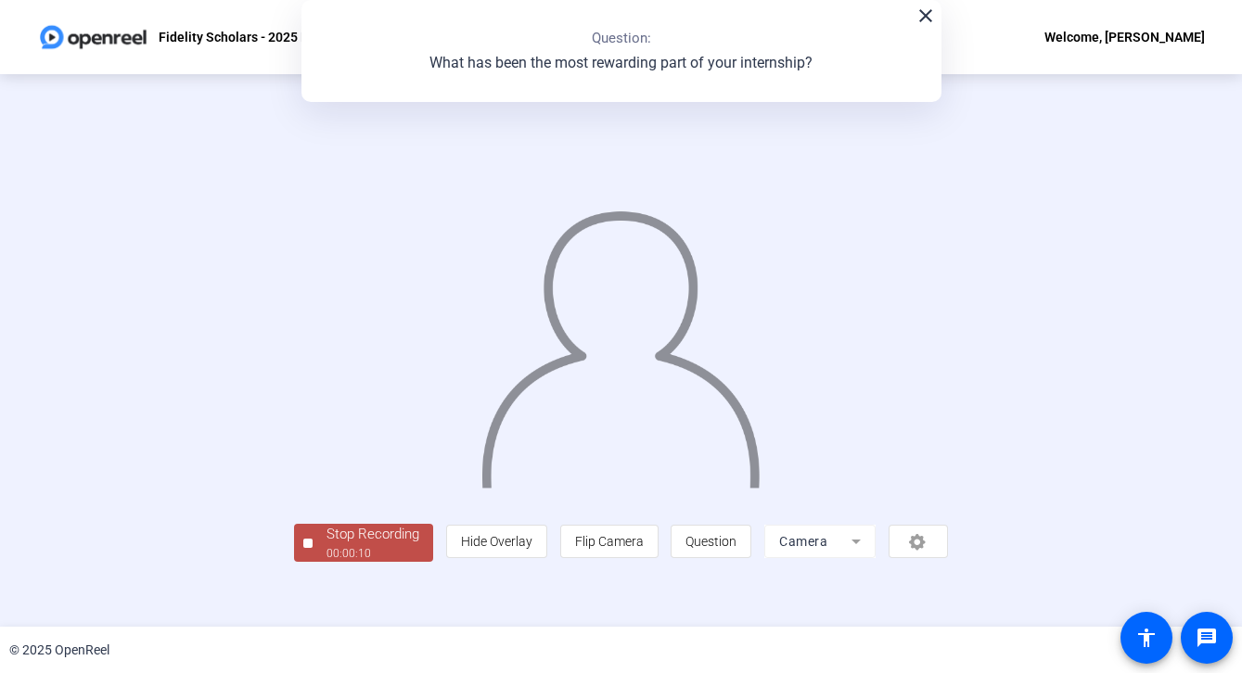
scroll to position [57, 0]
click at [326, 562] on div "00:00:11" at bounding box center [372, 553] width 93 height 17
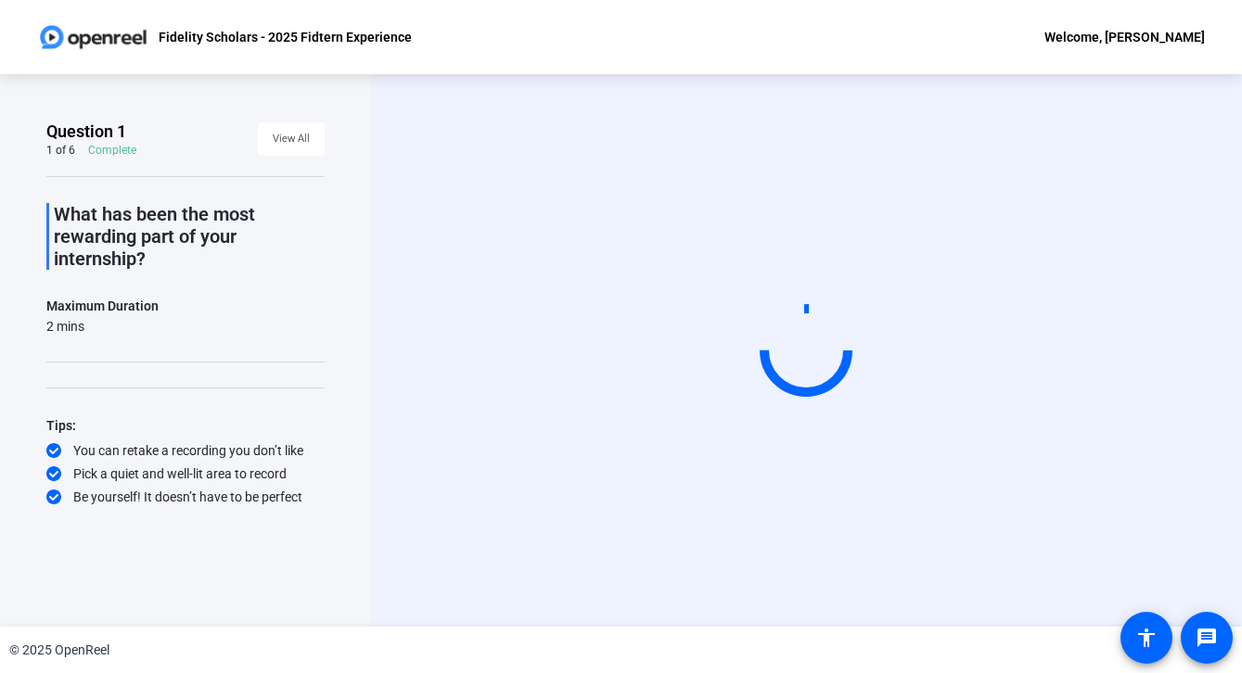
scroll to position [0, 0]
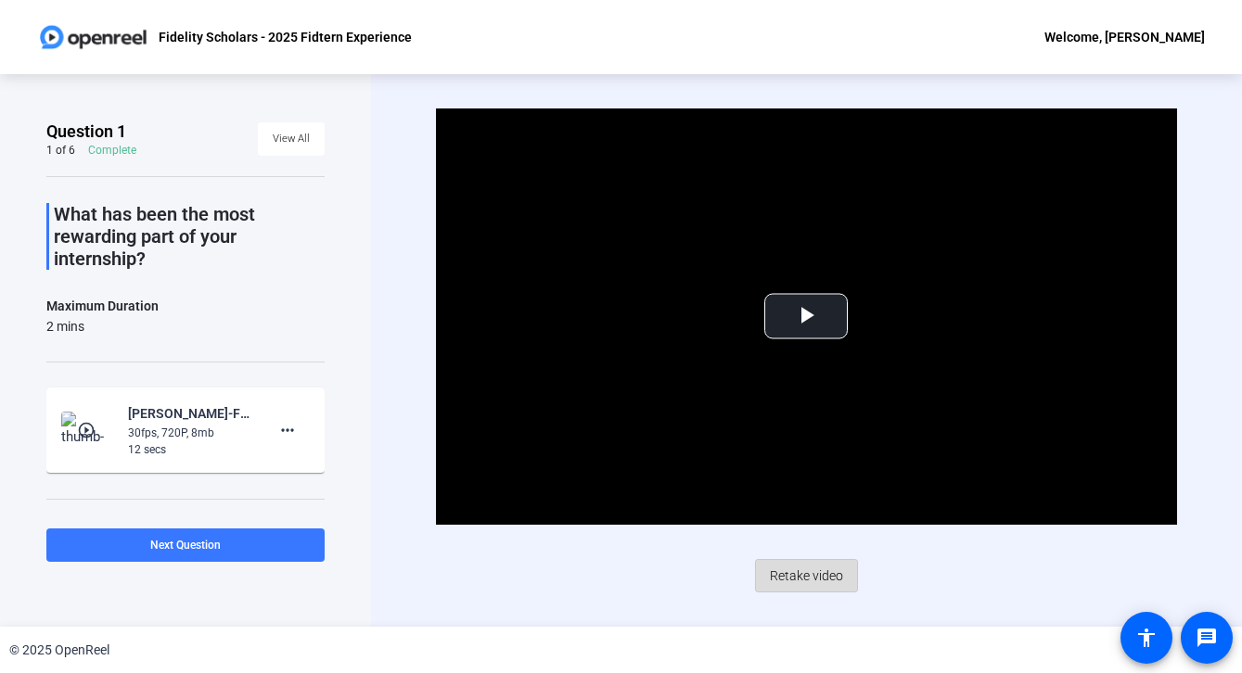
click at [831, 568] on span "Retake video" at bounding box center [806, 575] width 73 height 35
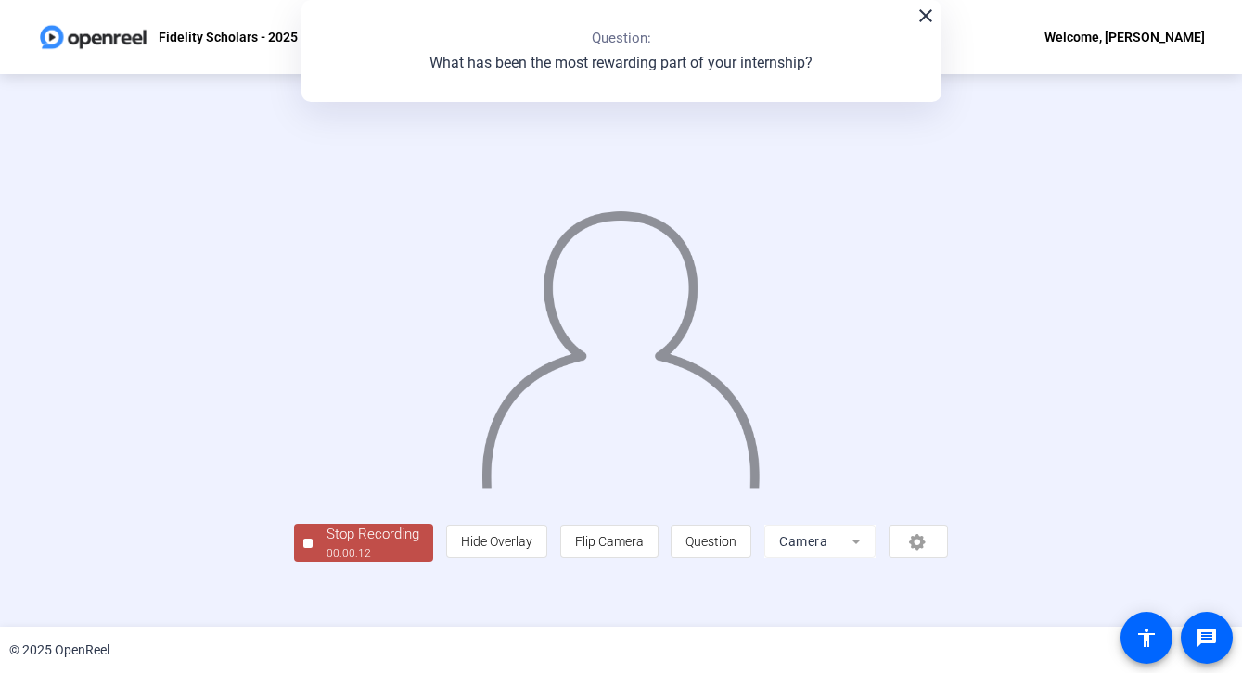
scroll to position [57, 0]
click at [326, 562] on div "00:00:13" at bounding box center [372, 553] width 93 height 17
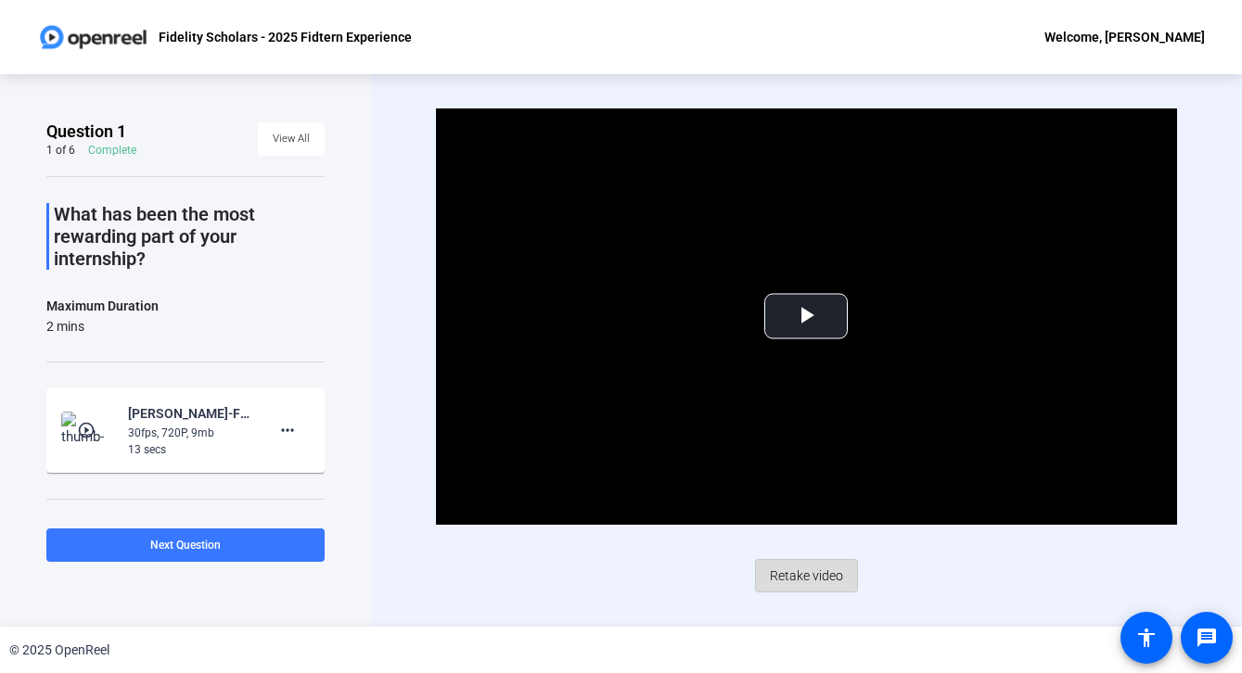
click at [809, 589] on span "Retake video" at bounding box center [806, 575] width 73 height 35
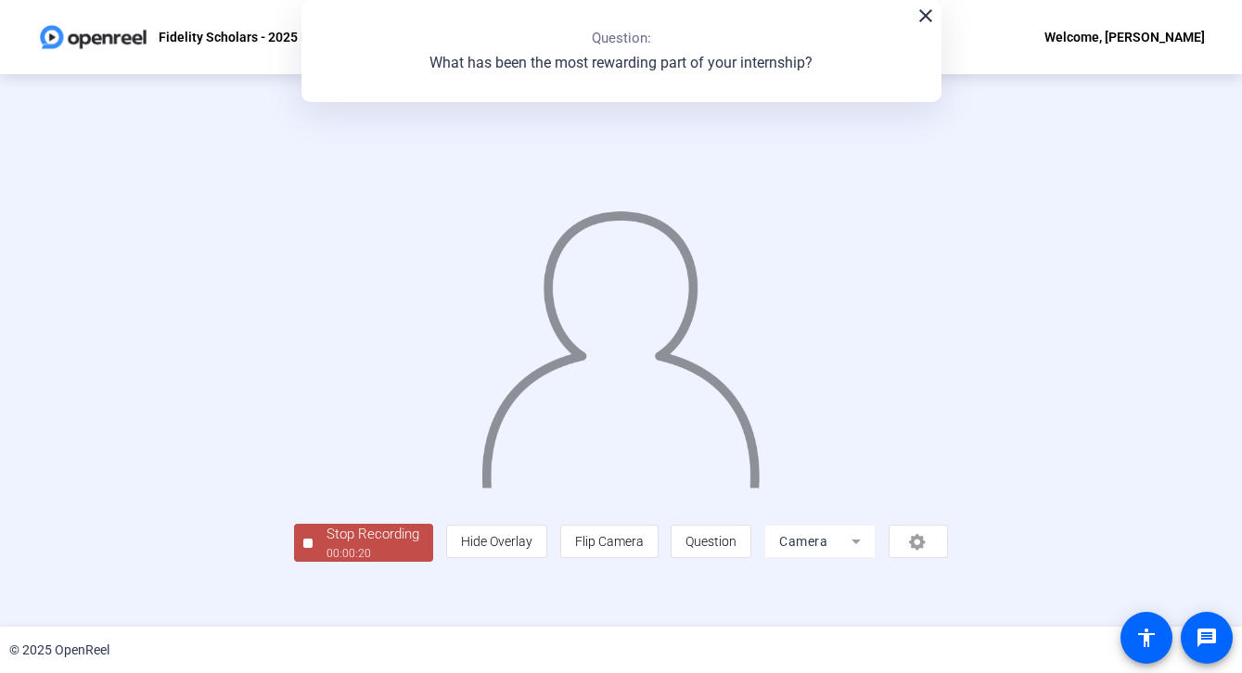
scroll to position [50, 0]
click at [326, 562] on div "00:00:21" at bounding box center [372, 553] width 93 height 17
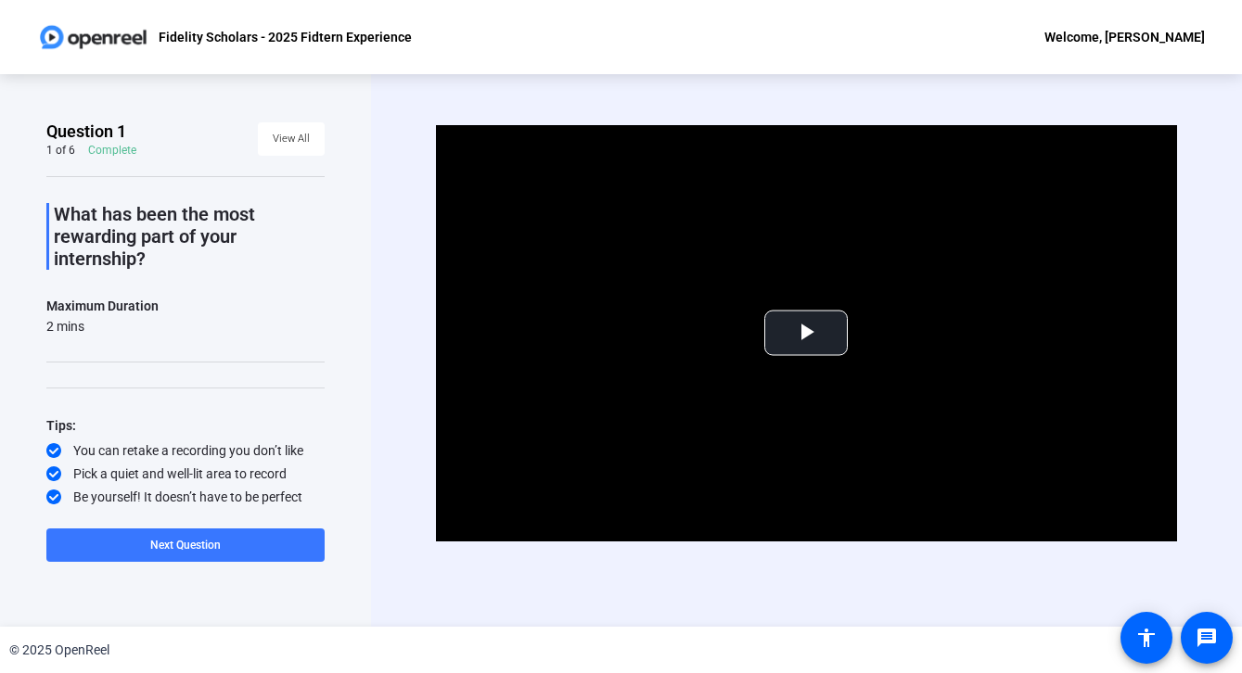
click at [860, 219] on video "Video Player" at bounding box center [806, 333] width 740 height 416
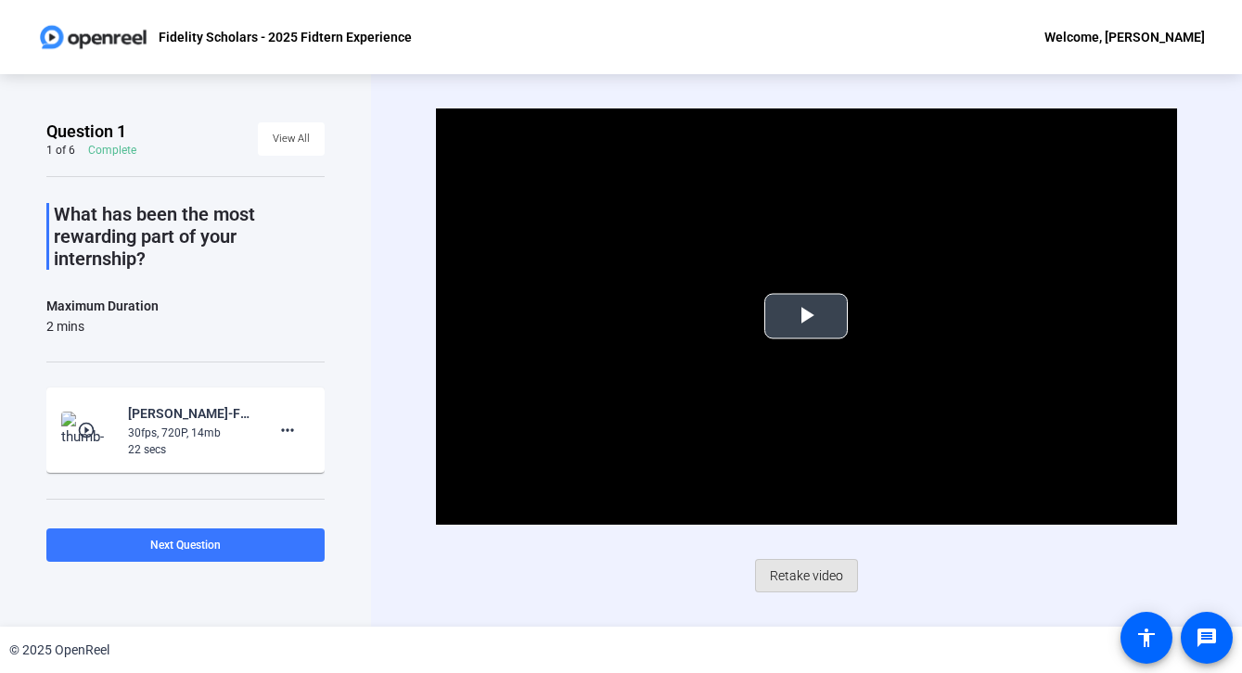
drag, startPoint x: 808, startPoint y: 568, endPoint x: 478, endPoint y: 278, distance: 438.9
click at [478, 286] on div "Video Player is loading. Play Video Play Mute Current Time 0:00 / Duration 0:21…" at bounding box center [806, 350] width 740 height 484
click at [287, 139] on span "View All" at bounding box center [291, 139] width 37 height 28
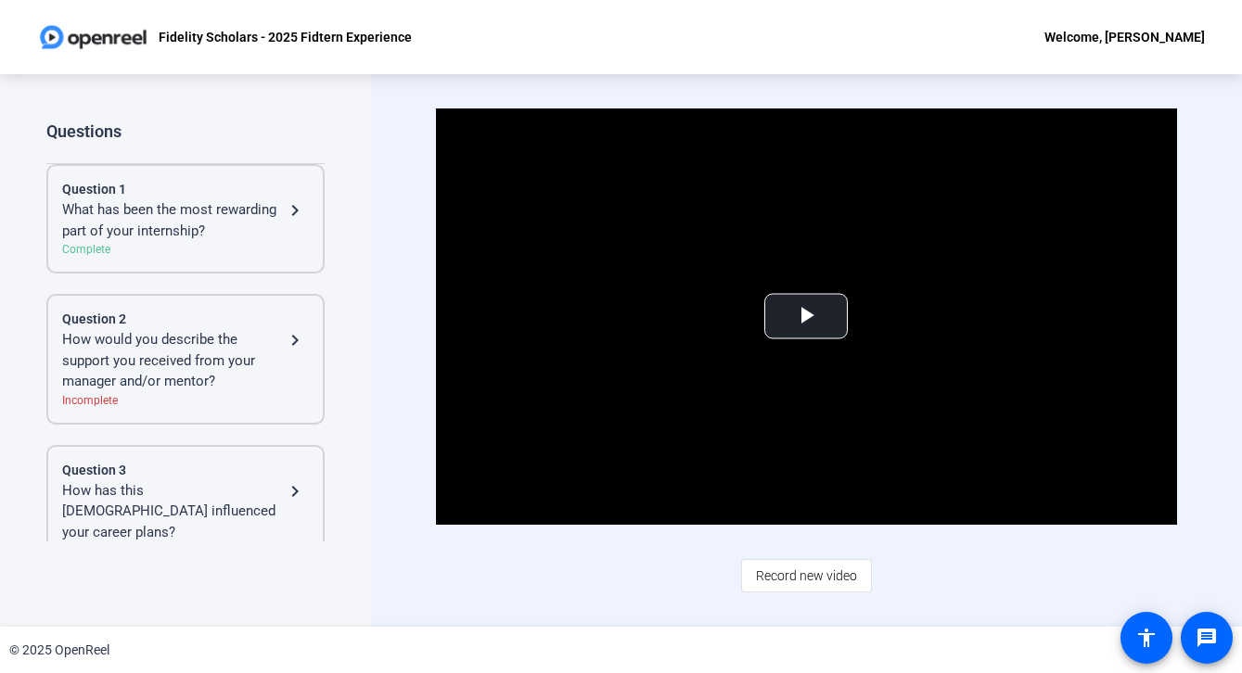
click at [282, 226] on div "What has been the most rewarding part of your internship?" at bounding box center [173, 220] width 222 height 42
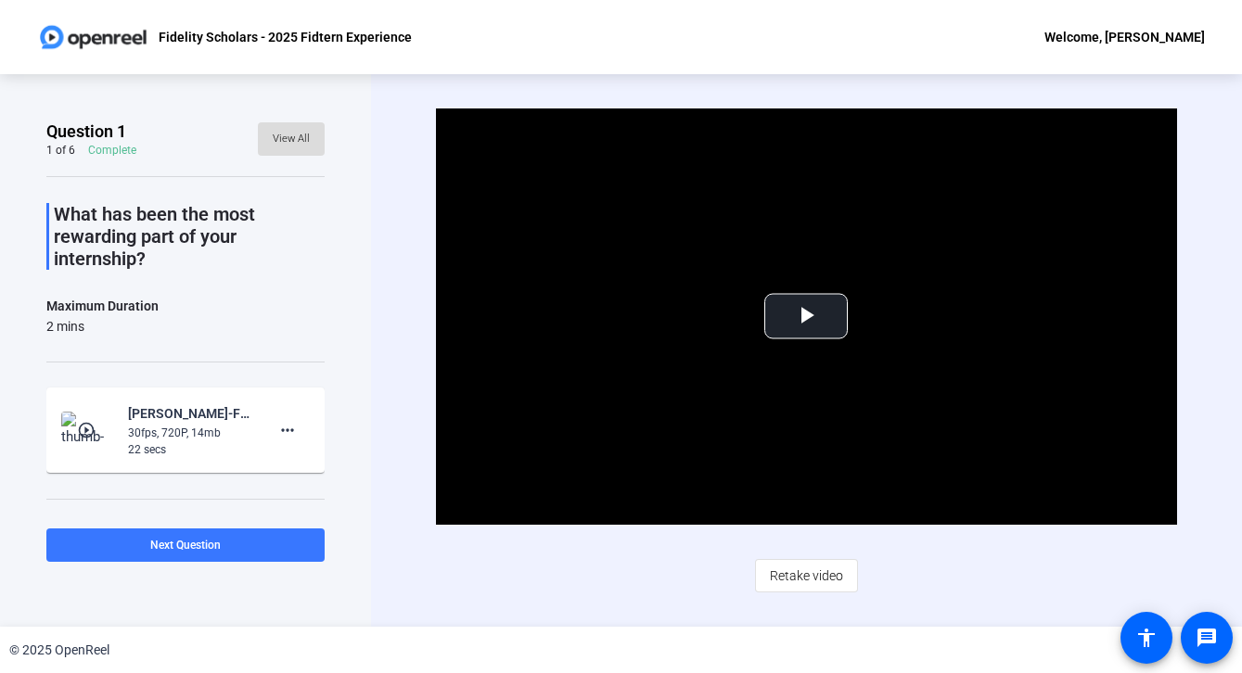
click at [299, 151] on span "View All" at bounding box center [291, 139] width 37 height 28
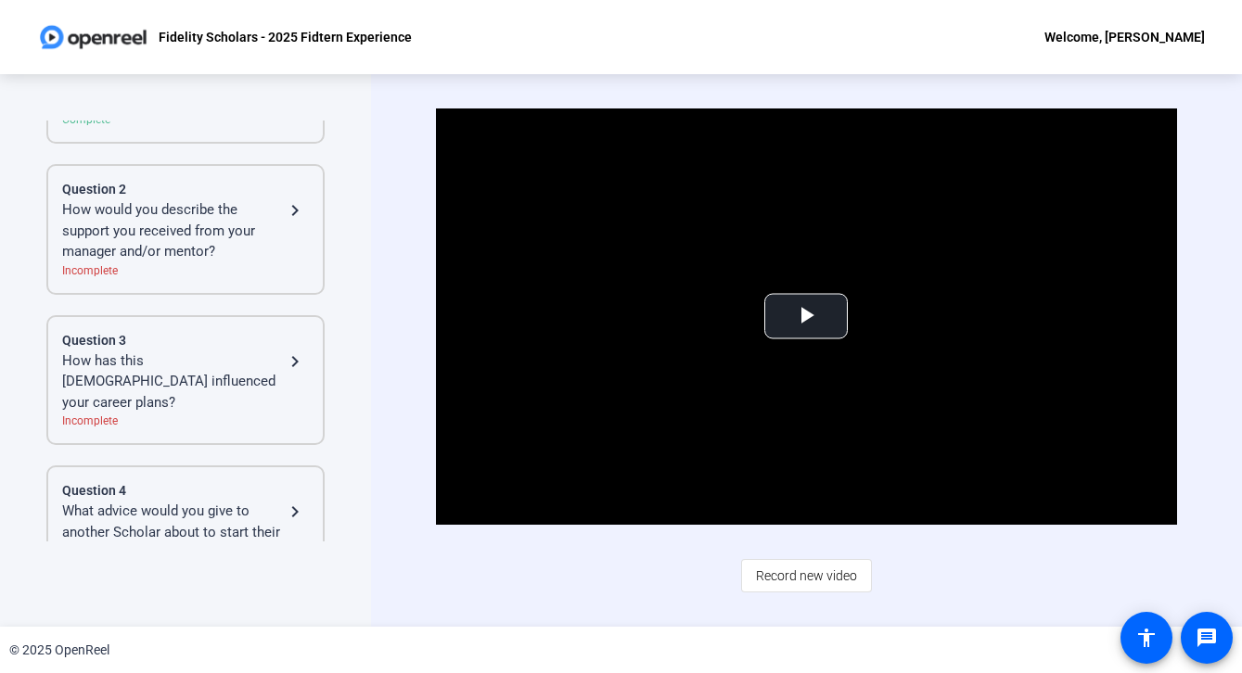
scroll to position [121, 0]
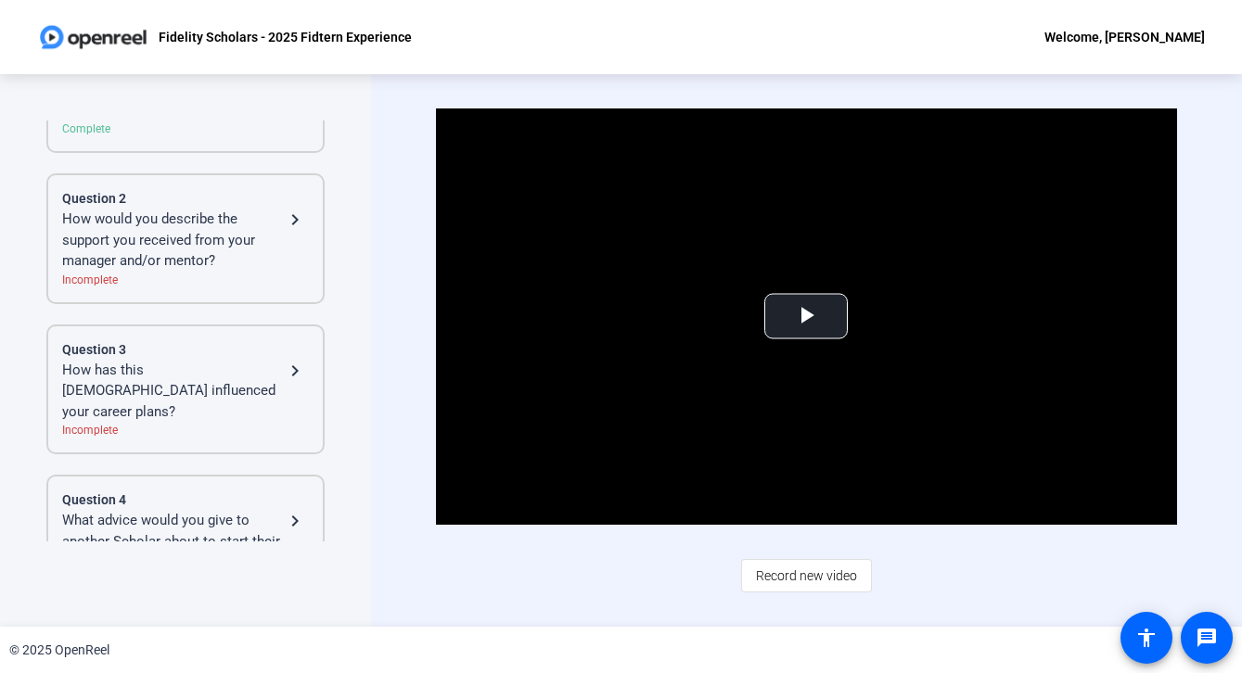
click at [272, 367] on div "How has this [DEMOGRAPHIC_DATA] influenced your career plans?" at bounding box center [173, 391] width 222 height 63
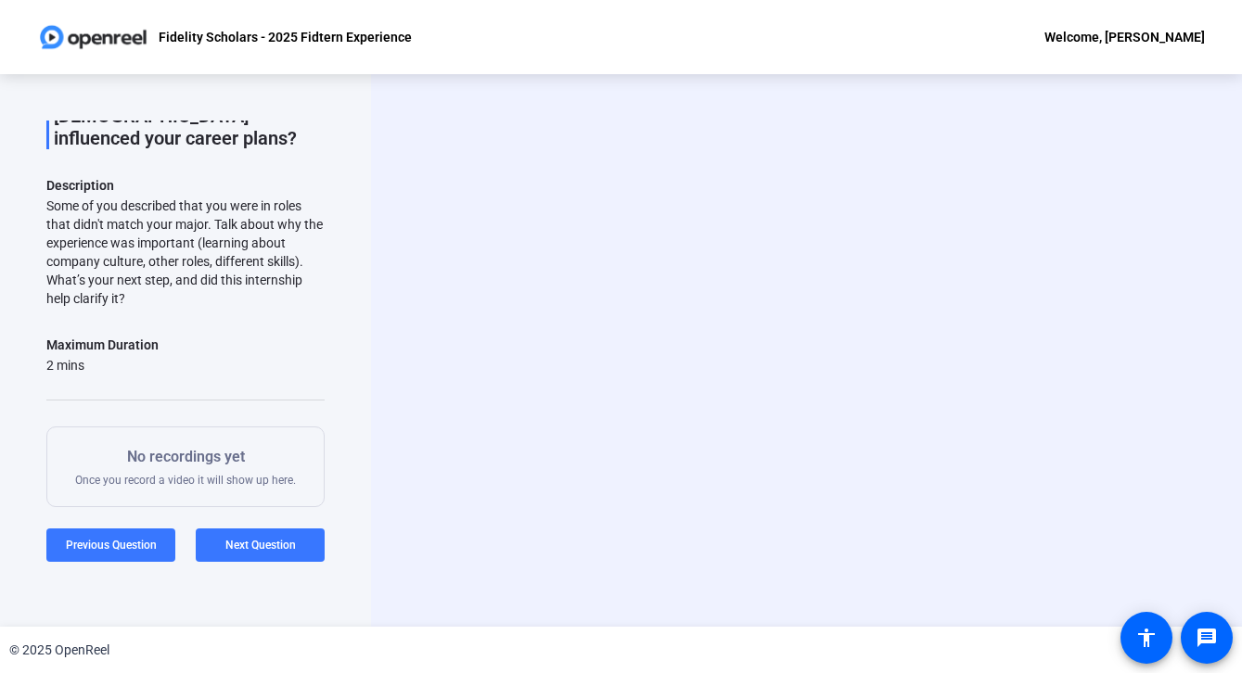
scroll to position [78, 0]
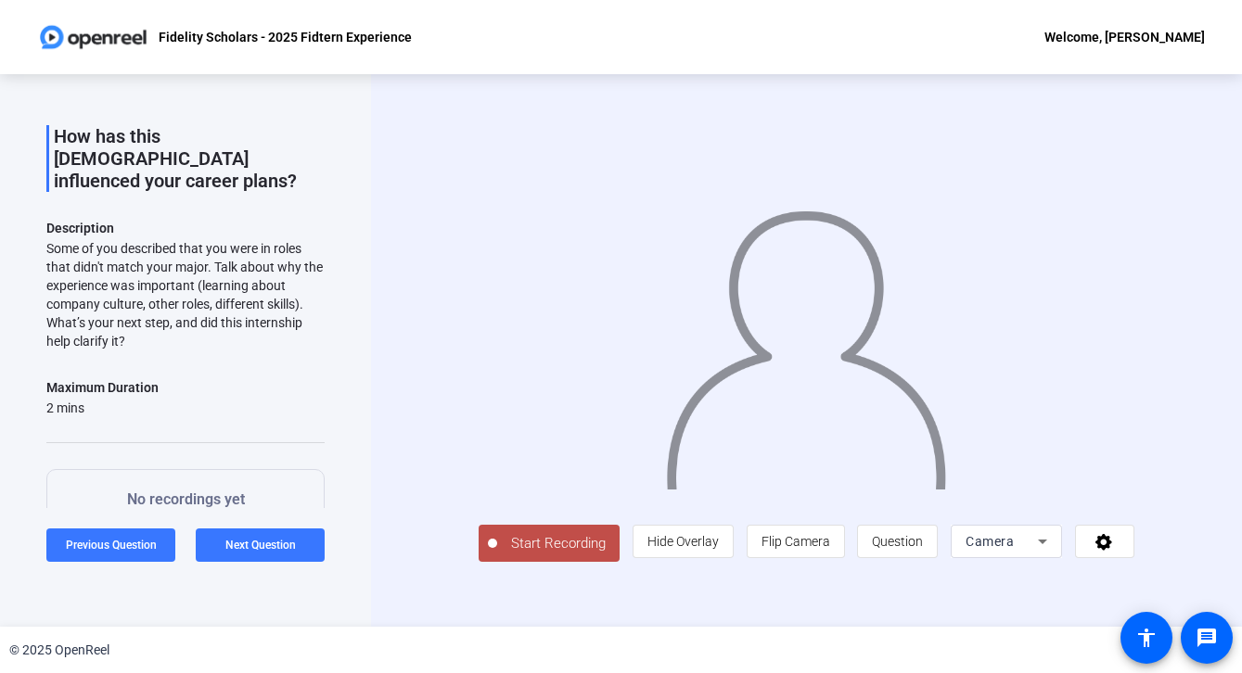
click at [537, 555] on span "Start Recording" at bounding box center [558, 543] width 122 height 21
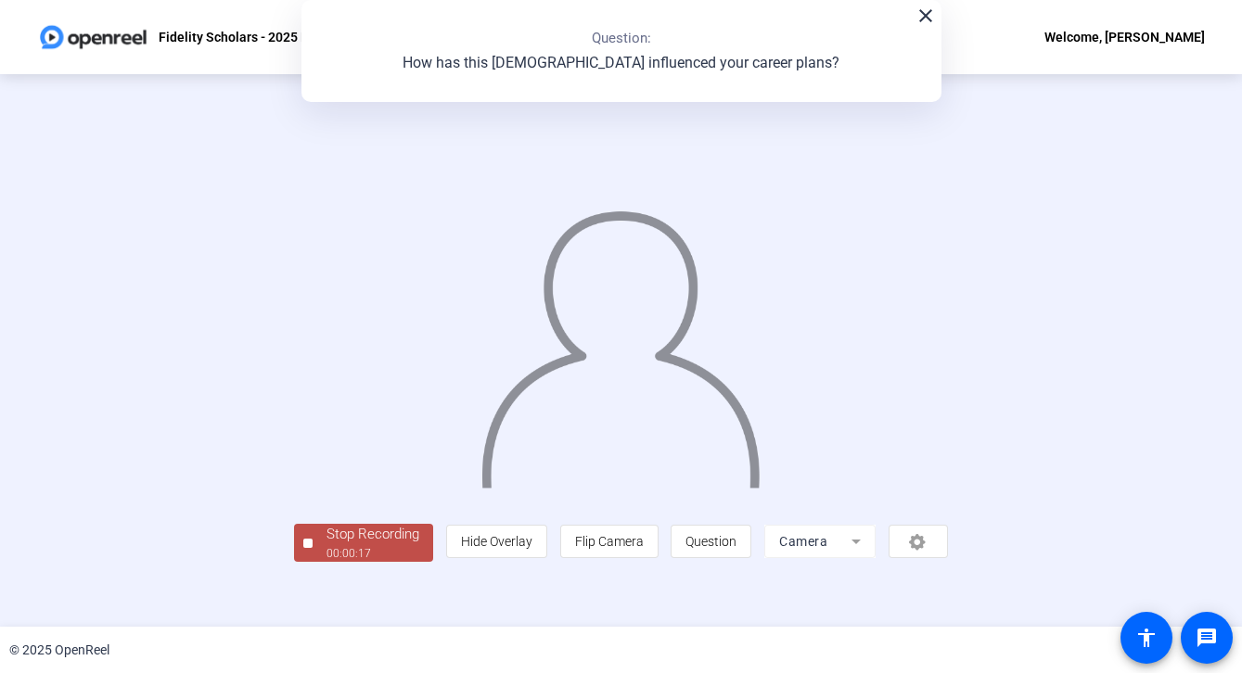
scroll to position [57, 0]
click at [326, 562] on div "00:00:18" at bounding box center [372, 553] width 93 height 17
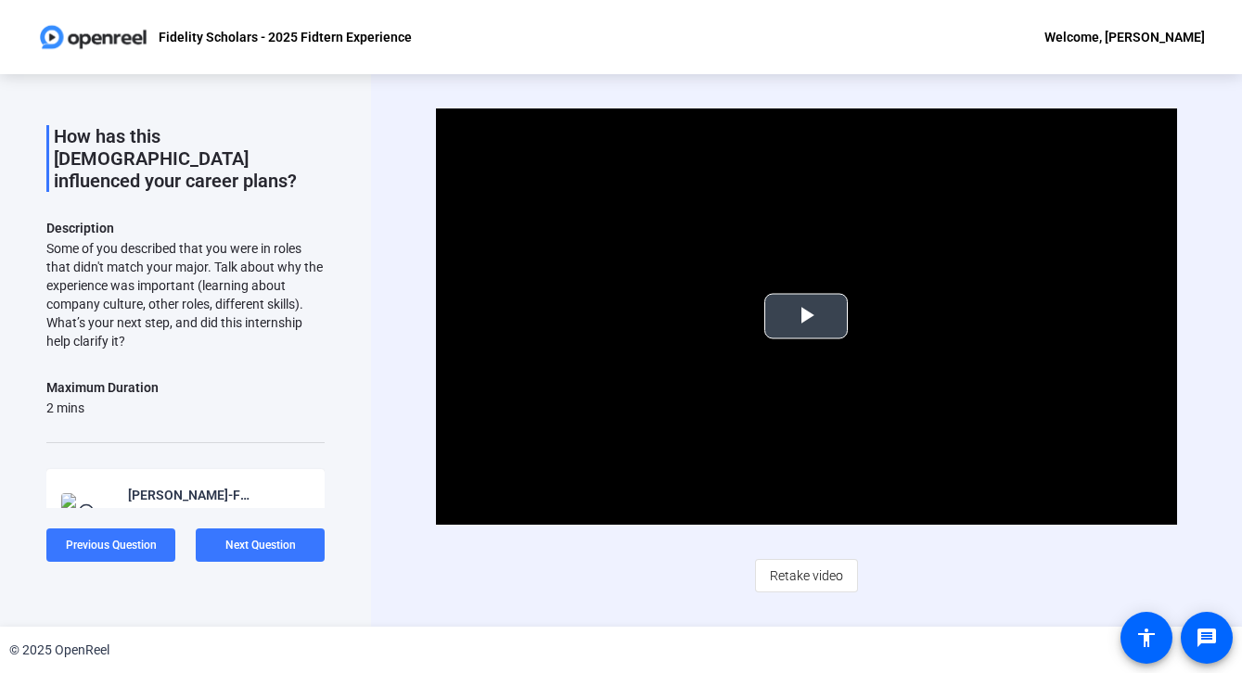
click at [829, 340] on video "Video Player" at bounding box center [806, 316] width 740 height 416
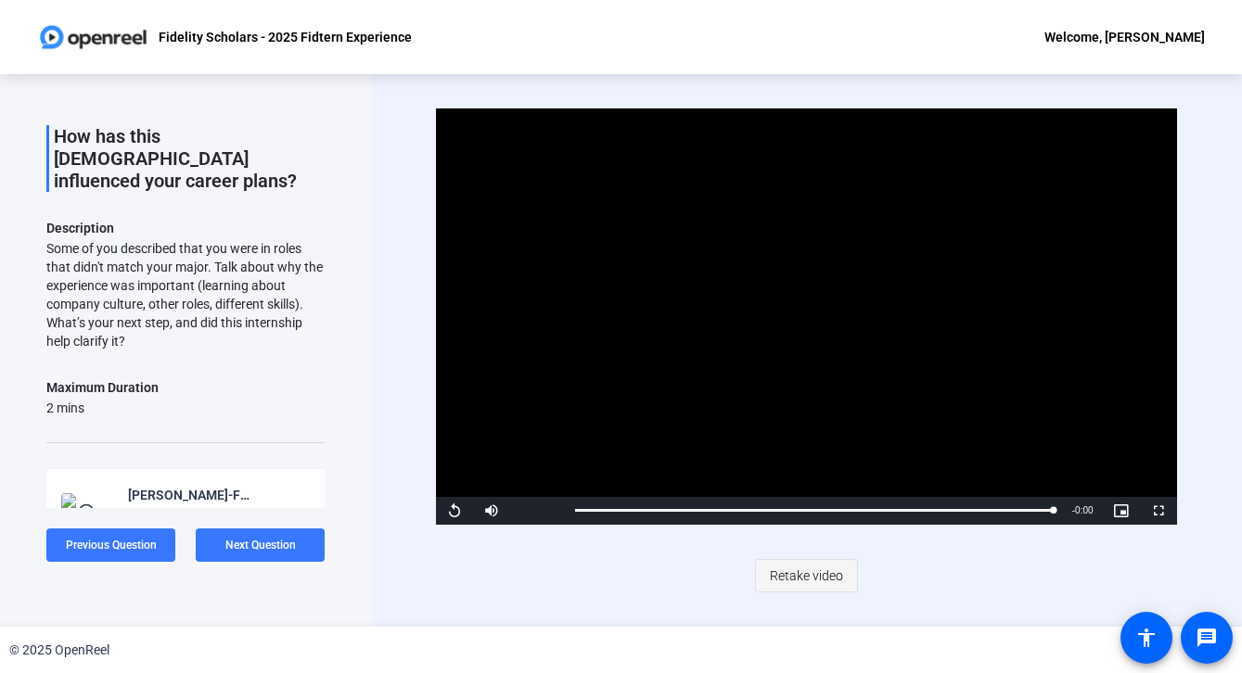
click at [833, 576] on span "Retake video" at bounding box center [806, 575] width 73 height 35
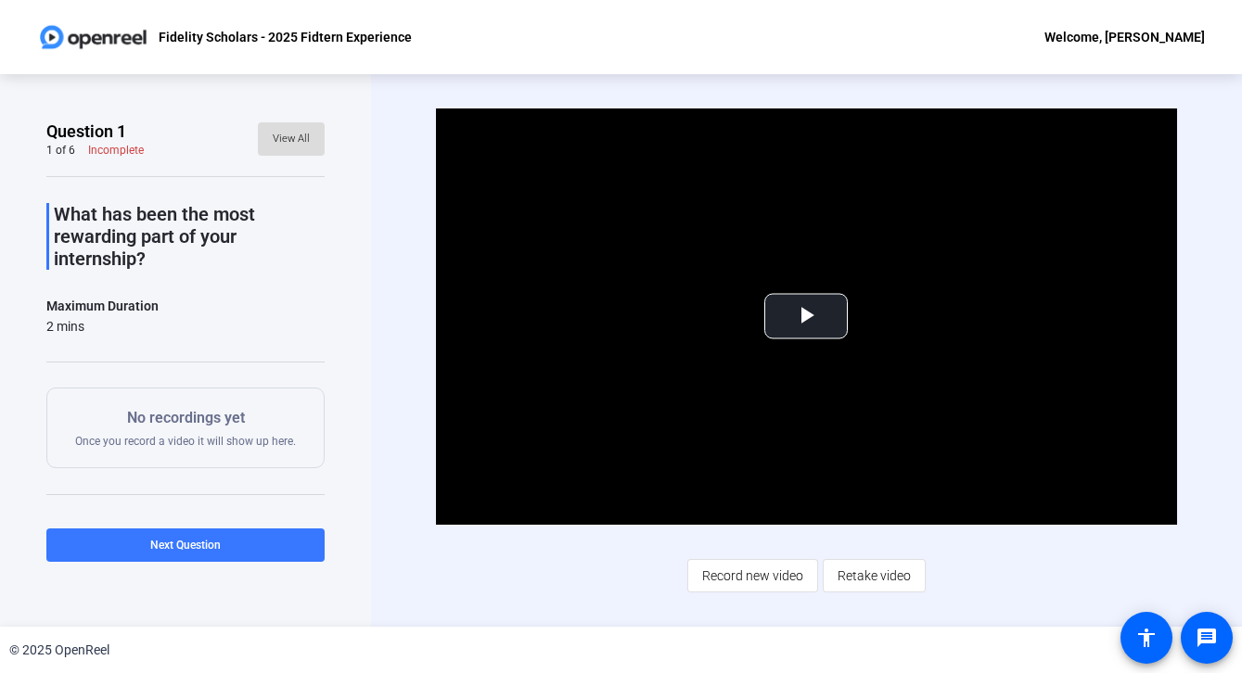
click at [286, 142] on span "View All" at bounding box center [291, 139] width 37 height 28
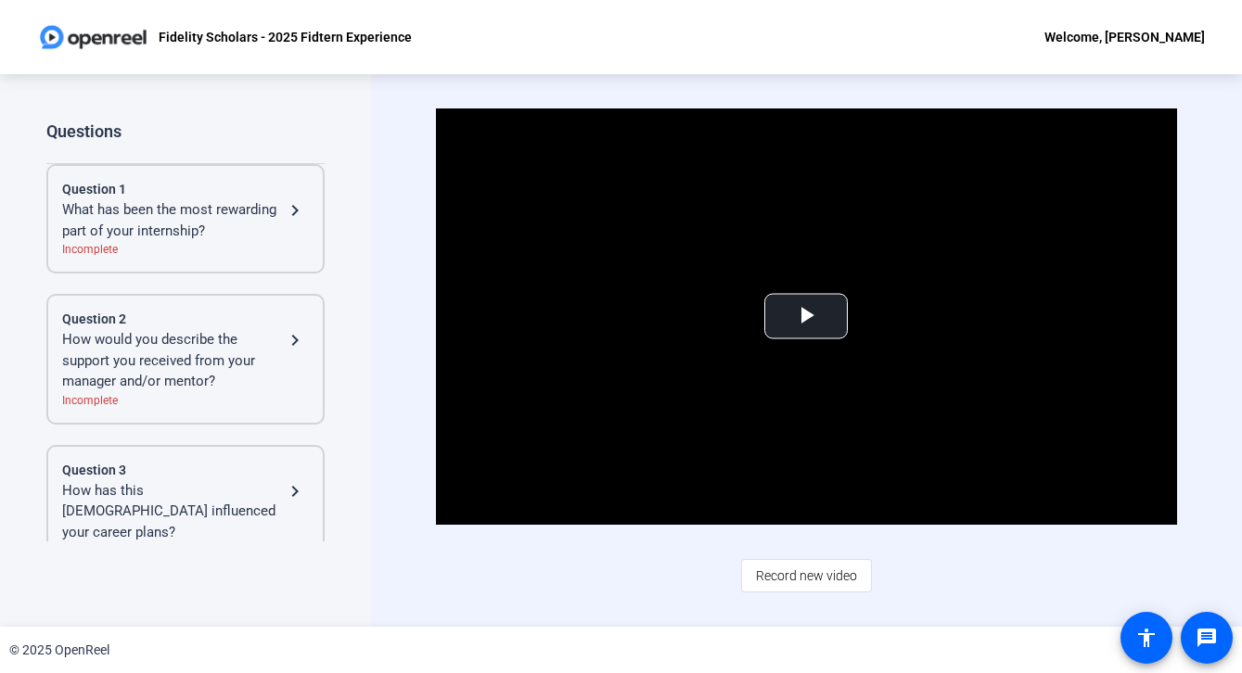
click at [243, 243] on div "Incomplete" at bounding box center [185, 249] width 247 height 17
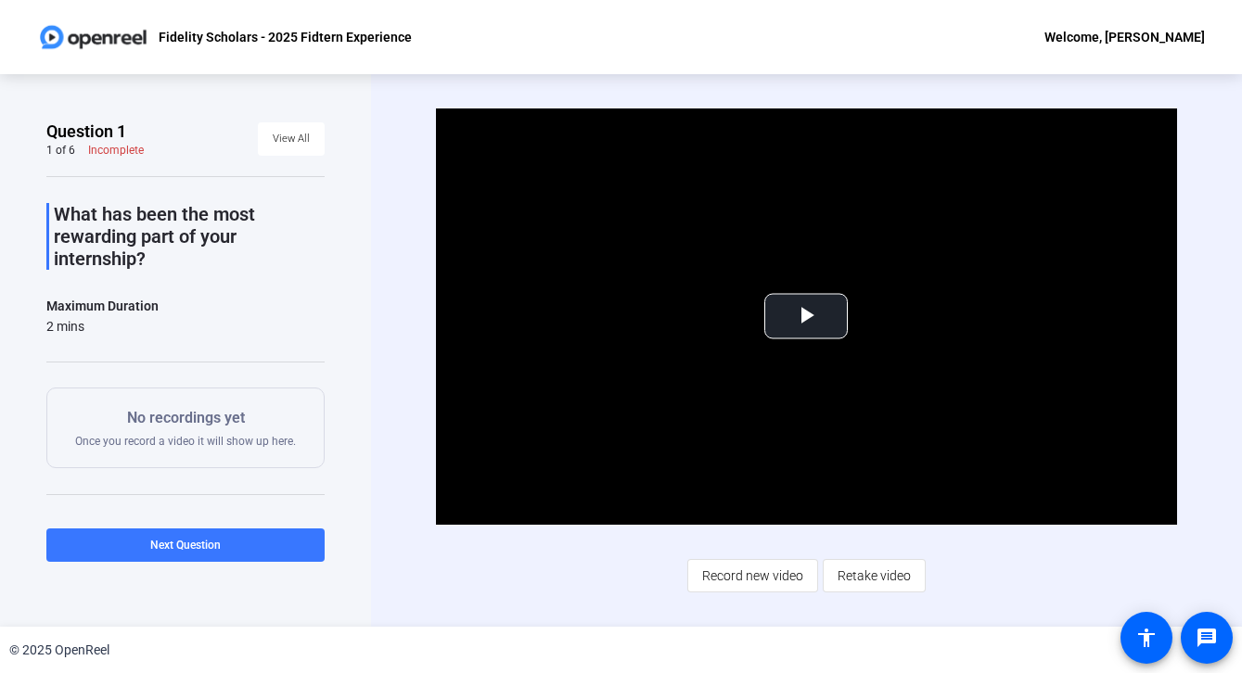
click at [280, 162] on openreel-ugc-question-details "Question 1 1 of 6 Incomplete View All What has been the most rewarding part of …" at bounding box center [185, 366] width 278 height 491
click at [280, 156] on span at bounding box center [291, 139] width 67 height 45
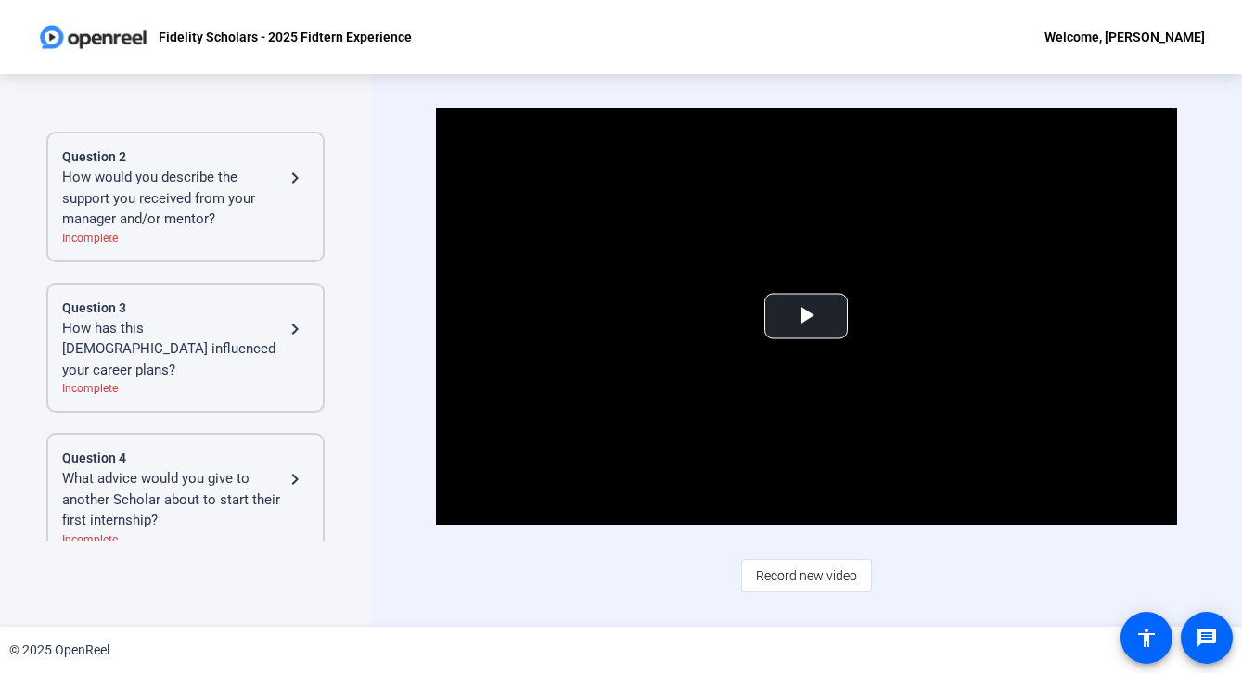
scroll to position [173, 0]
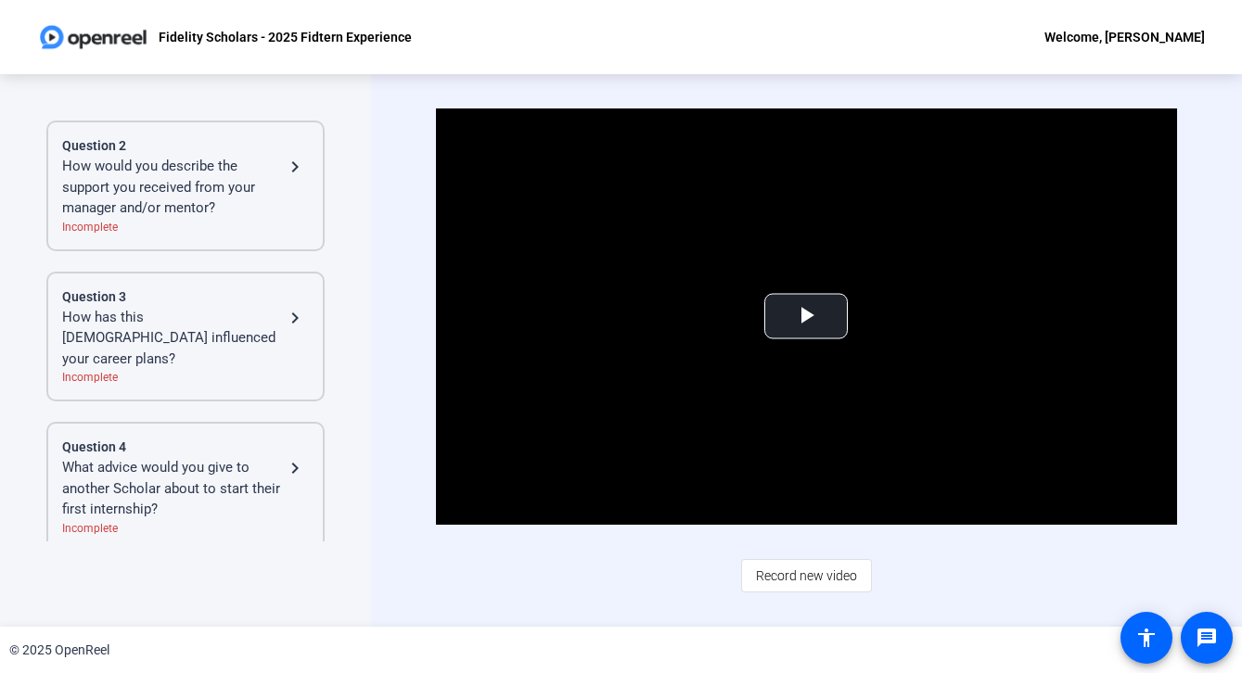
click at [252, 198] on div "How would you describe the support you received from your manager and/or mentor?" at bounding box center [173, 187] width 222 height 63
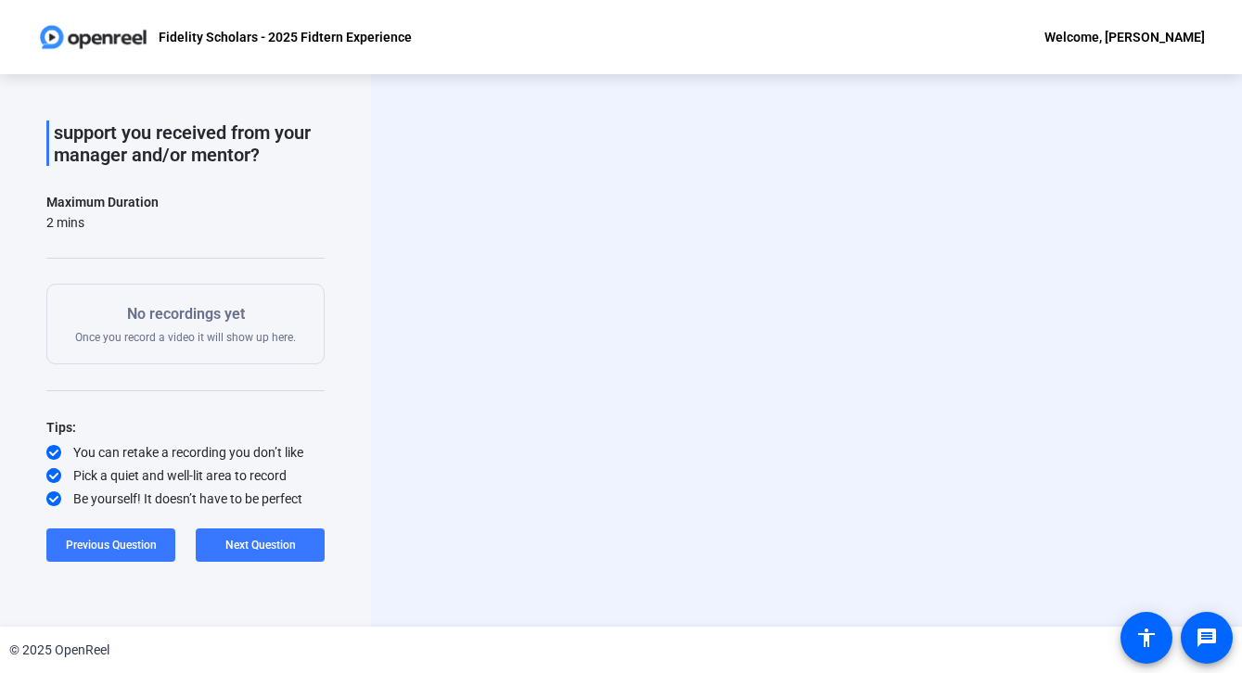
scroll to position [104, 0]
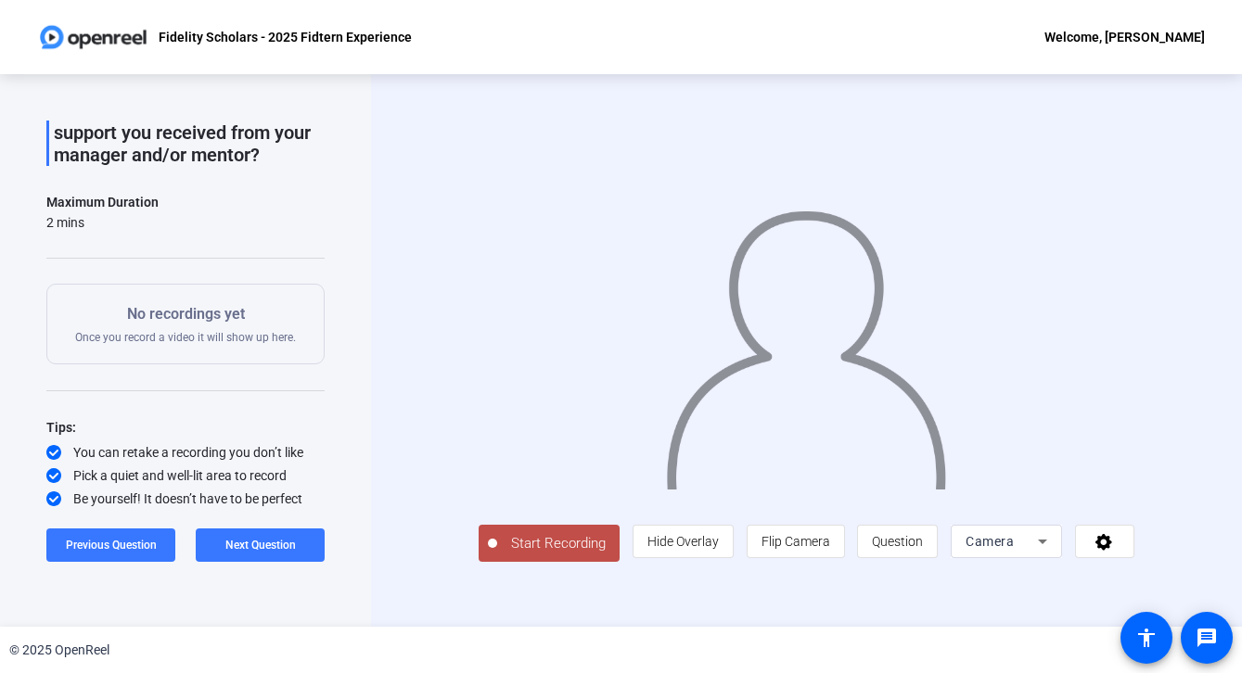
click at [508, 555] on span "Start Recording" at bounding box center [558, 543] width 122 height 21
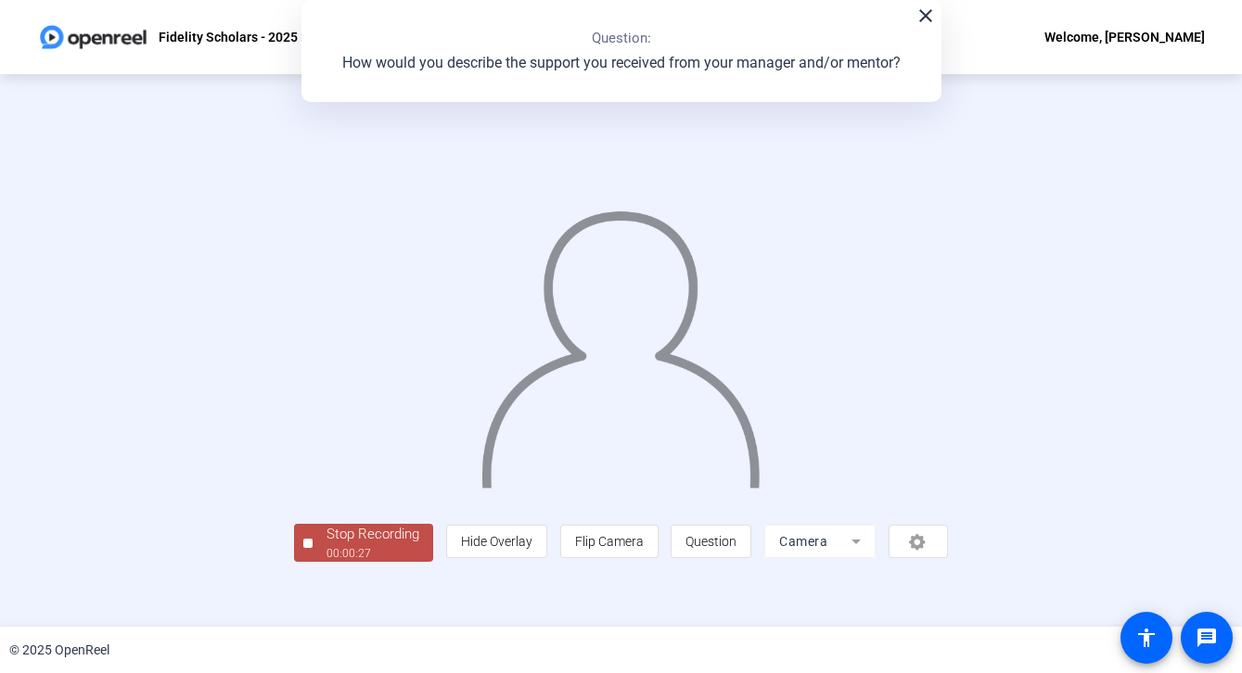
scroll to position [57, 0]
click at [326, 545] on div "Stop Recording" at bounding box center [372, 534] width 93 height 21
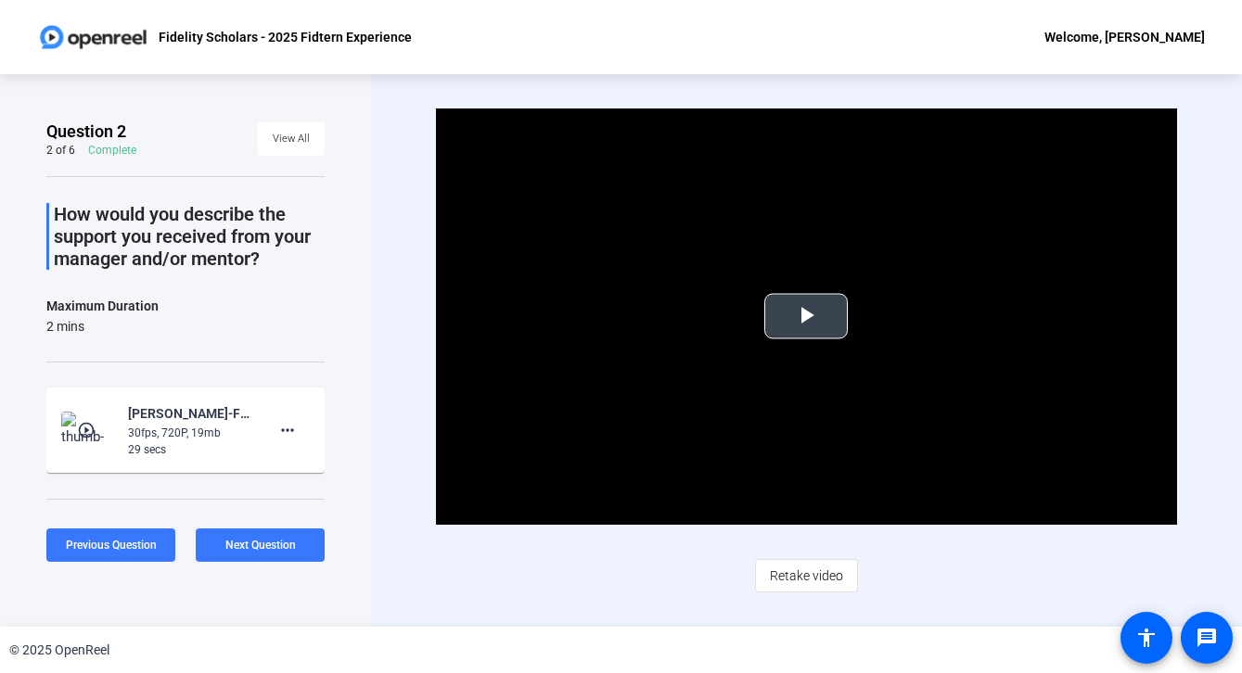
drag, startPoint x: 878, startPoint y: 290, endPoint x: 863, endPoint y: 297, distance: 16.2
click at [878, 290] on video "Video Player" at bounding box center [806, 316] width 740 height 416
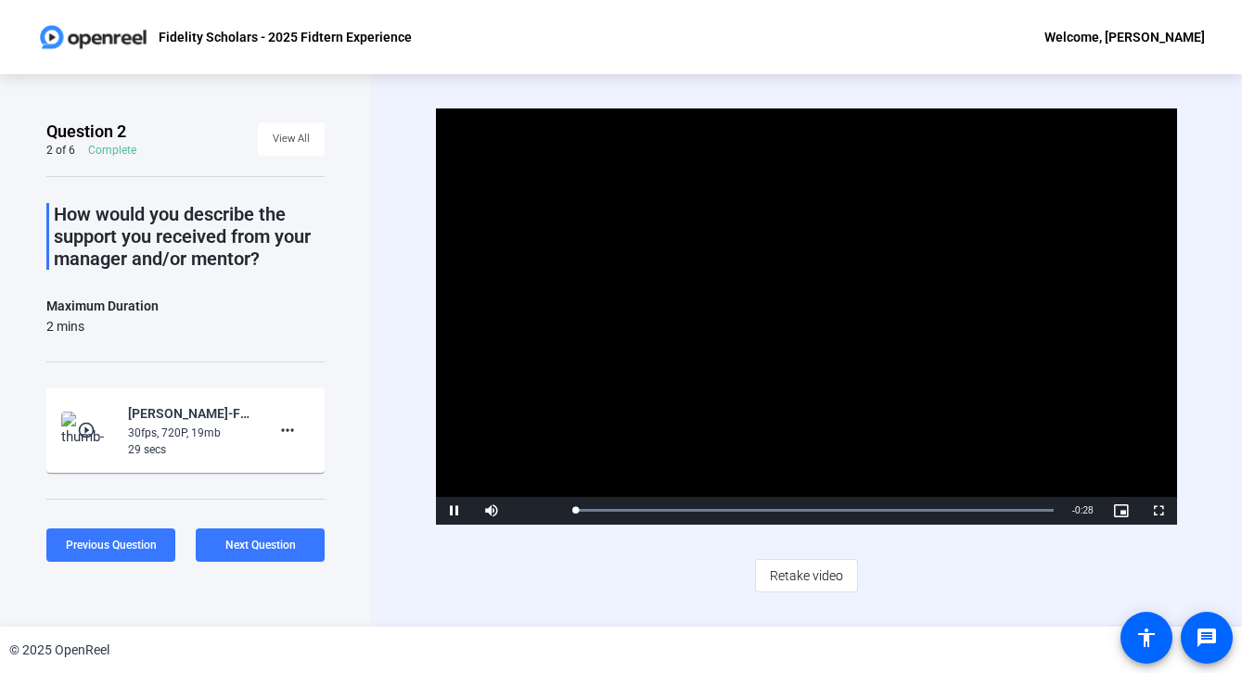
click at [862, 297] on video "Video Player" at bounding box center [806, 316] width 740 height 416
click at [275, 139] on span "View All" at bounding box center [291, 139] width 37 height 28
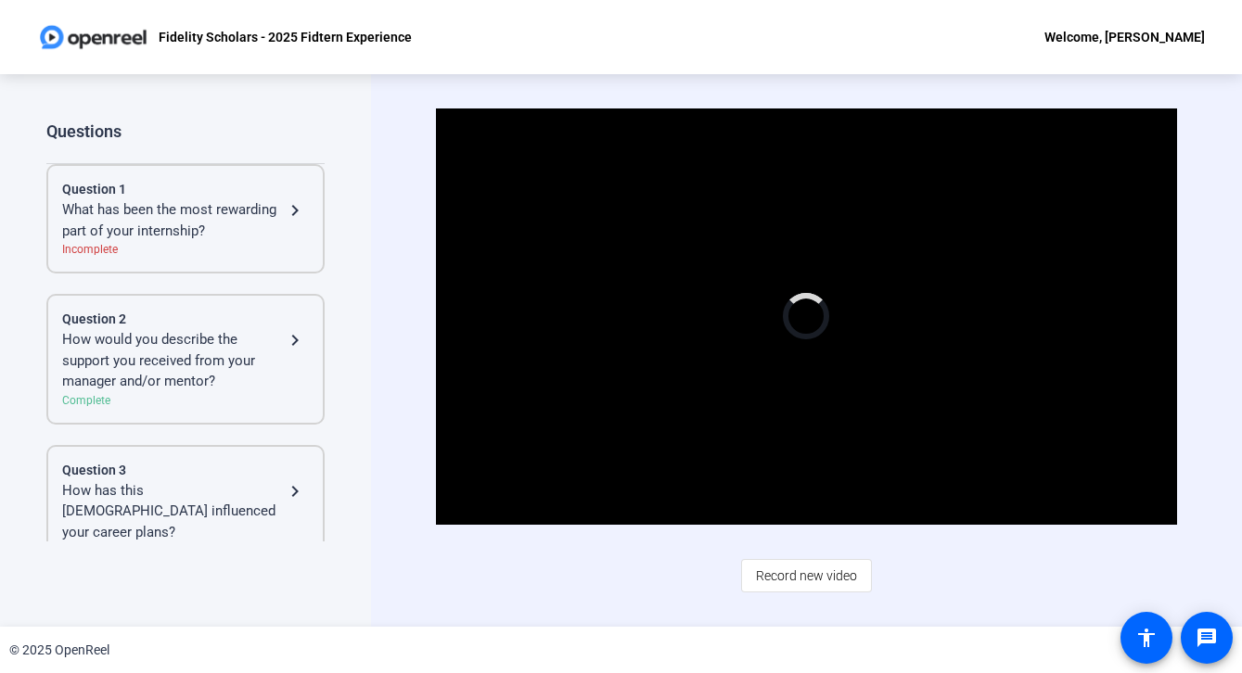
scroll to position [443, 0]
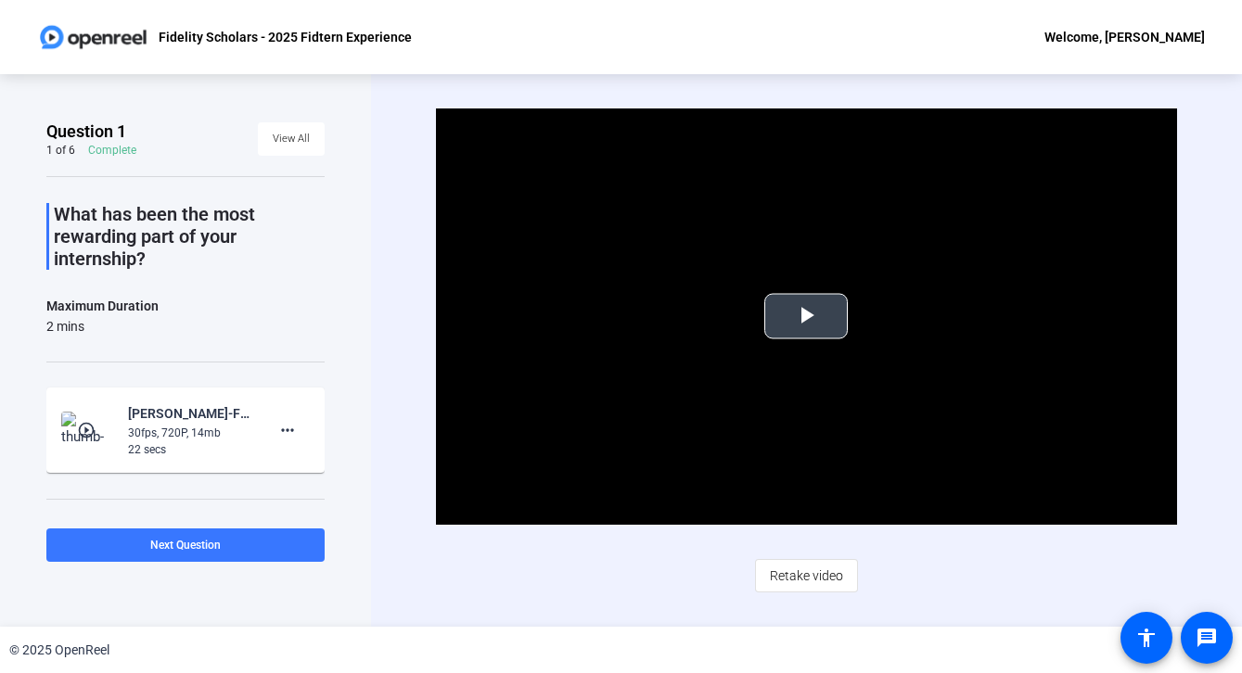
click at [659, 275] on video "Video Player" at bounding box center [806, 316] width 740 height 416
click at [299, 134] on span "View All" at bounding box center [291, 139] width 37 height 28
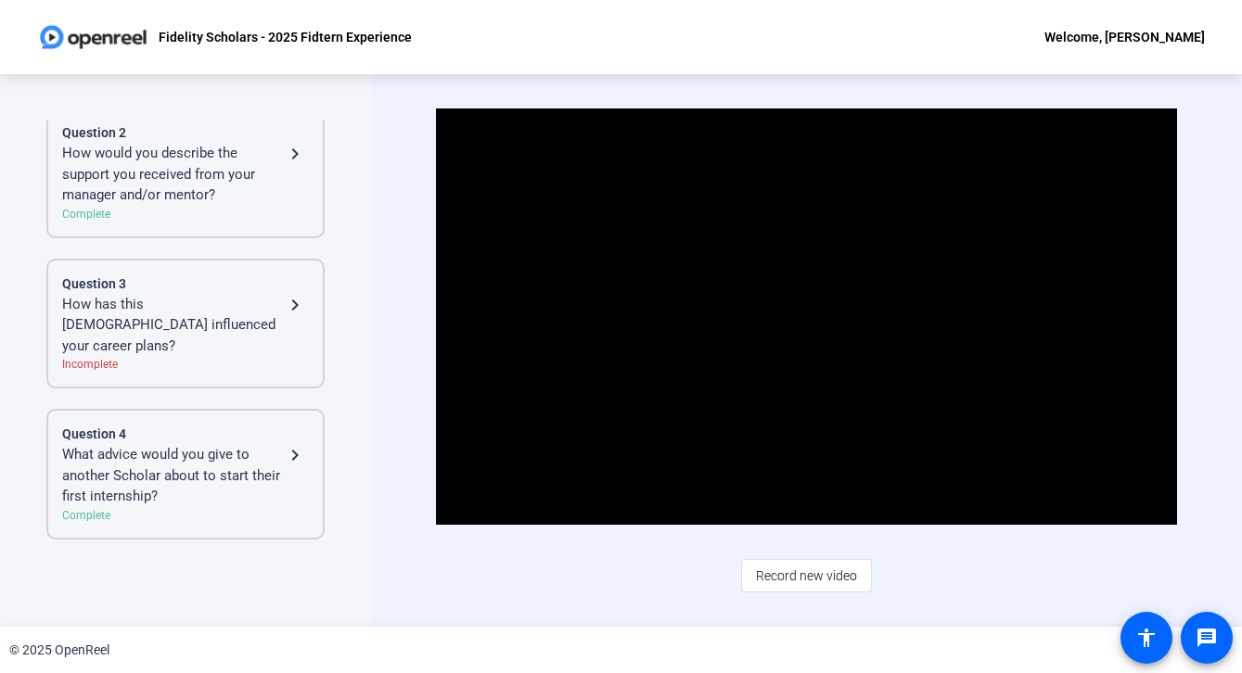
scroll to position [196, 0]
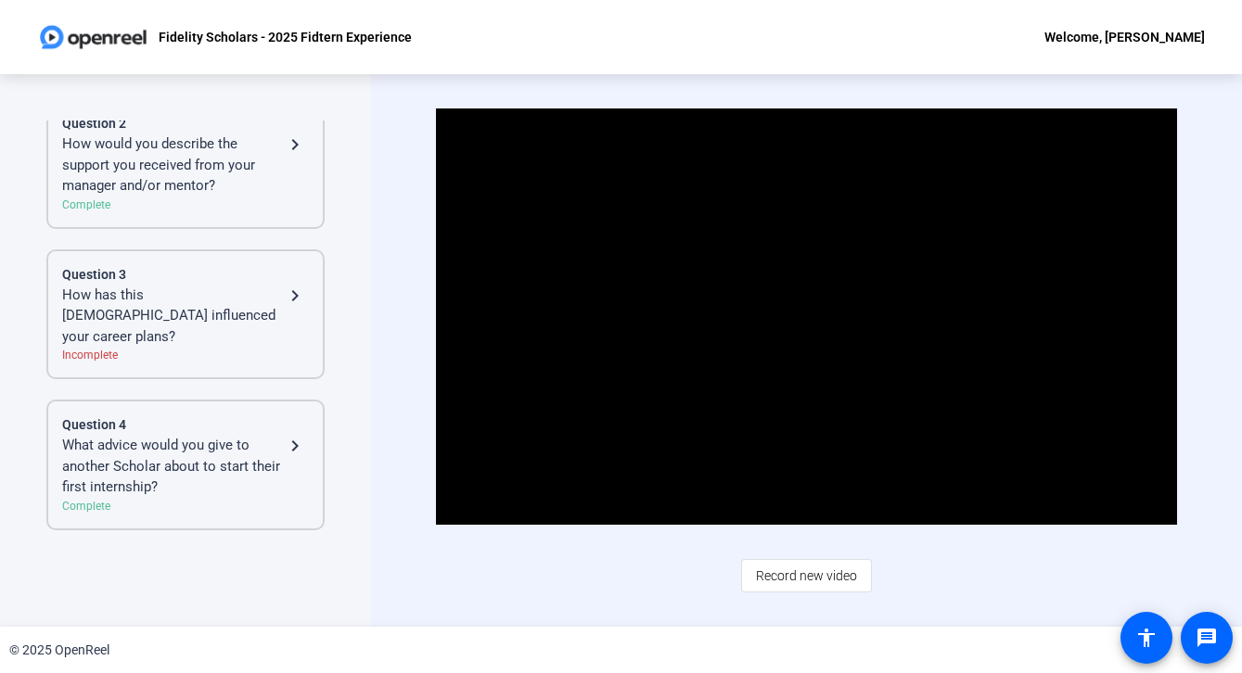
click at [295, 194] on div "How would you describe the support you received from your manager and/or mentor…" at bounding box center [185, 165] width 247 height 63
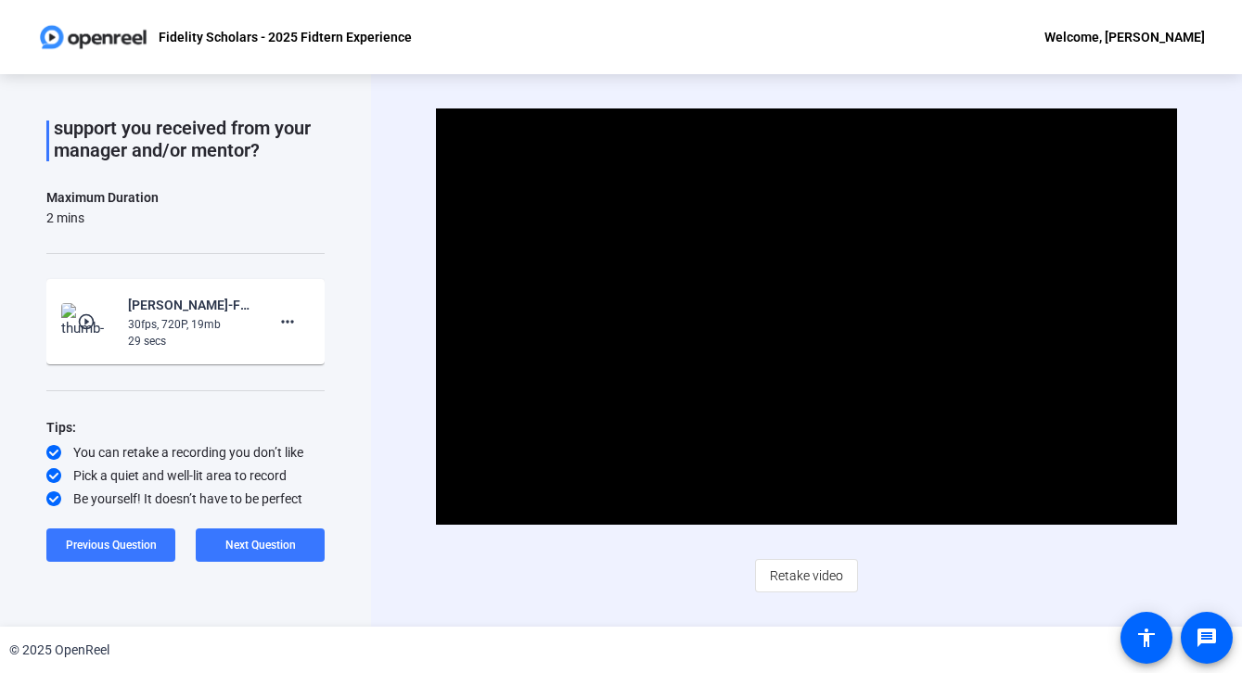
scroll to position [108, 0]
click at [819, 388] on video "Video Player" at bounding box center [806, 316] width 740 height 416
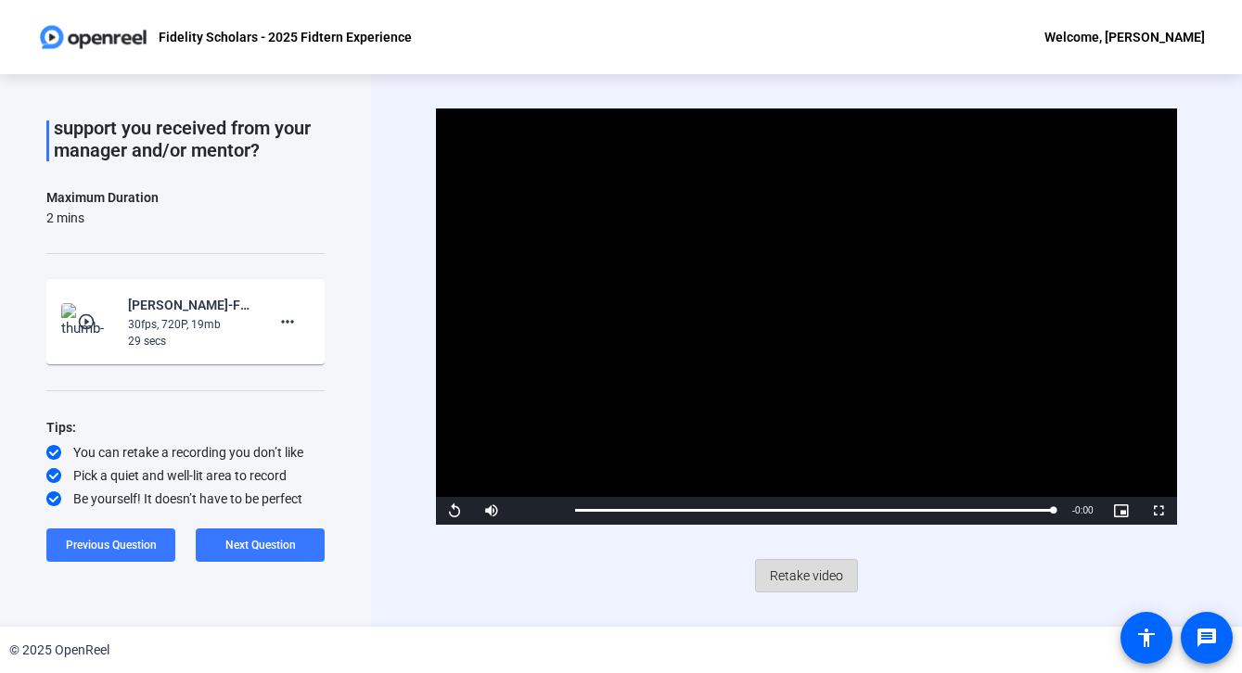
click at [807, 564] on span "Retake video" at bounding box center [806, 575] width 73 height 35
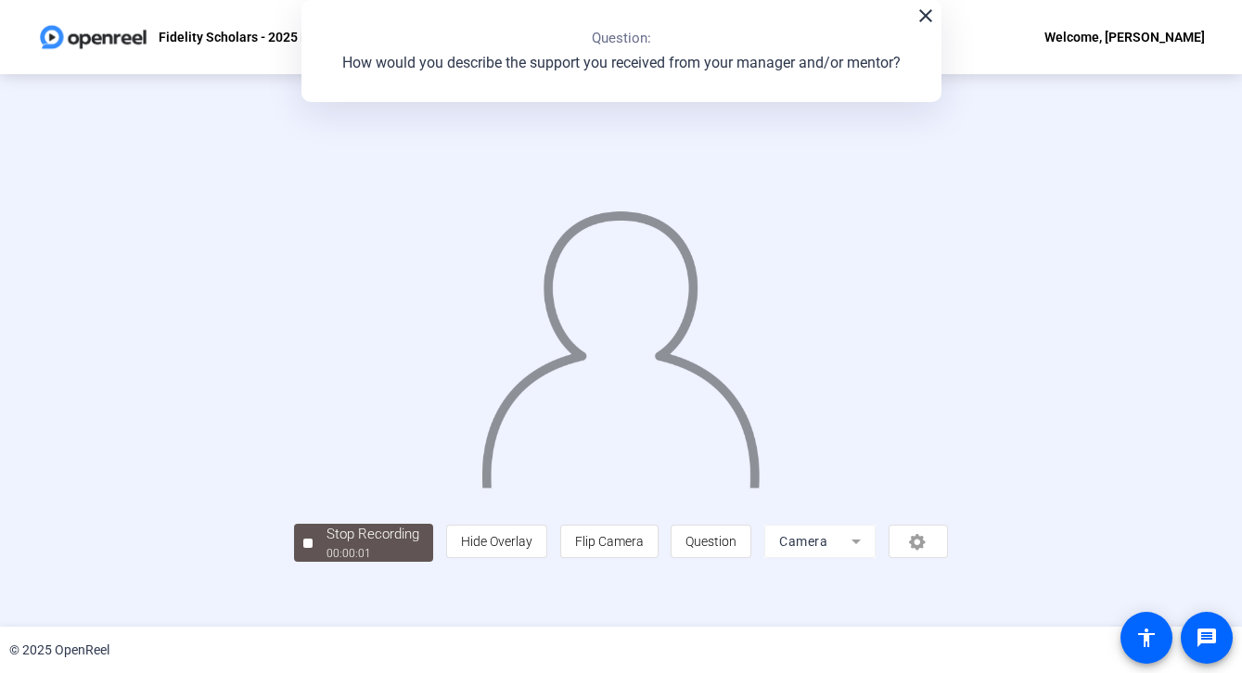
scroll to position [57, 0]
click at [326, 562] on div "00:00:06" at bounding box center [372, 553] width 93 height 17
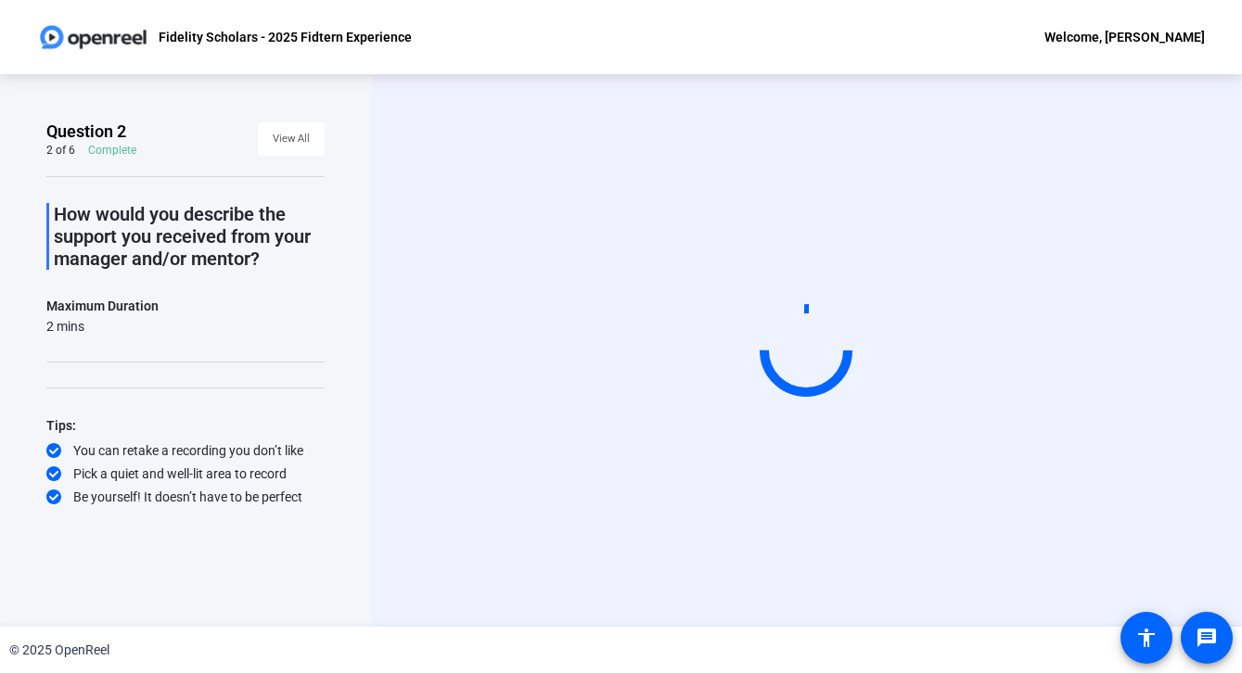
scroll to position [0, 0]
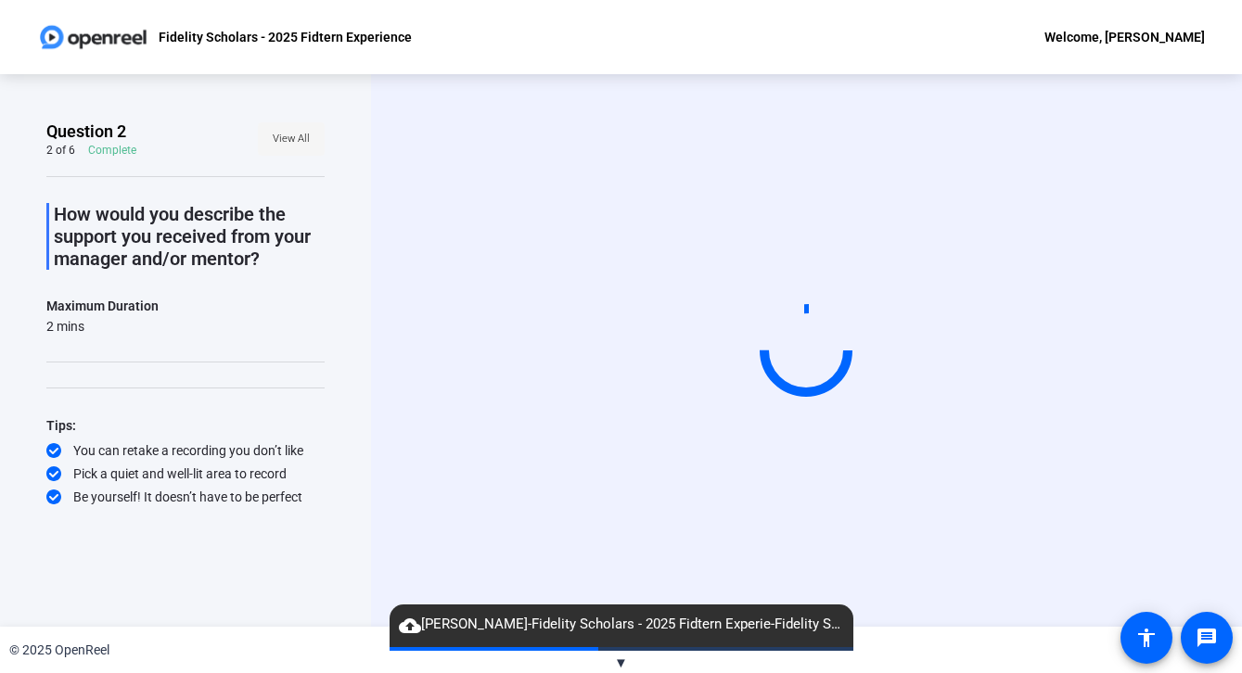
click at [278, 139] on span "View All" at bounding box center [291, 139] width 37 height 28
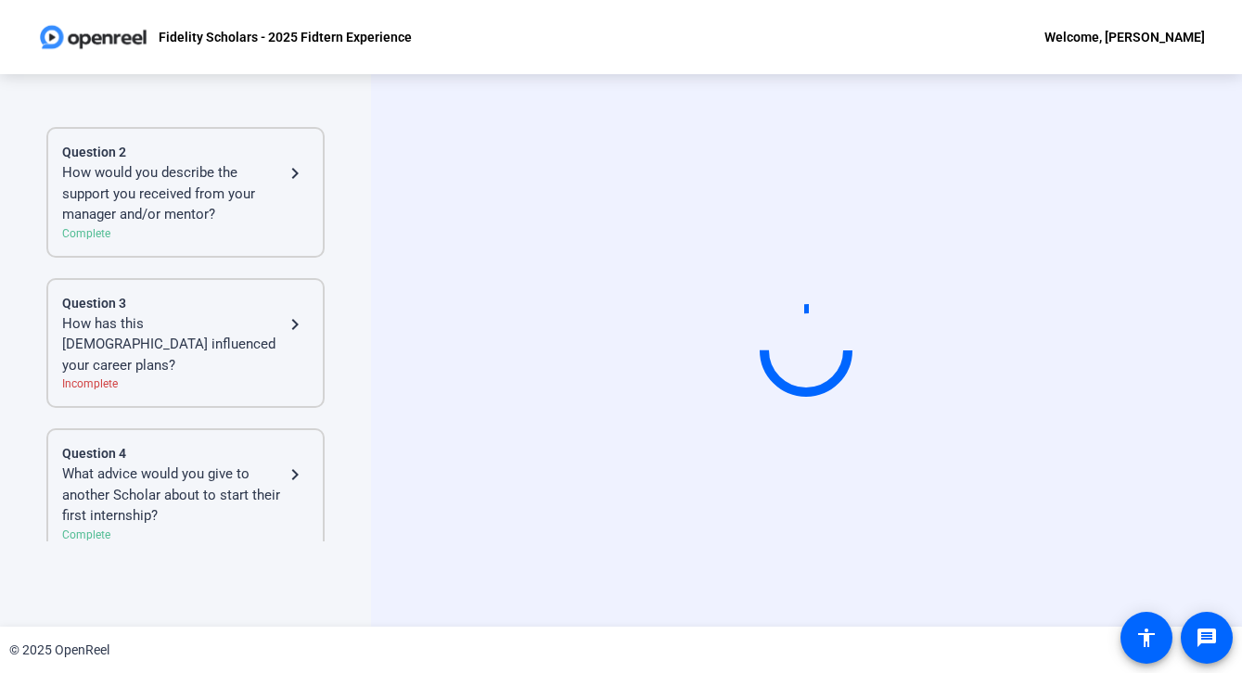
scroll to position [94, 0]
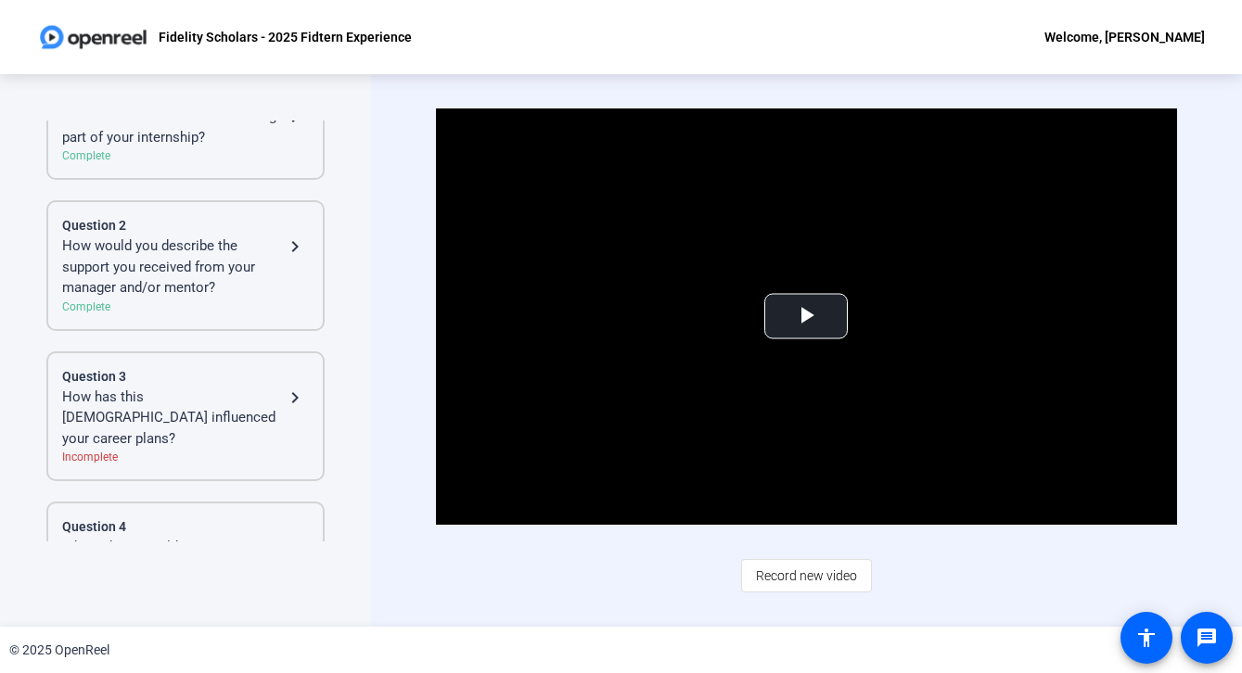
click at [260, 261] on div "How would you describe the support you received from your manager and/or mentor?" at bounding box center [173, 267] width 222 height 63
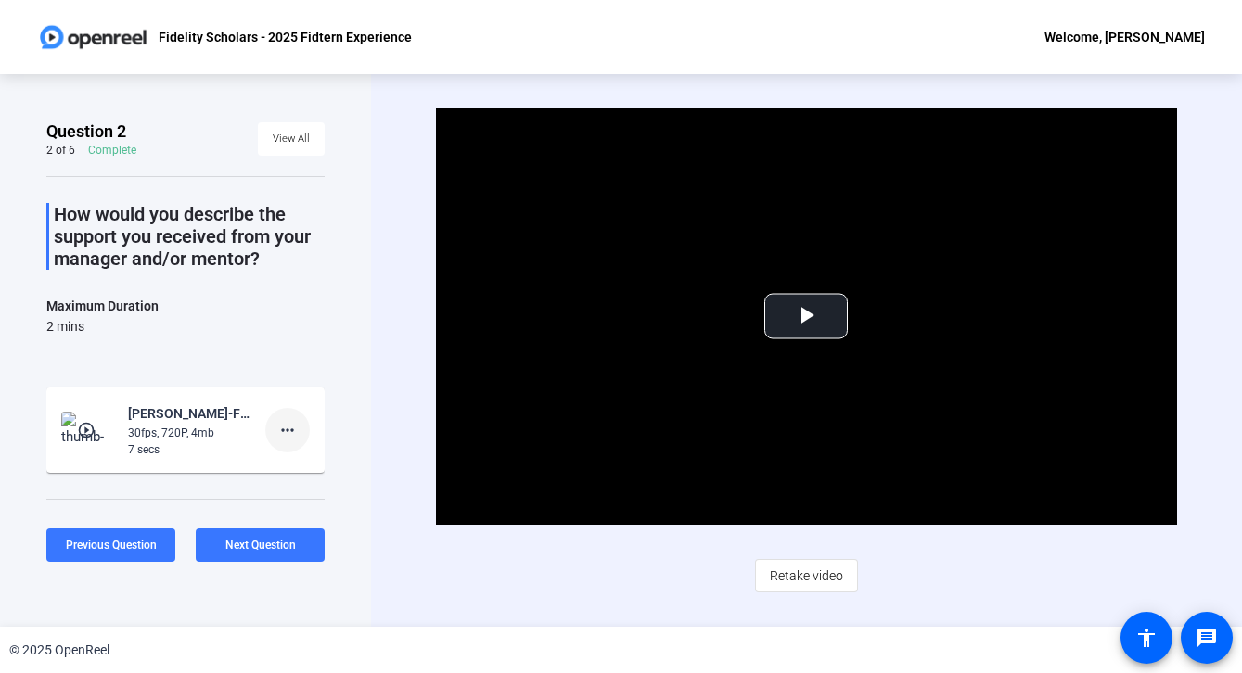
click at [281, 440] on mat-icon "more_horiz" at bounding box center [287, 430] width 22 height 22
click at [302, 469] on span "Delete clip" at bounding box center [317, 469] width 74 height 22
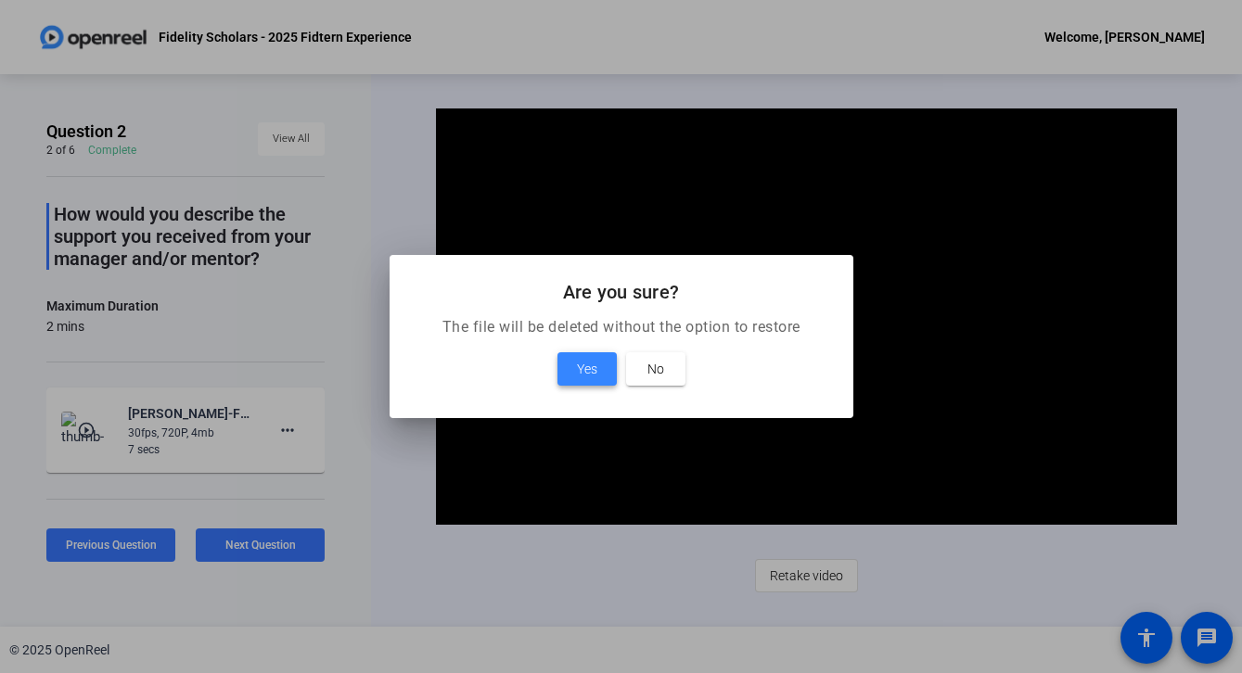
click at [588, 369] on span "Yes" at bounding box center [587, 369] width 20 height 22
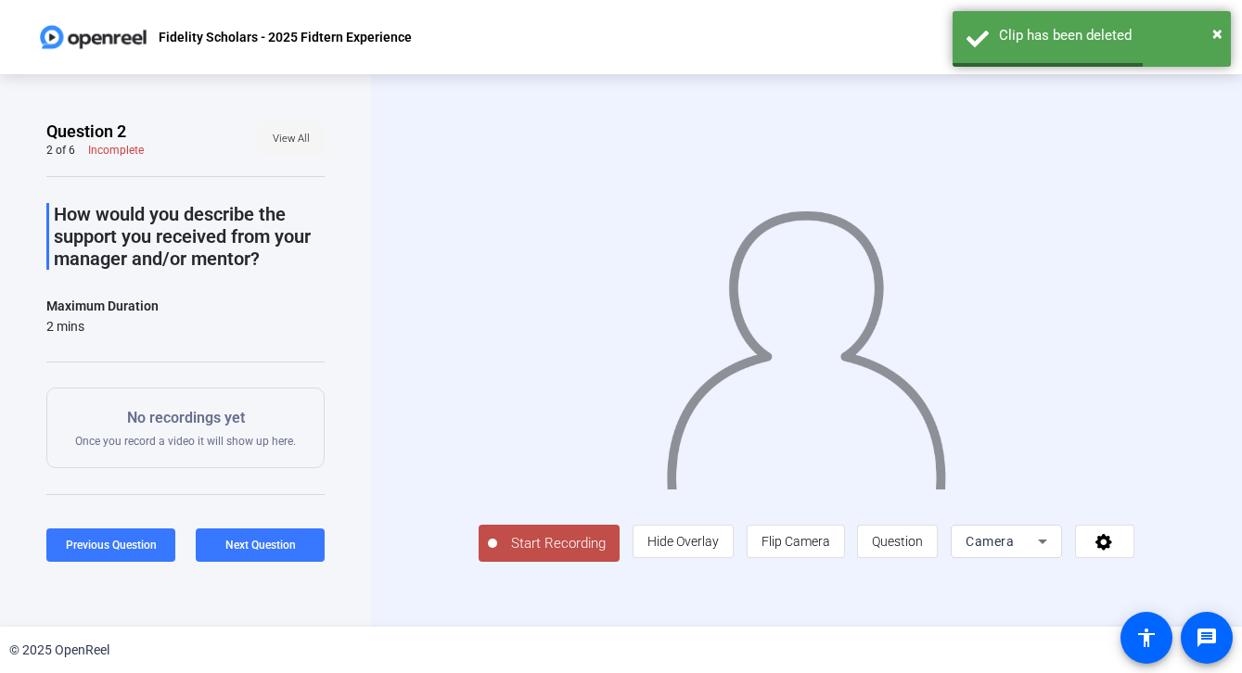
click at [303, 133] on span "View All" at bounding box center [291, 139] width 37 height 28
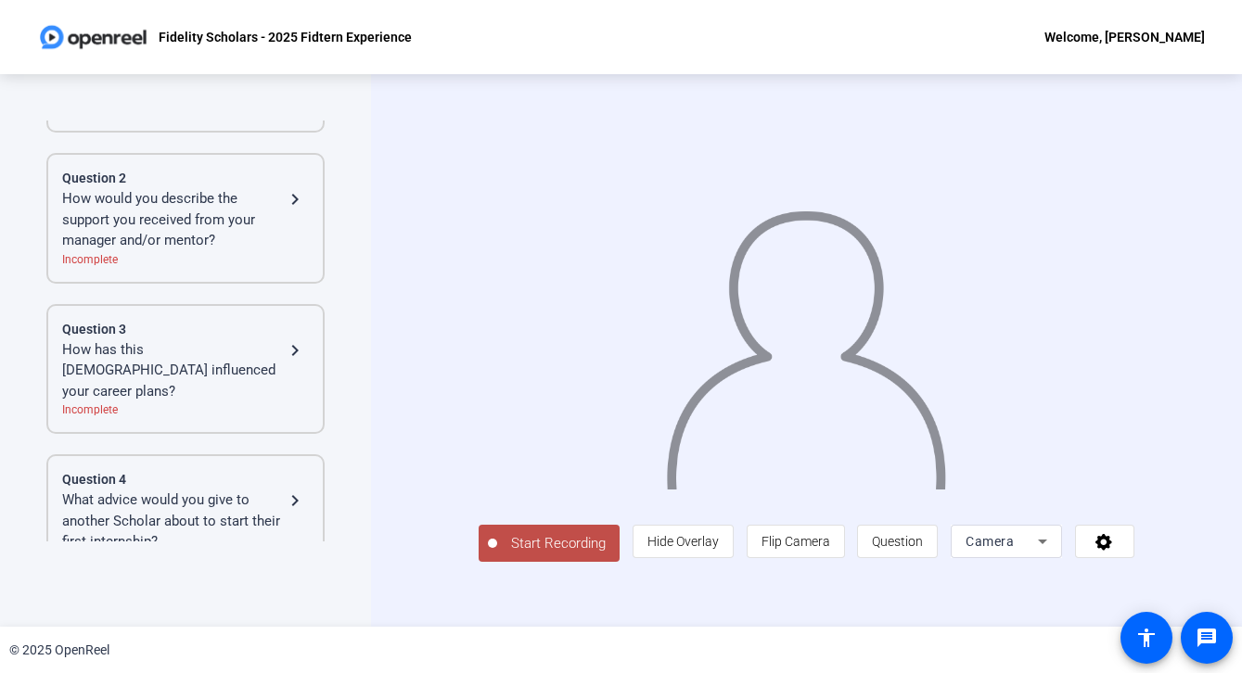
scroll to position [131, 0]
